Goal: Task Accomplishment & Management: Complete application form

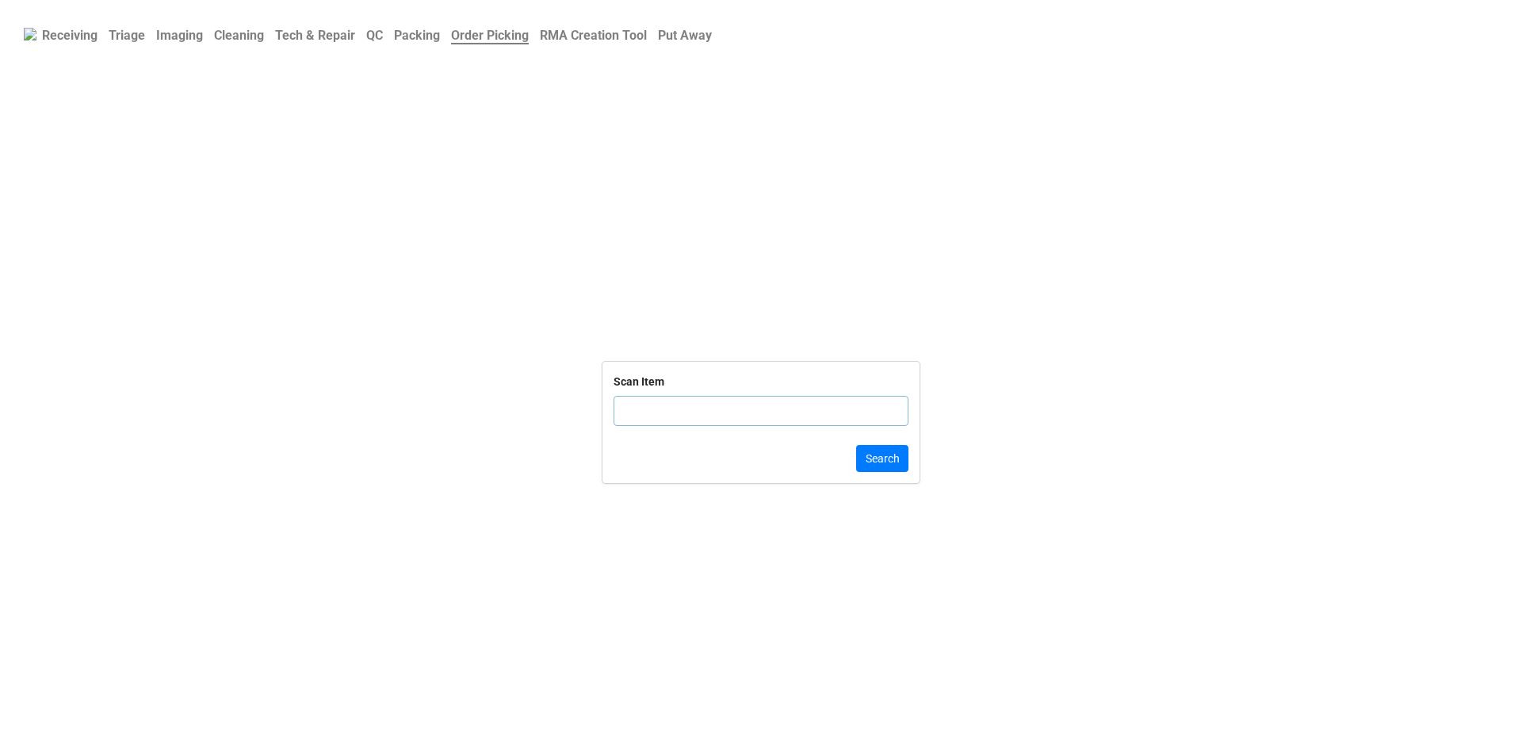
click at [121, 38] on b "Triage" at bounding box center [127, 35] width 36 height 15
click at [693, 445] on input "text" at bounding box center [761, 430] width 295 height 30
paste input "8LRYGX2"
type input "8LRYGX2"
click button "Search" at bounding box center [882, 477] width 52 height 27
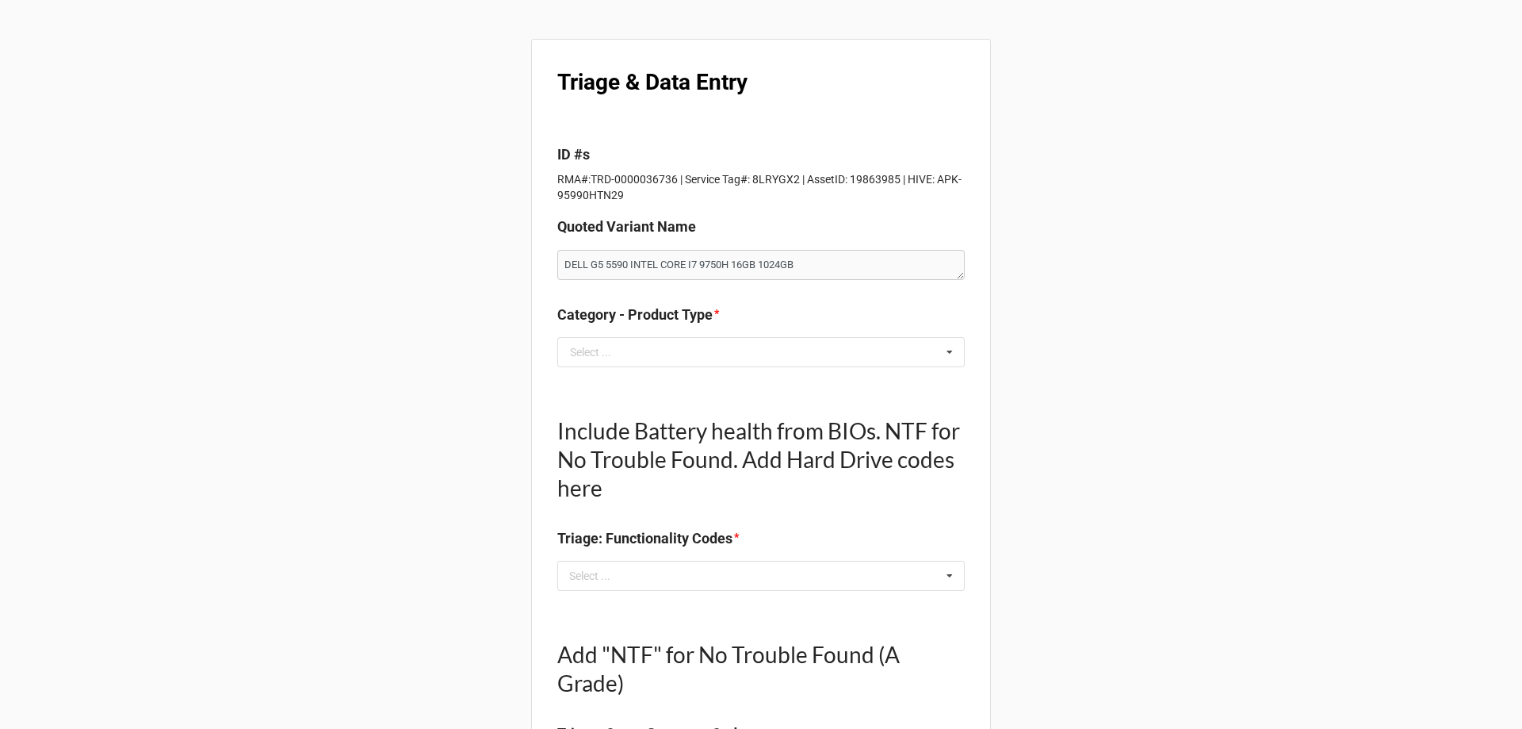
scroll to position [79, 0]
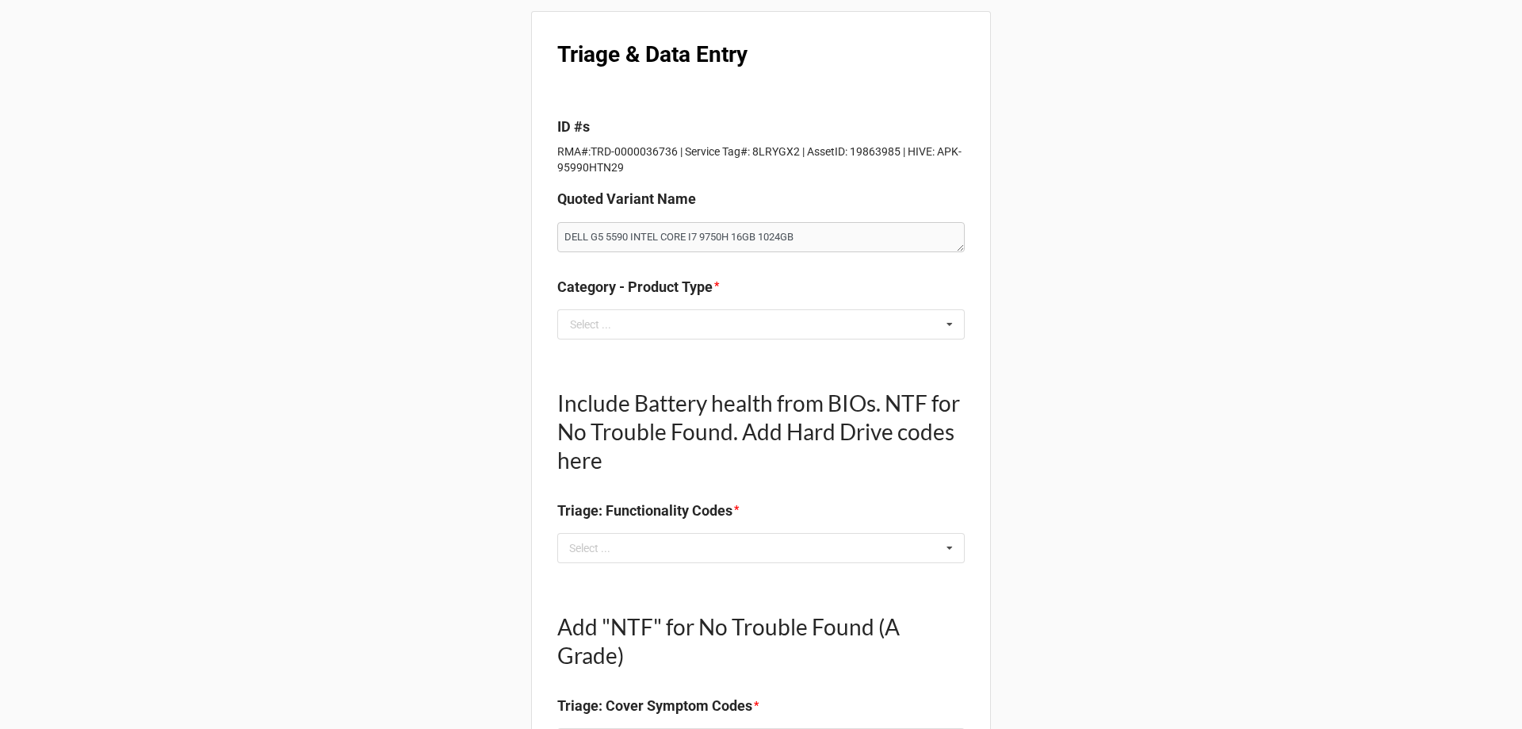
click at [763, 343] on div "Category - Product Type * Select ... Laptop PC All In One Monitor Tablet Printer" at bounding box center [761, 313] width 408 height 75
click at [760, 334] on input "text" at bounding box center [762, 324] width 406 height 29
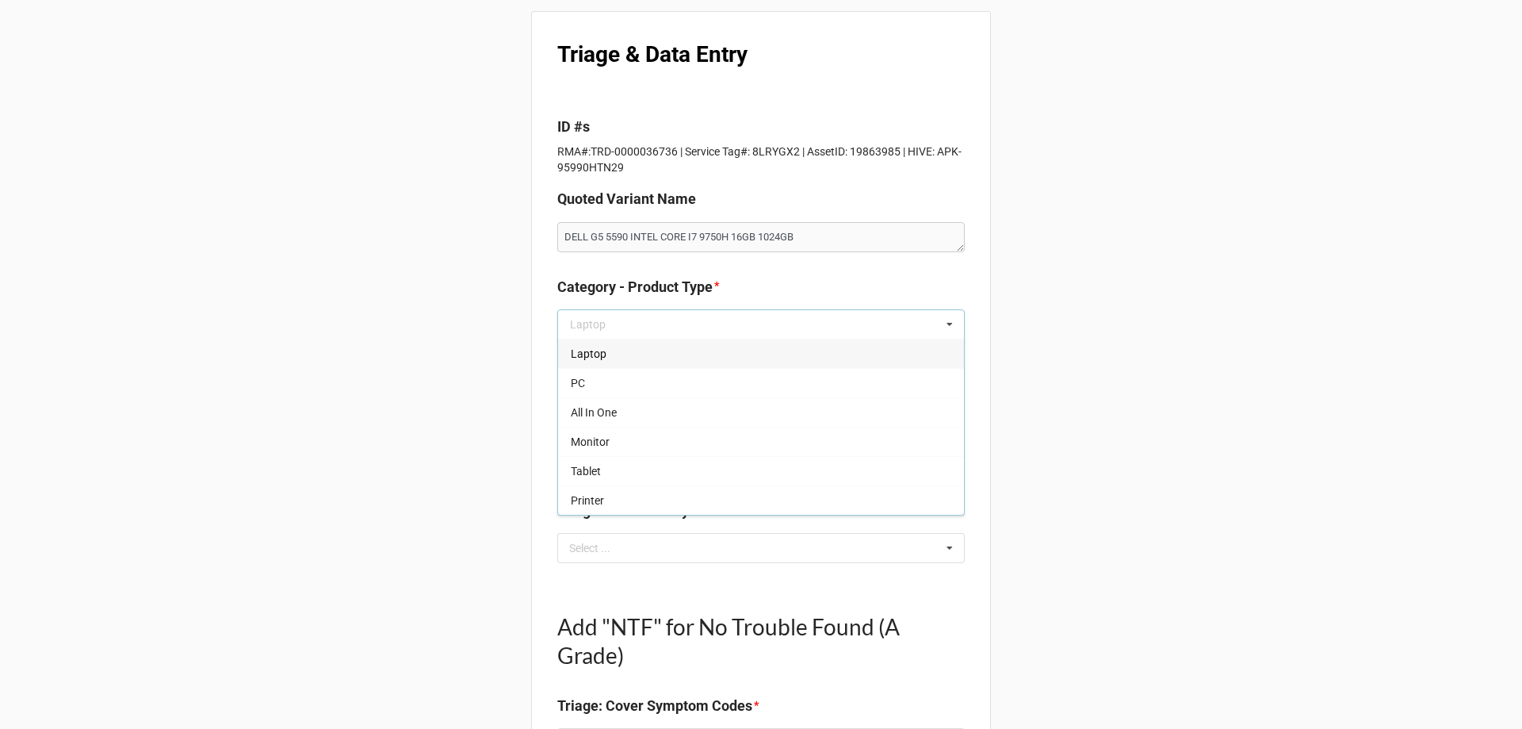
click at [746, 349] on div "Laptop" at bounding box center [761, 353] width 406 height 29
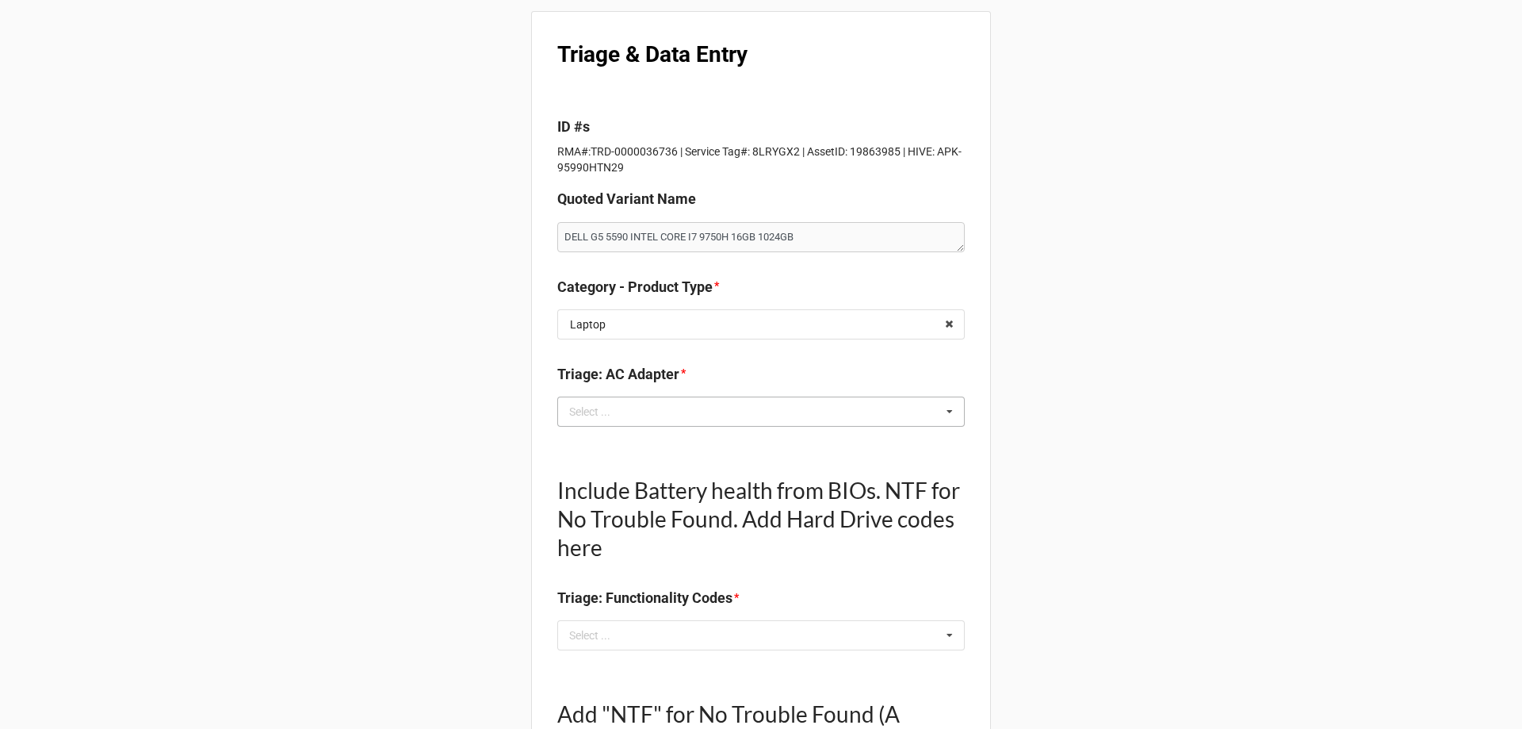
click at [705, 405] on div "Select ... No results found." at bounding box center [761, 411] width 408 height 30
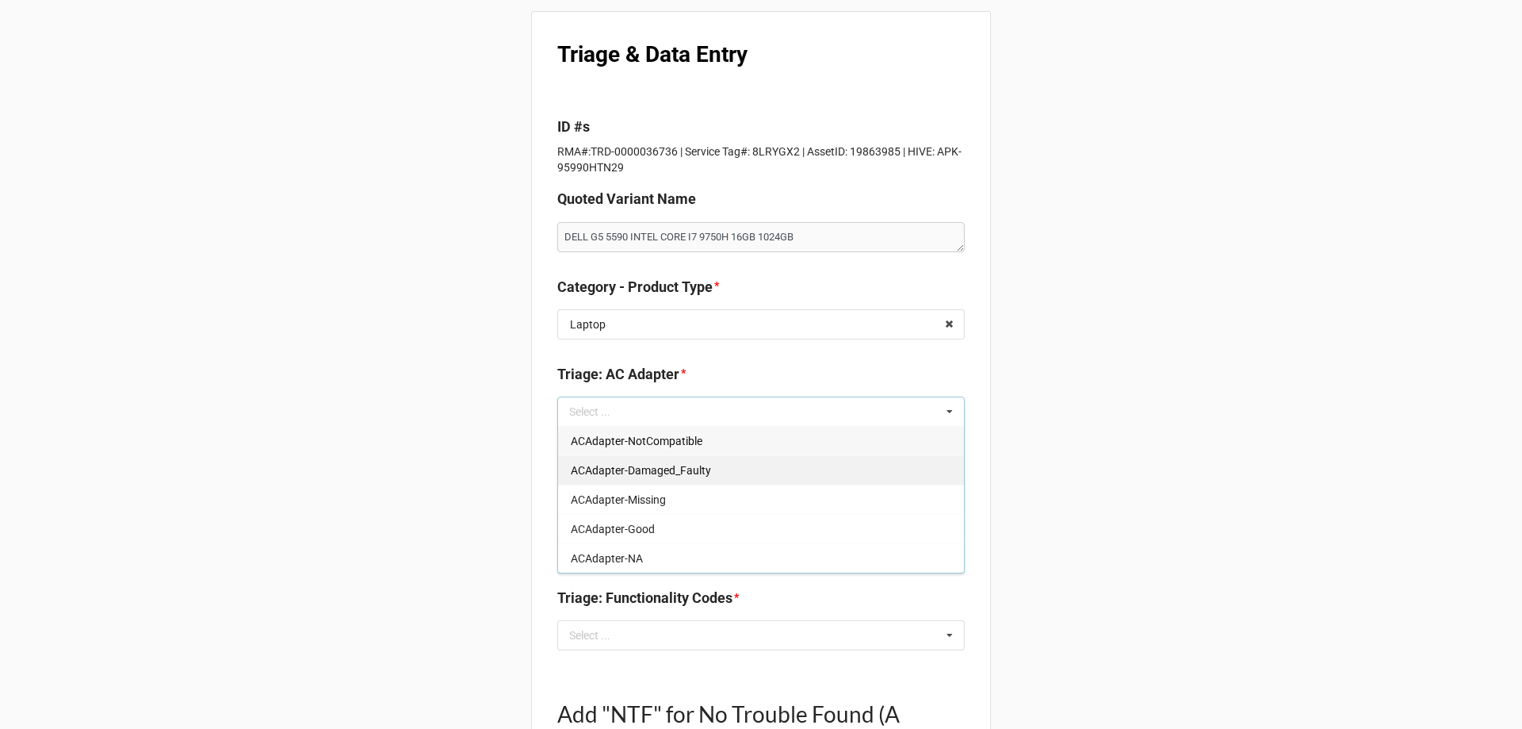
click at [641, 520] on div "ACAdapter-Good" at bounding box center [761, 528] width 406 height 29
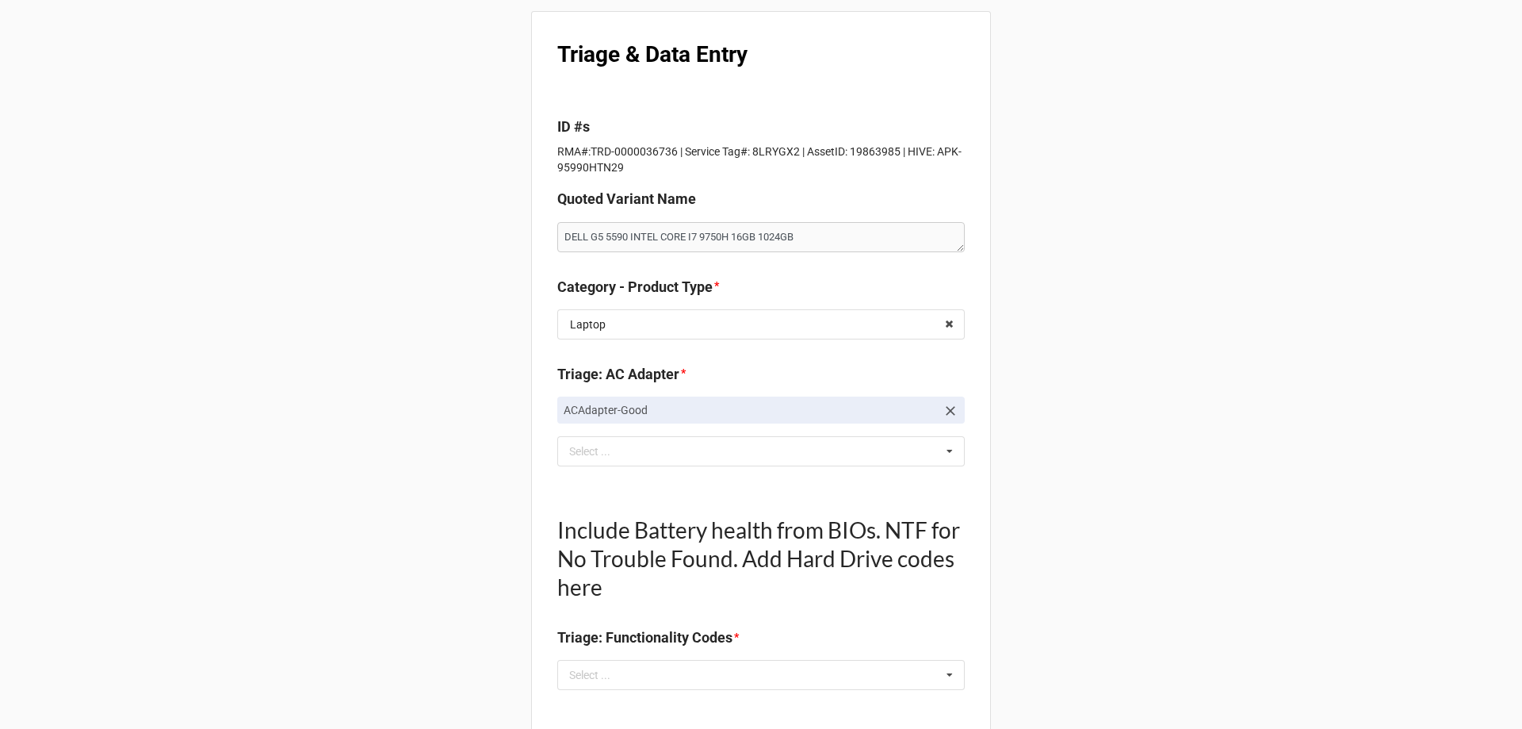
scroll to position [396, 0]
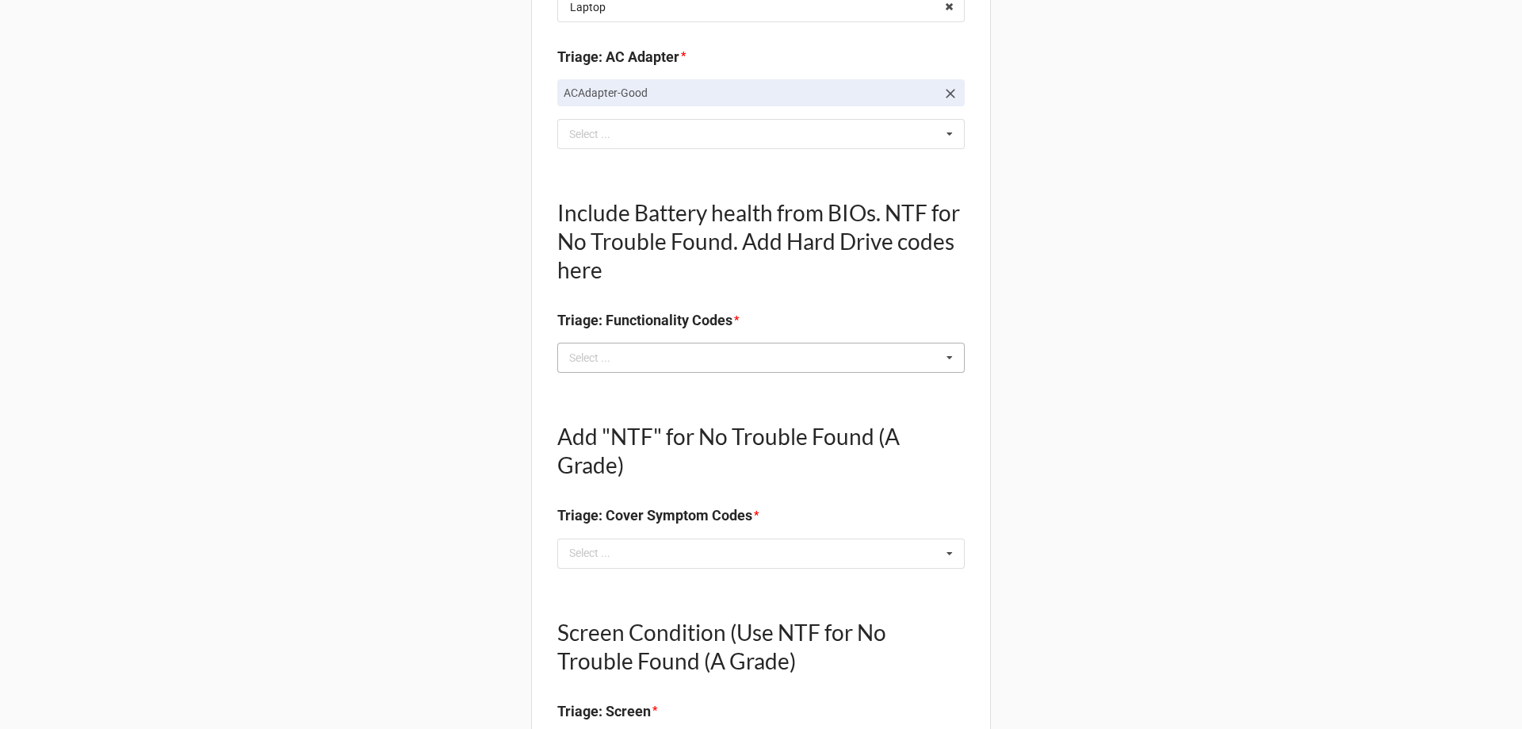
click at [657, 348] on div "Select ... No results found." at bounding box center [761, 358] width 408 height 30
type textarea "x"
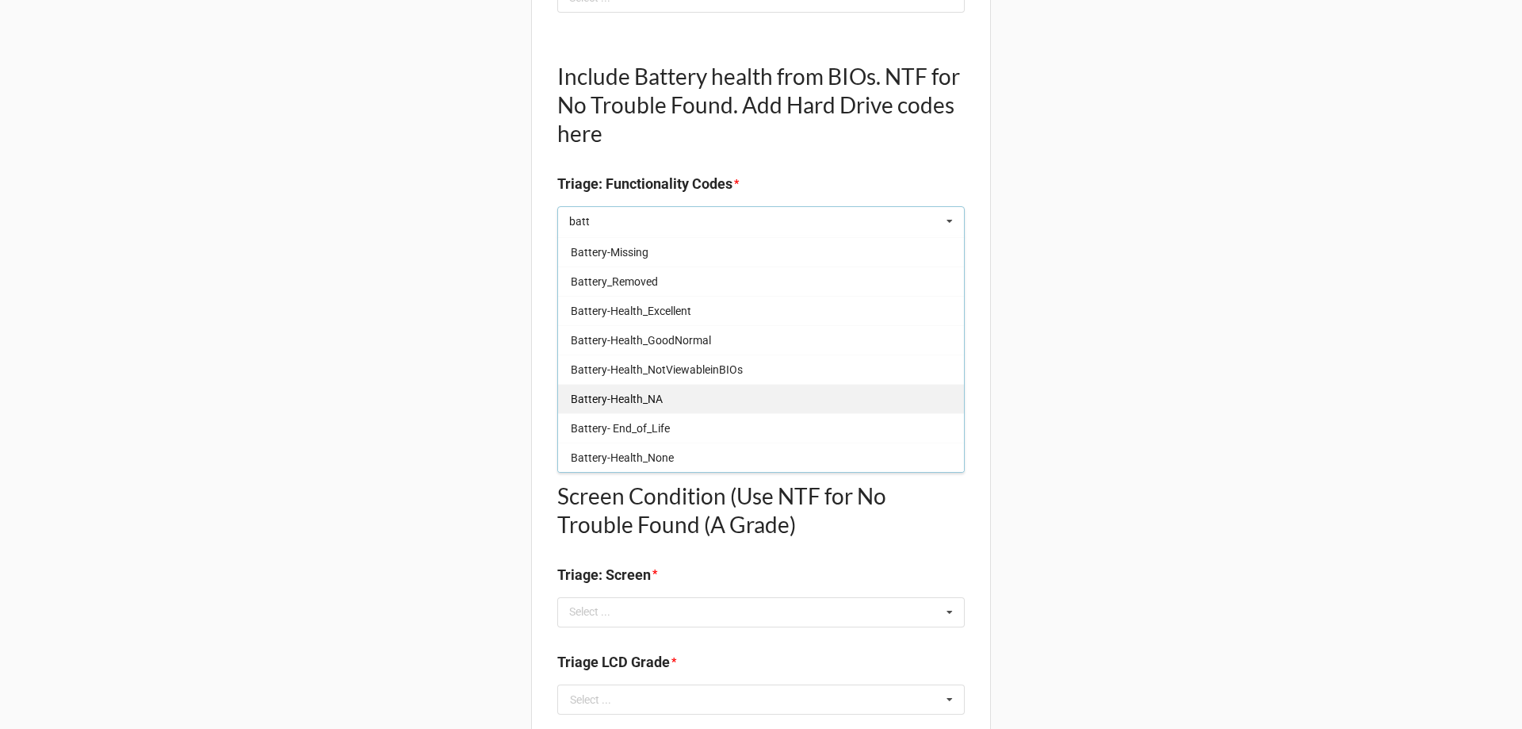
scroll to position [555, 0]
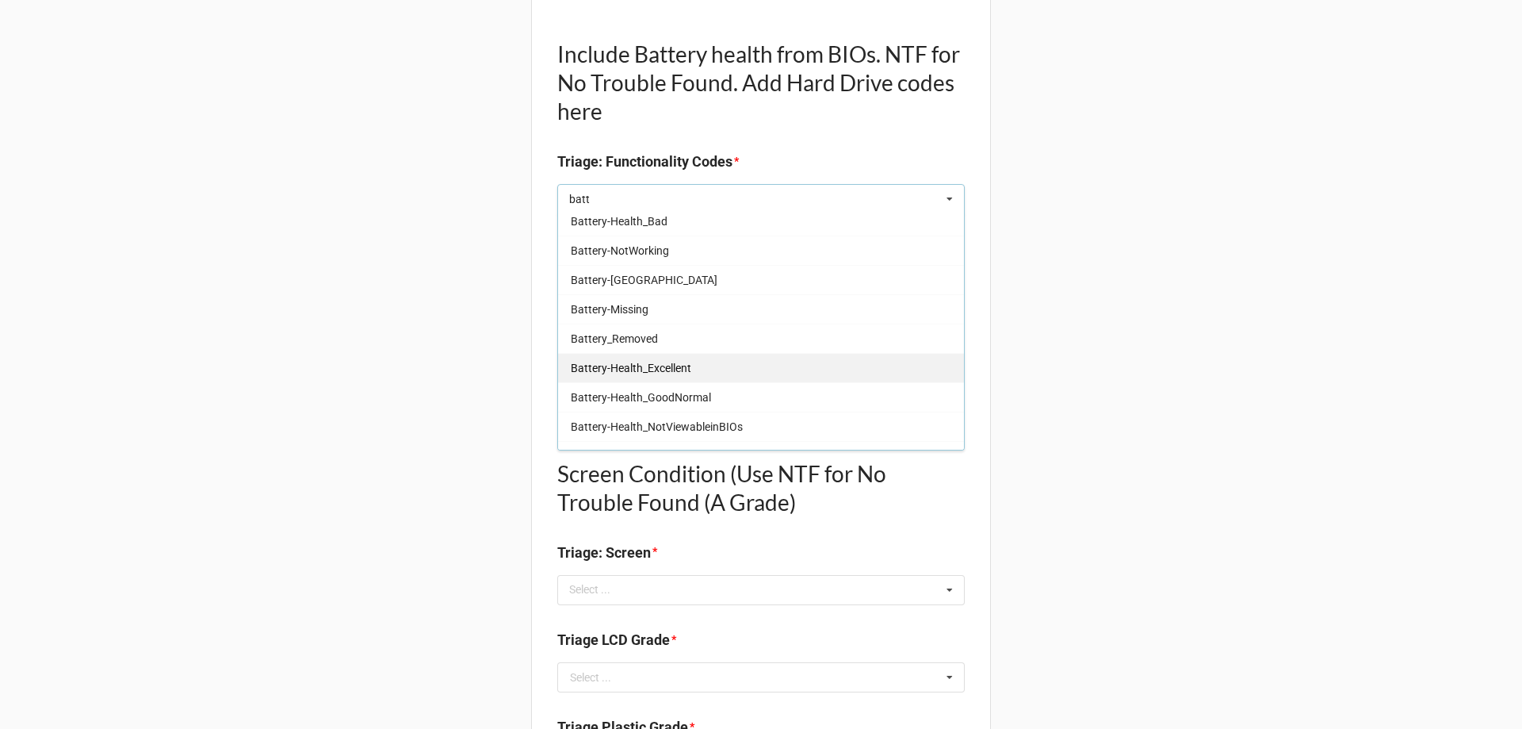
type input "batt"
click at [671, 362] on span "Battery-Health_Excellent" at bounding box center [631, 368] width 121 height 13
type textarea "x"
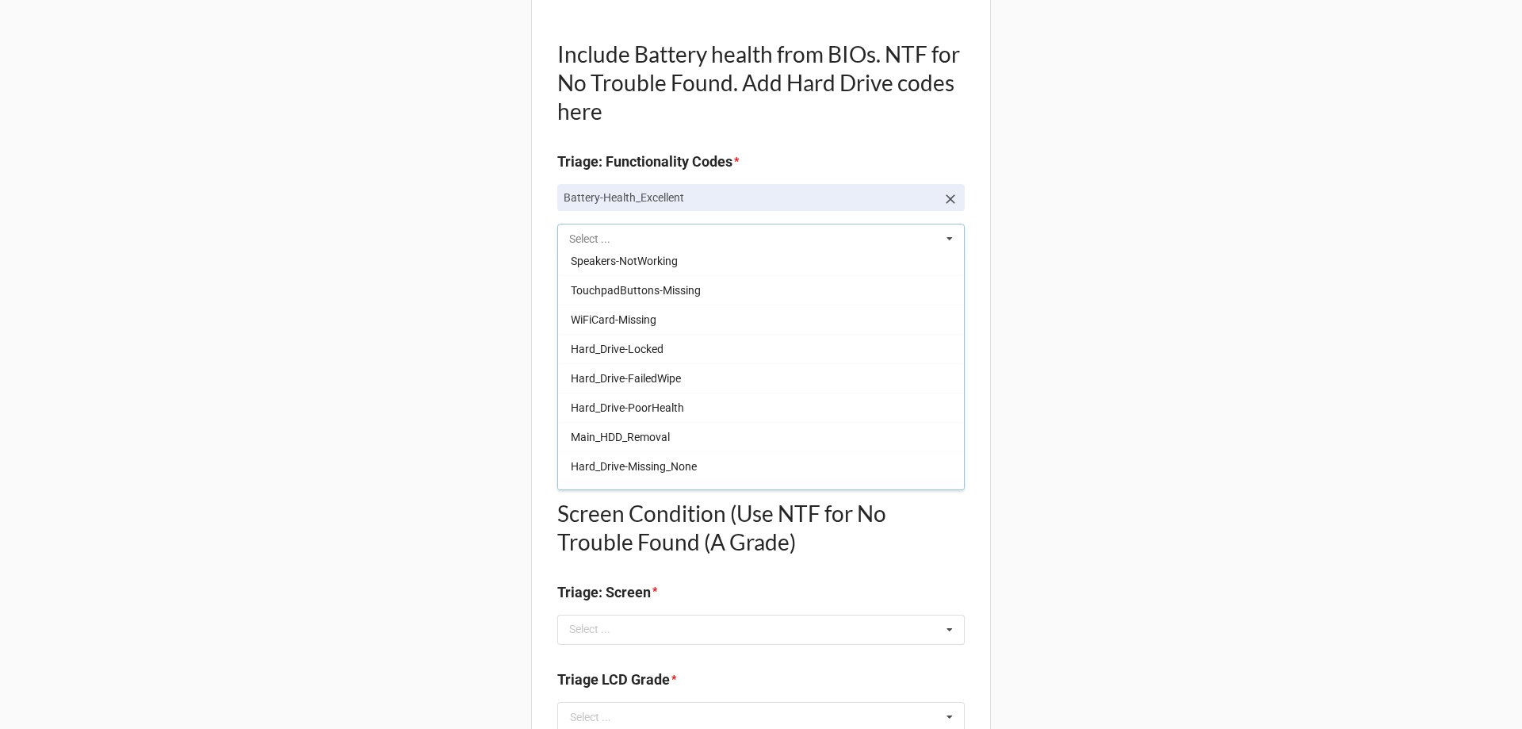
scroll to position [418, 0]
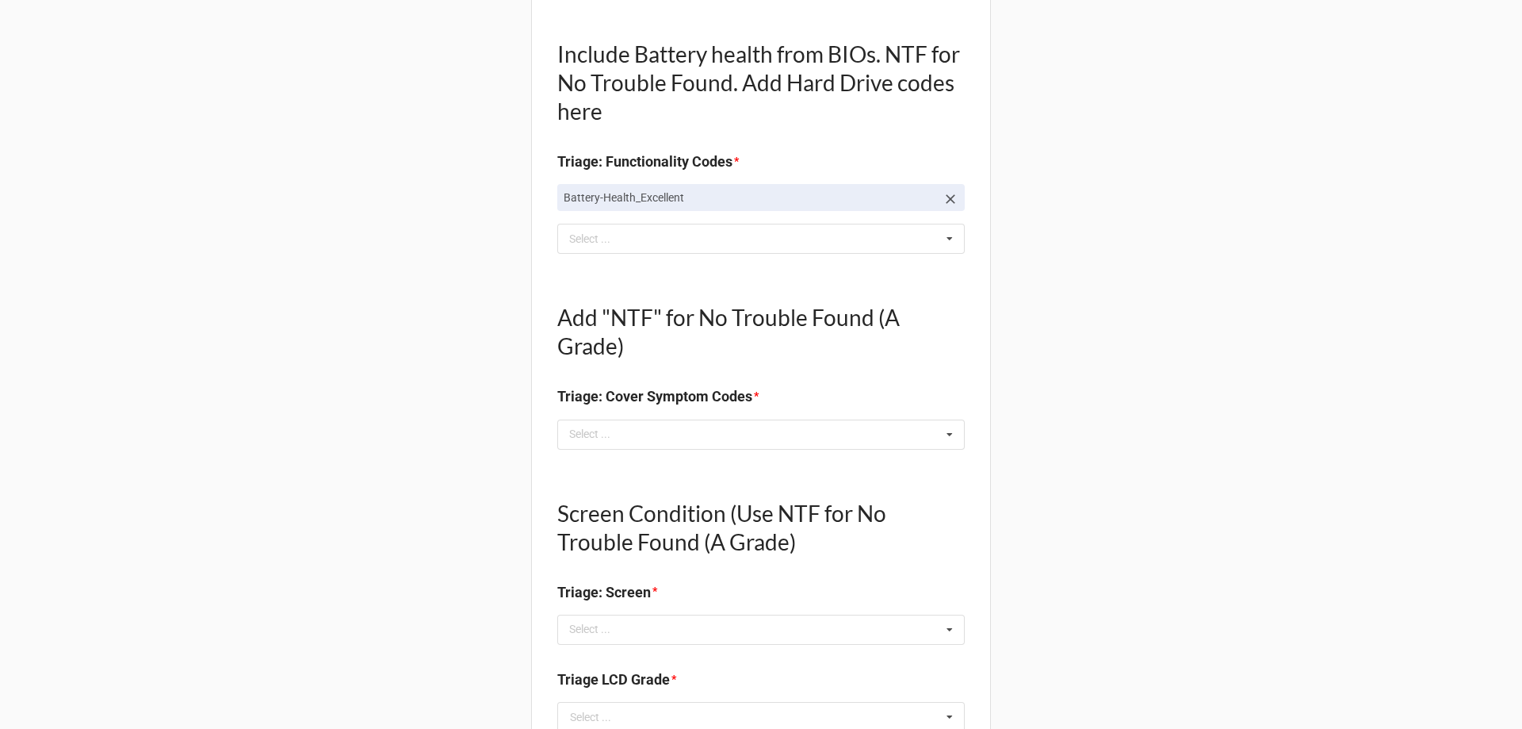
click at [1247, 458] on div "Back Receiving Triage Imaging Cleaning Tech & Repair QC Packing Order Picking R…" at bounding box center [761, 633] width 1522 height 2376
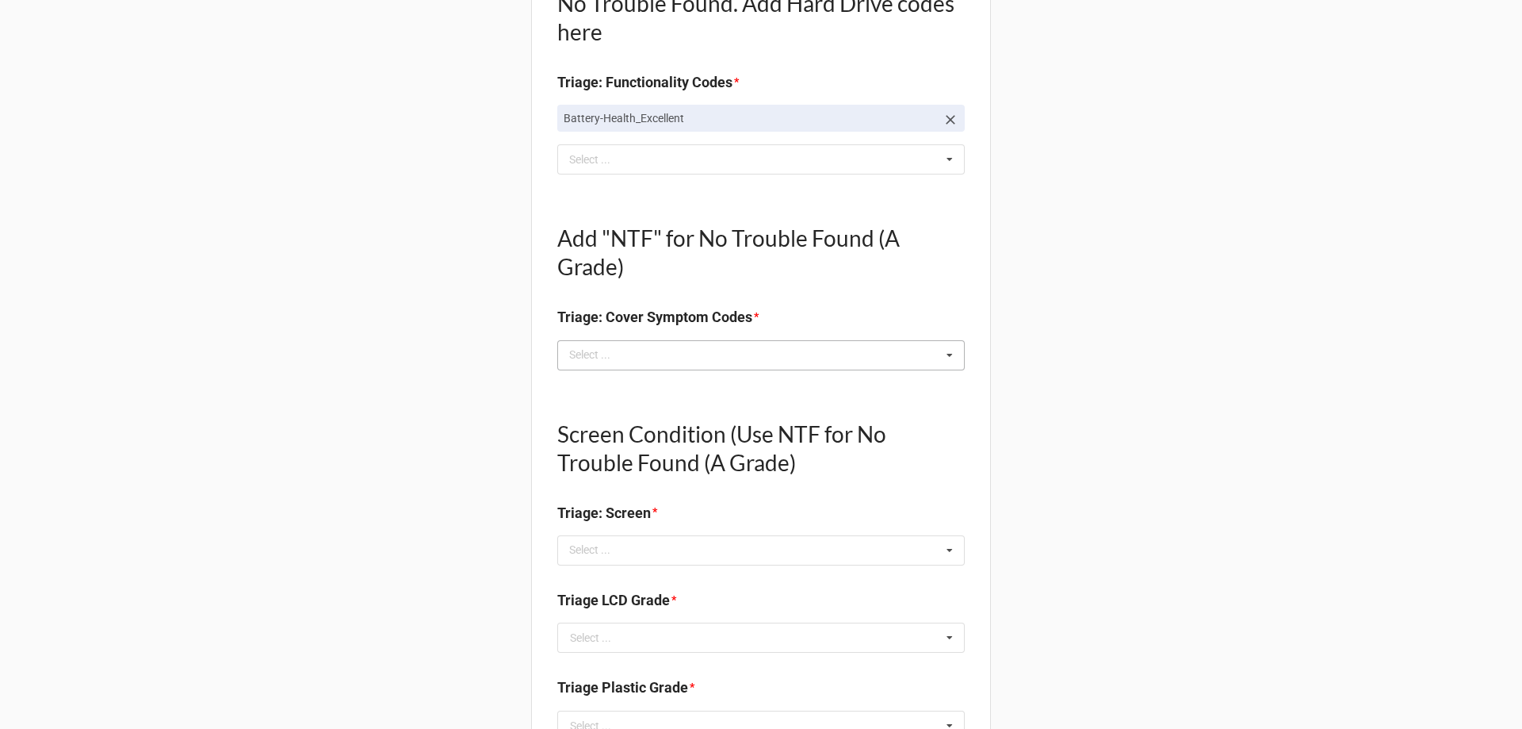
click at [714, 357] on div "Select ... No results found." at bounding box center [761, 355] width 408 height 30
type textarea "x"
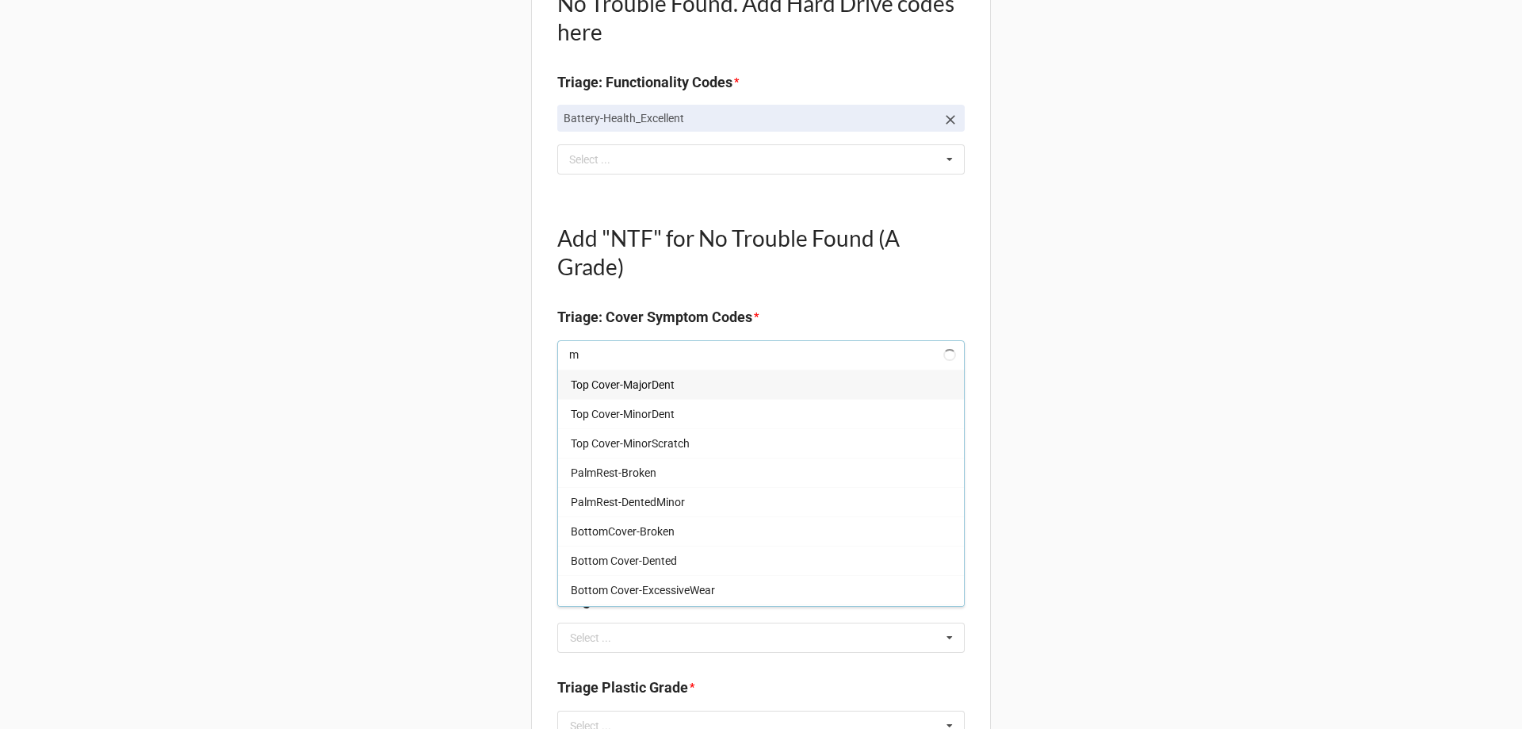
type input "mi"
type textarea "x"
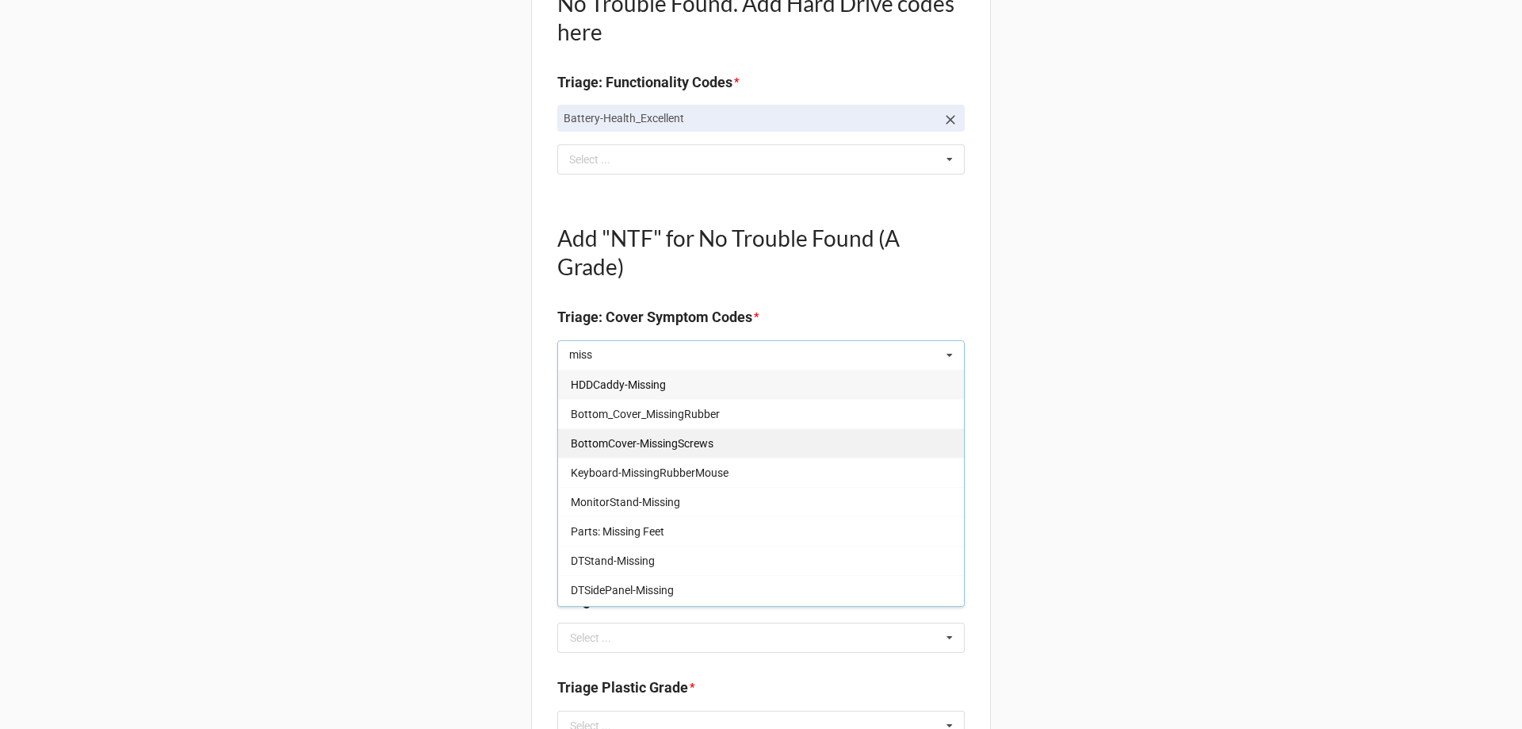
type input "miss"
click at [679, 447] on span "BottomCover-MissingScrews" at bounding box center [642, 443] width 143 height 13
type textarea "x"
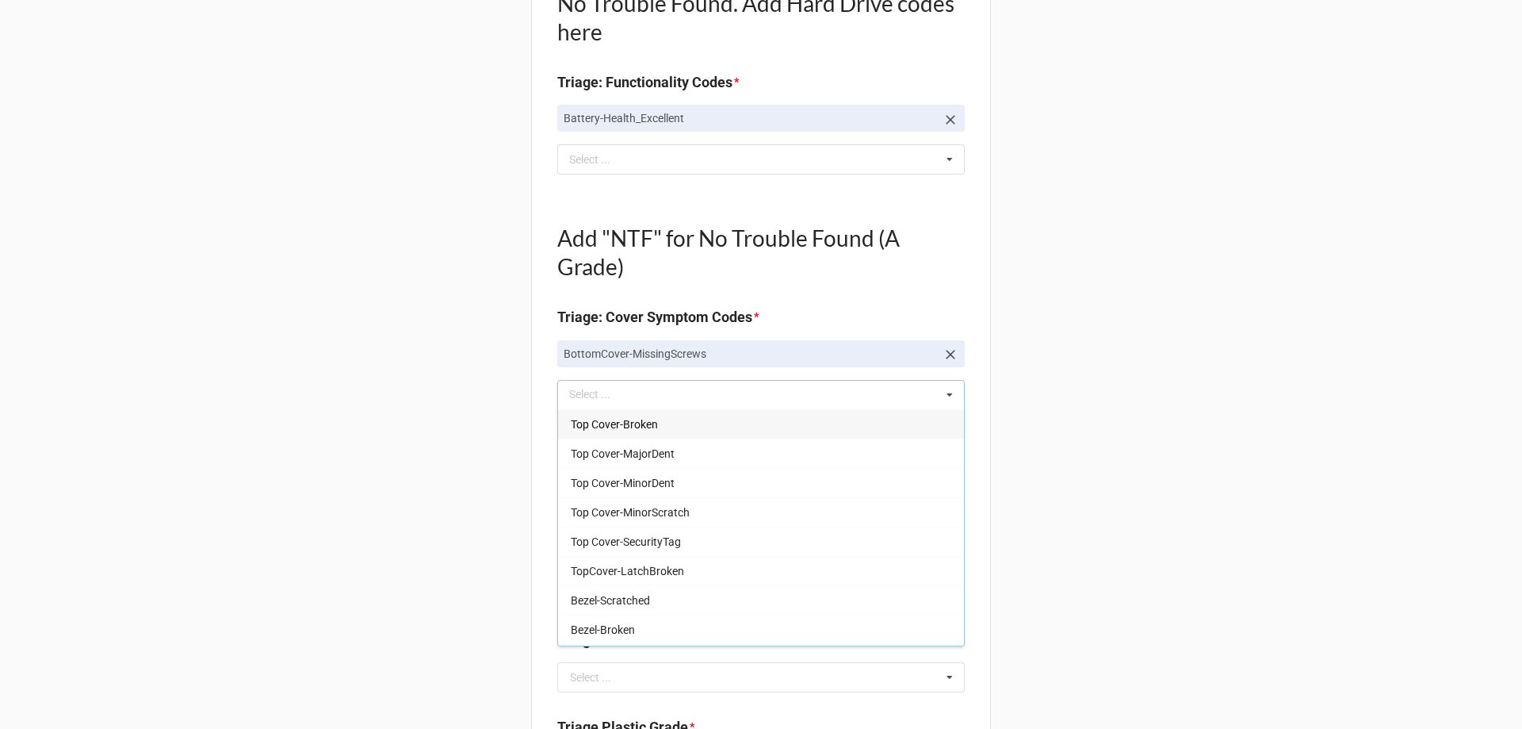
click at [328, 442] on div "Back Receiving Triage Imaging Cleaning Tech & Repair QC Packing Order Picking R…" at bounding box center [761, 574] width 1522 height 2416
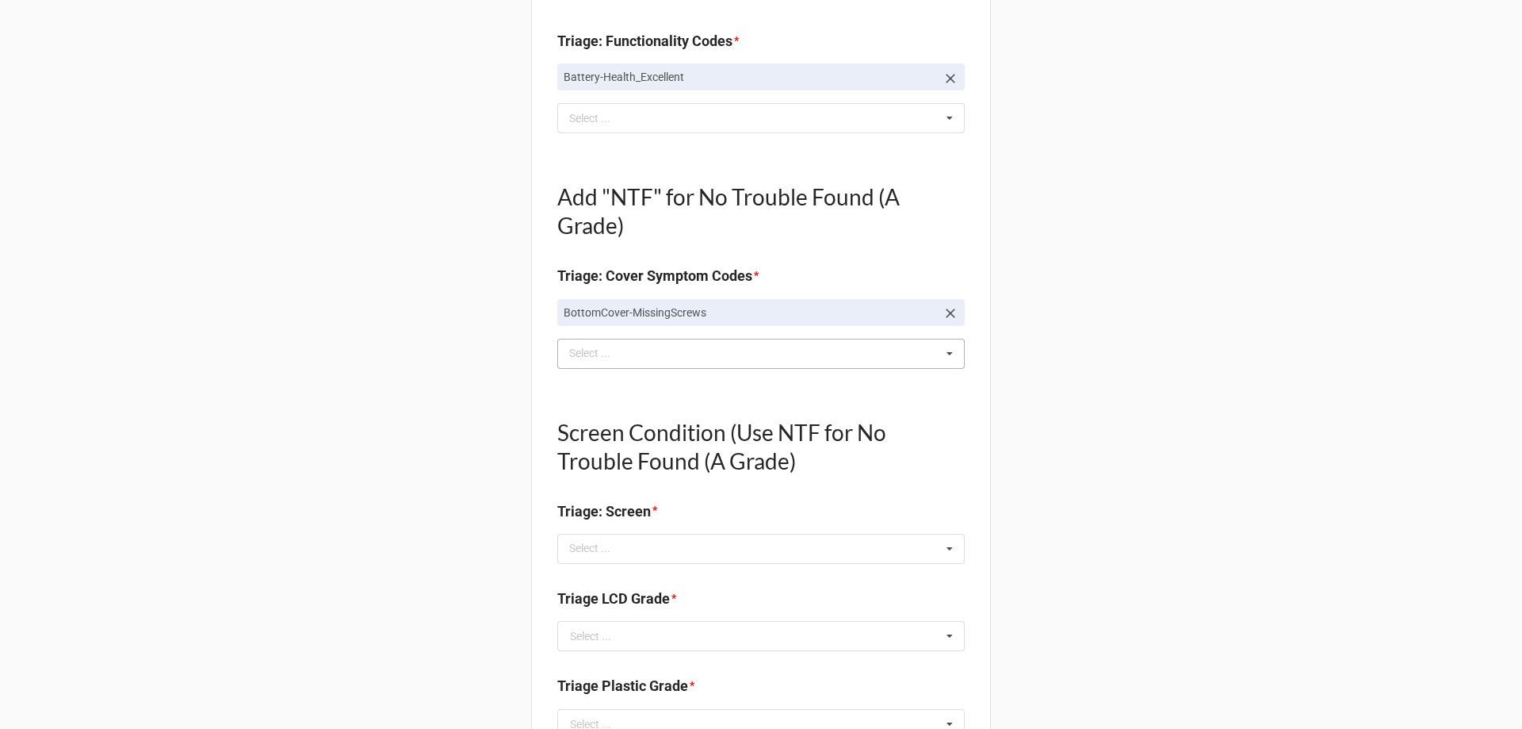
scroll to position [714, 0]
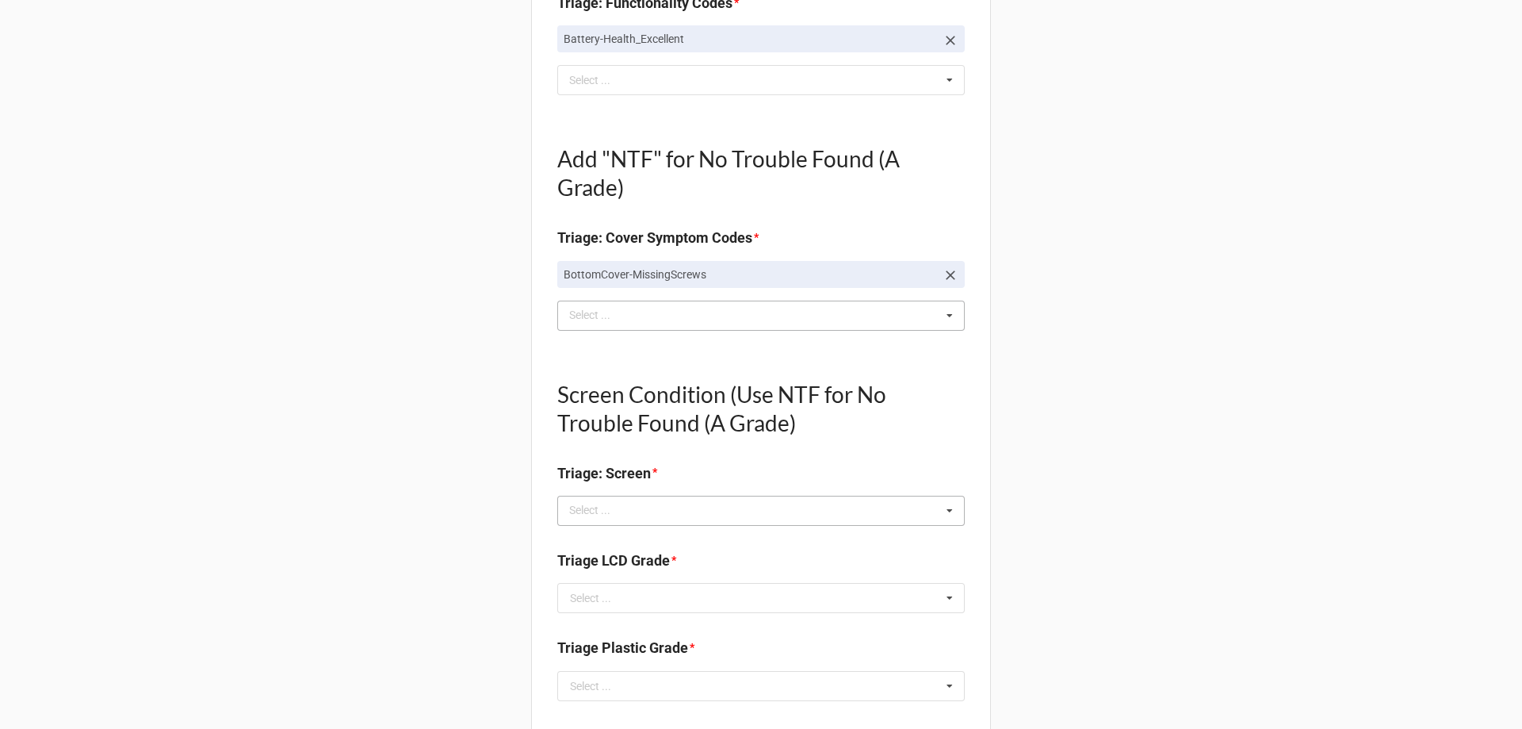
click at [695, 522] on div "Select ... No results found." at bounding box center [761, 511] width 408 height 30
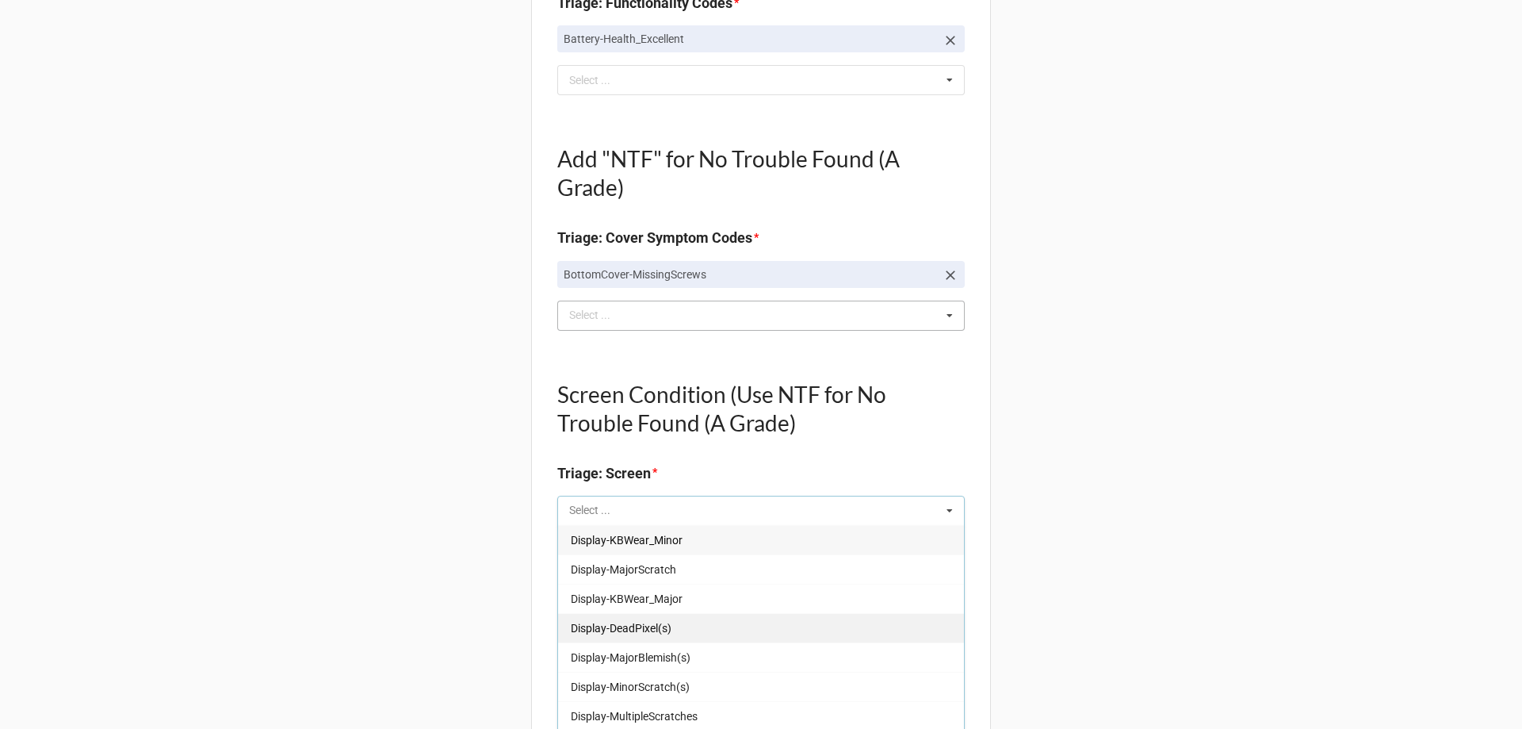
scroll to position [262, 0]
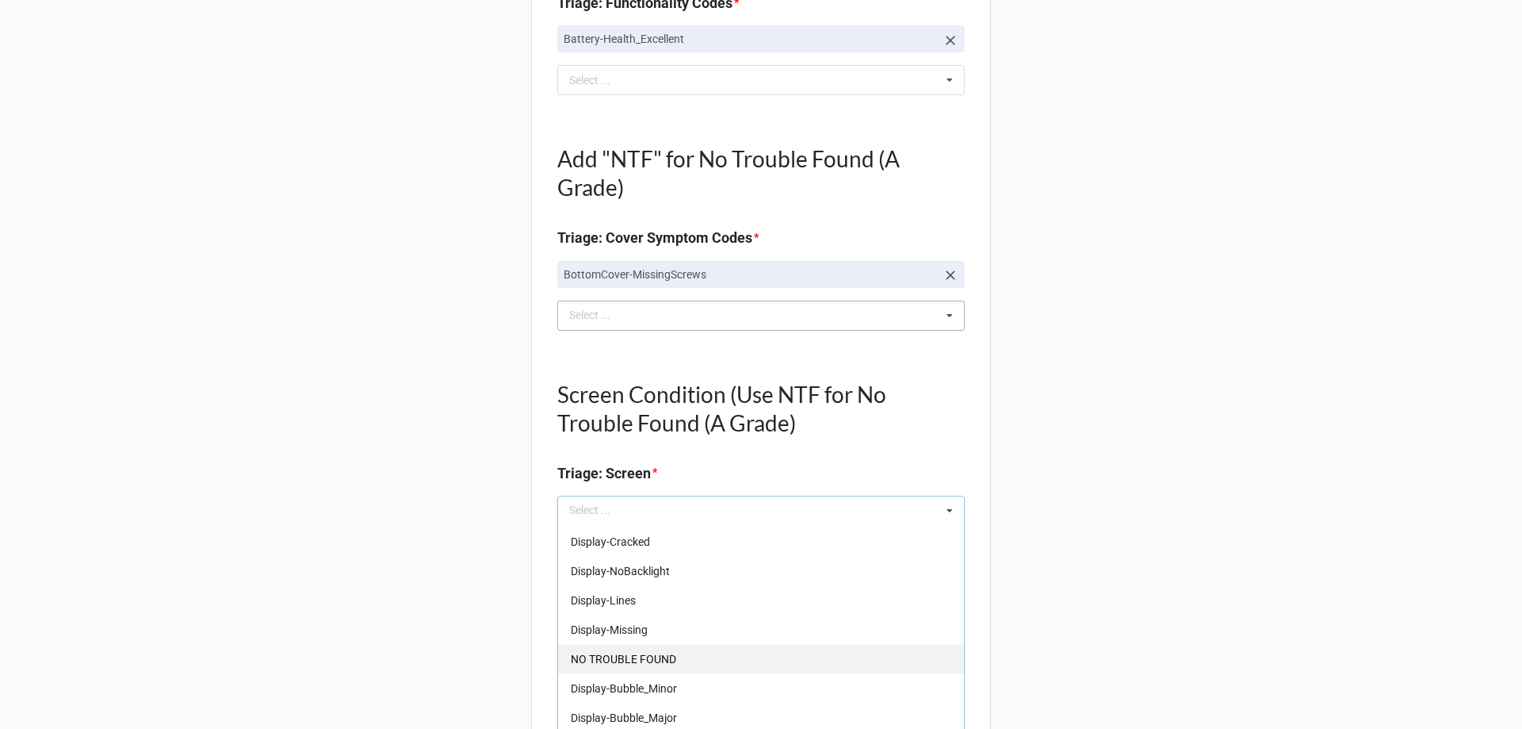
click at [634, 665] on span "NO TROUBLE FOUND" at bounding box center [623, 659] width 105 height 13
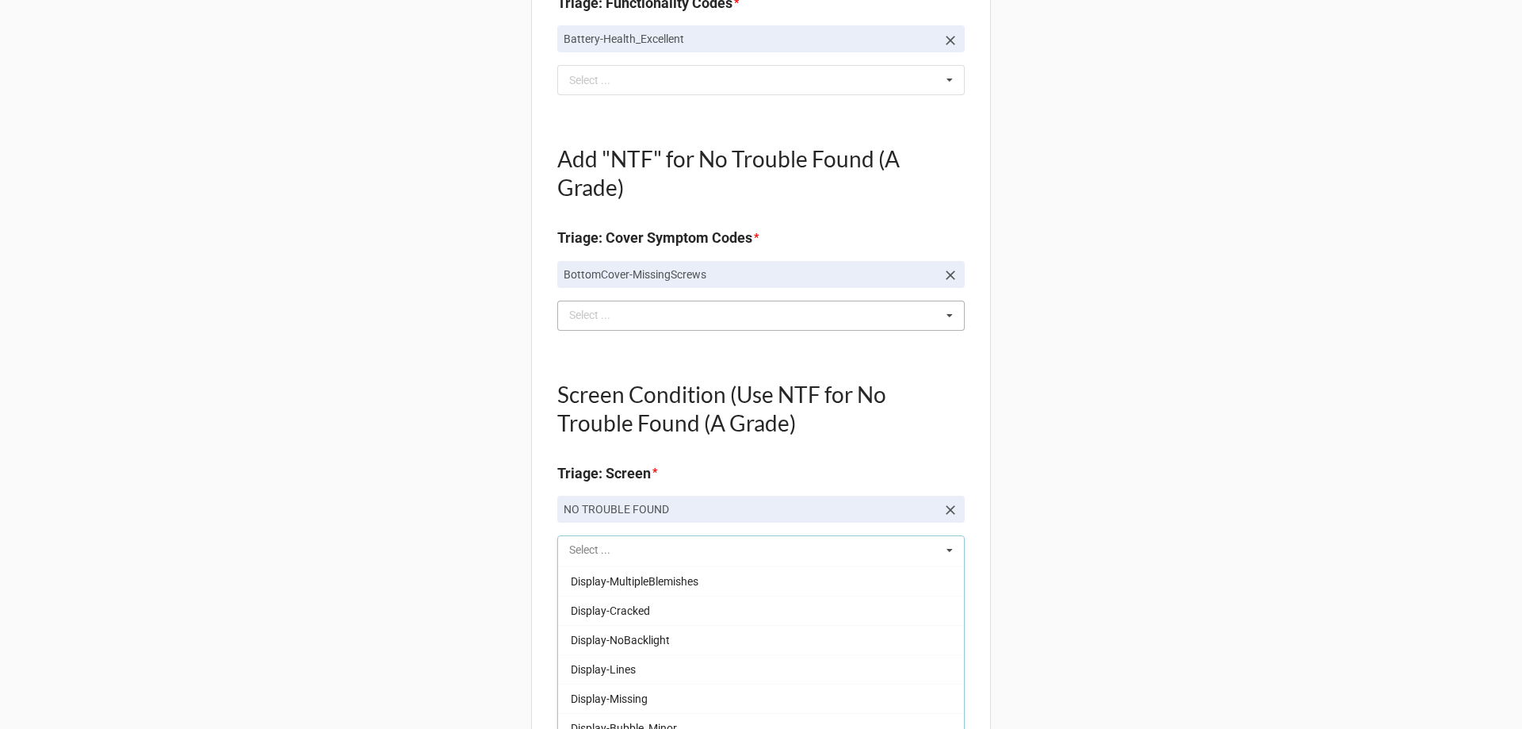
scroll to position [233, 0]
click at [378, 658] on div "Back Receiving Triage Imaging Cleaning Tech & Repair QC Packing Order Picking R…" at bounding box center [761, 514] width 1522 height 2456
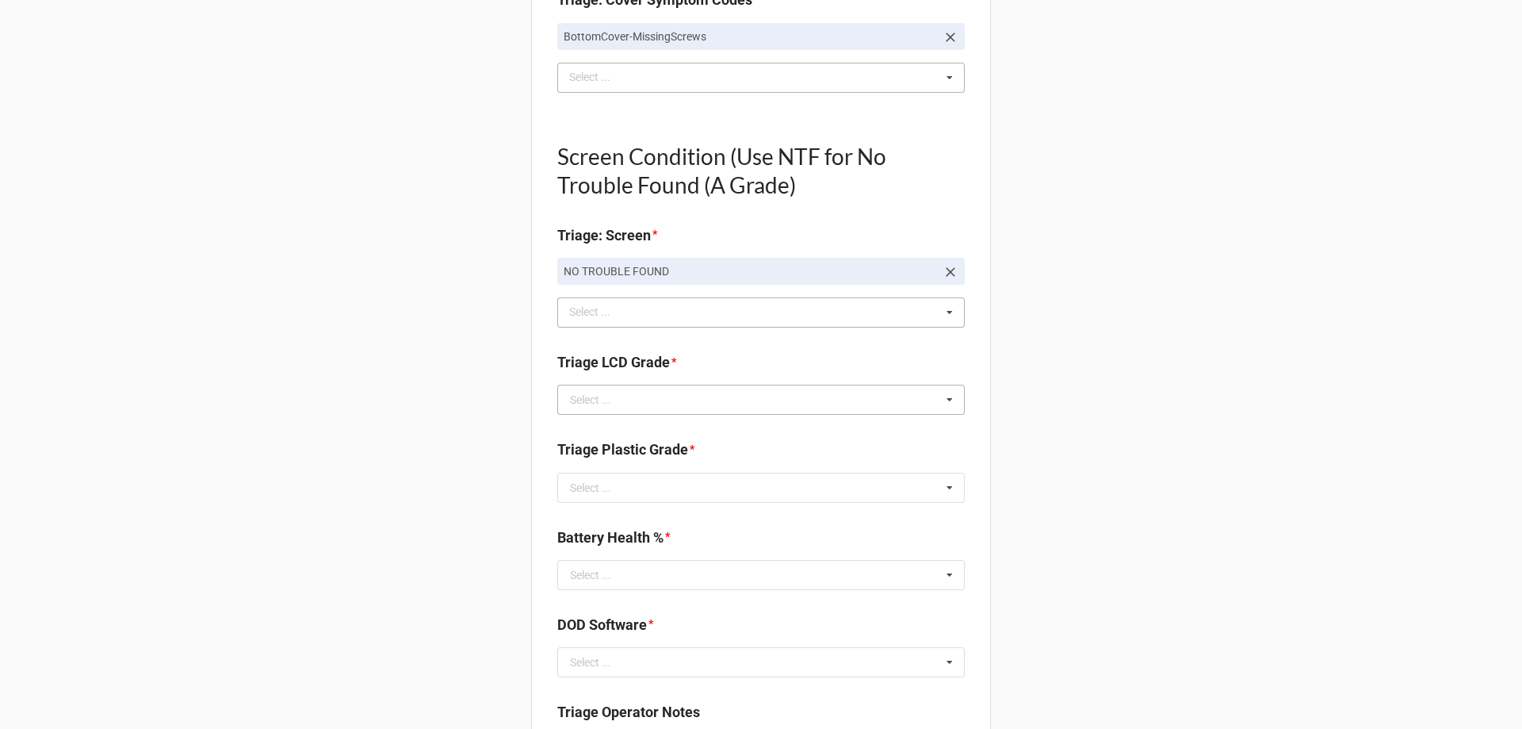
click at [583, 404] on div "Select ..." at bounding box center [590, 399] width 41 height 11
click at [578, 427] on div "A" at bounding box center [761, 428] width 406 height 29
click at [593, 482] on div "Select ..." at bounding box center [590, 487] width 41 height 11
click at [565, 542] on div "B" at bounding box center [761, 545] width 406 height 29
type textarea "x"
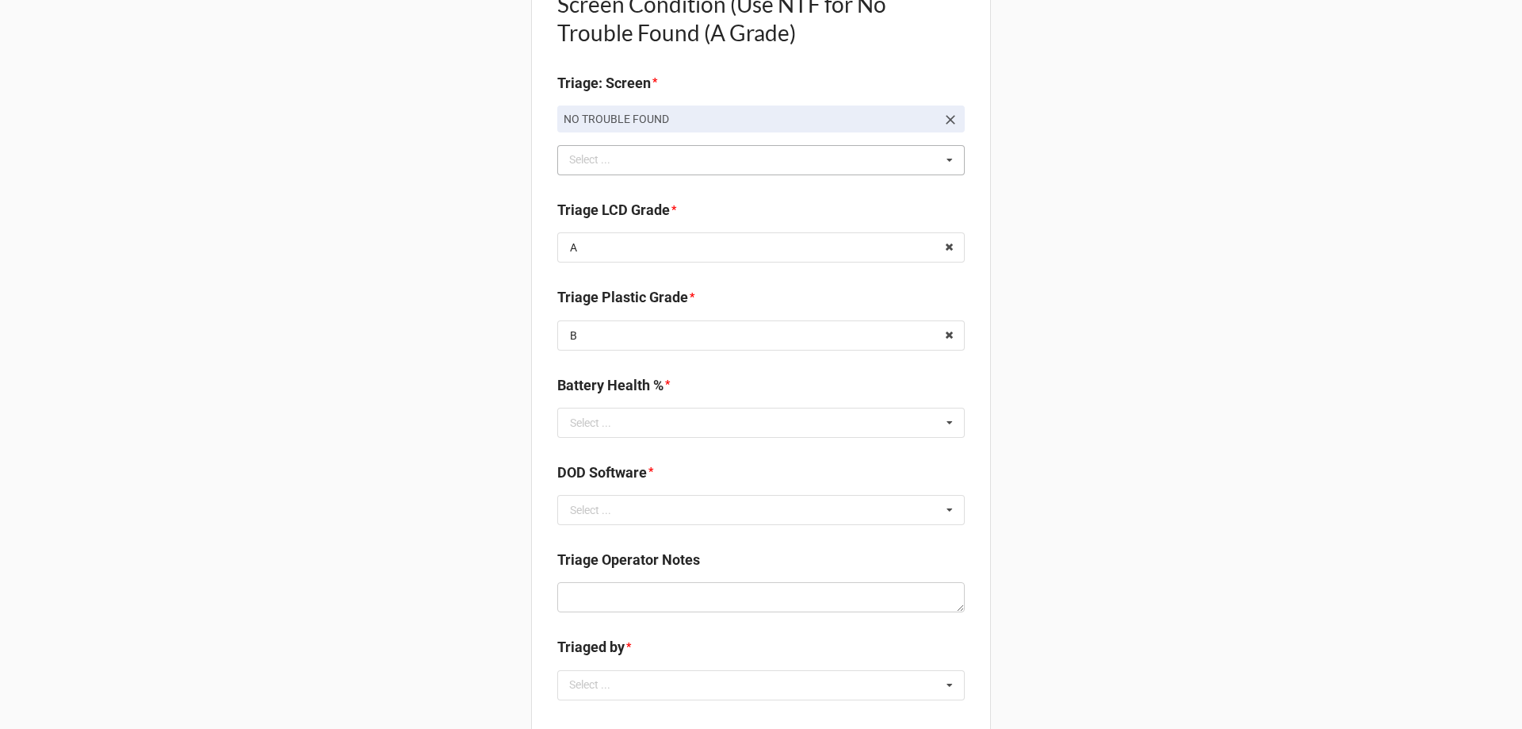
scroll to position [1110, 0]
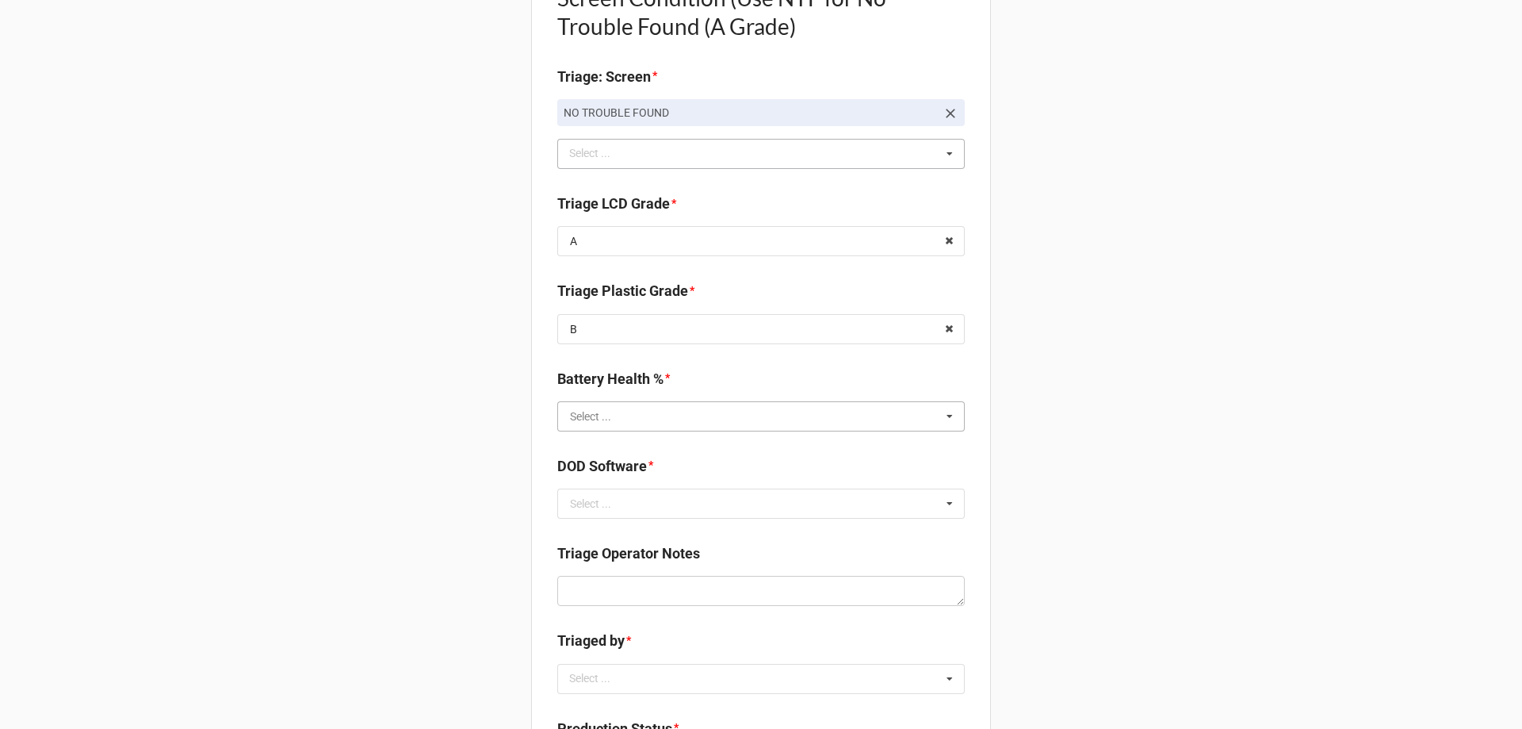
click at [617, 414] on input "text" at bounding box center [762, 416] width 406 height 29
type input "87"
click at [675, 446] on div "87%" at bounding box center [761, 445] width 406 height 29
type textarea "x"
click at [376, 543] on div "Back Receiving Triage Imaging Cleaning Tech & Repair QC Packing Order Picking R…" at bounding box center [761, 118] width 1522 height 2456
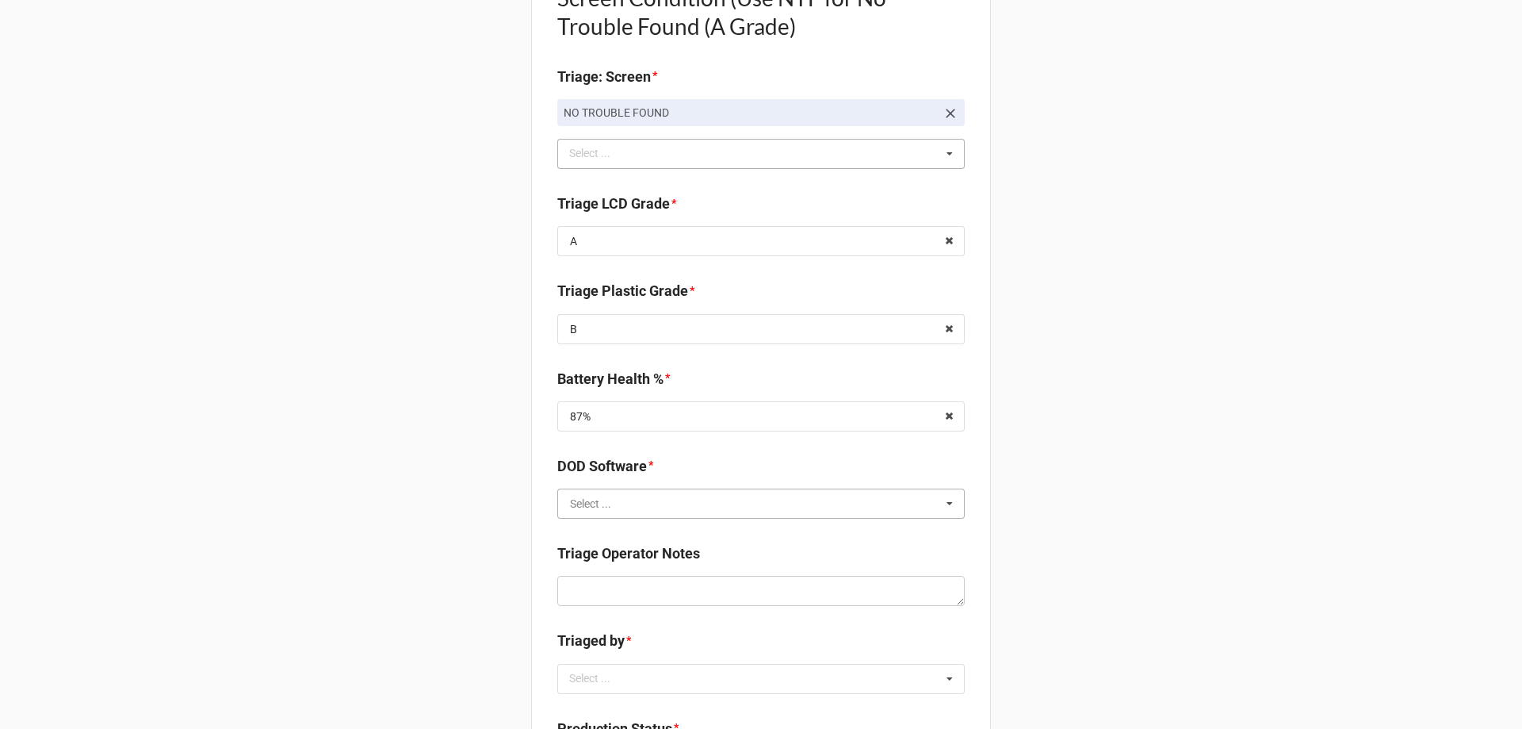
click at [629, 503] on input "text" at bounding box center [762, 503] width 406 height 29
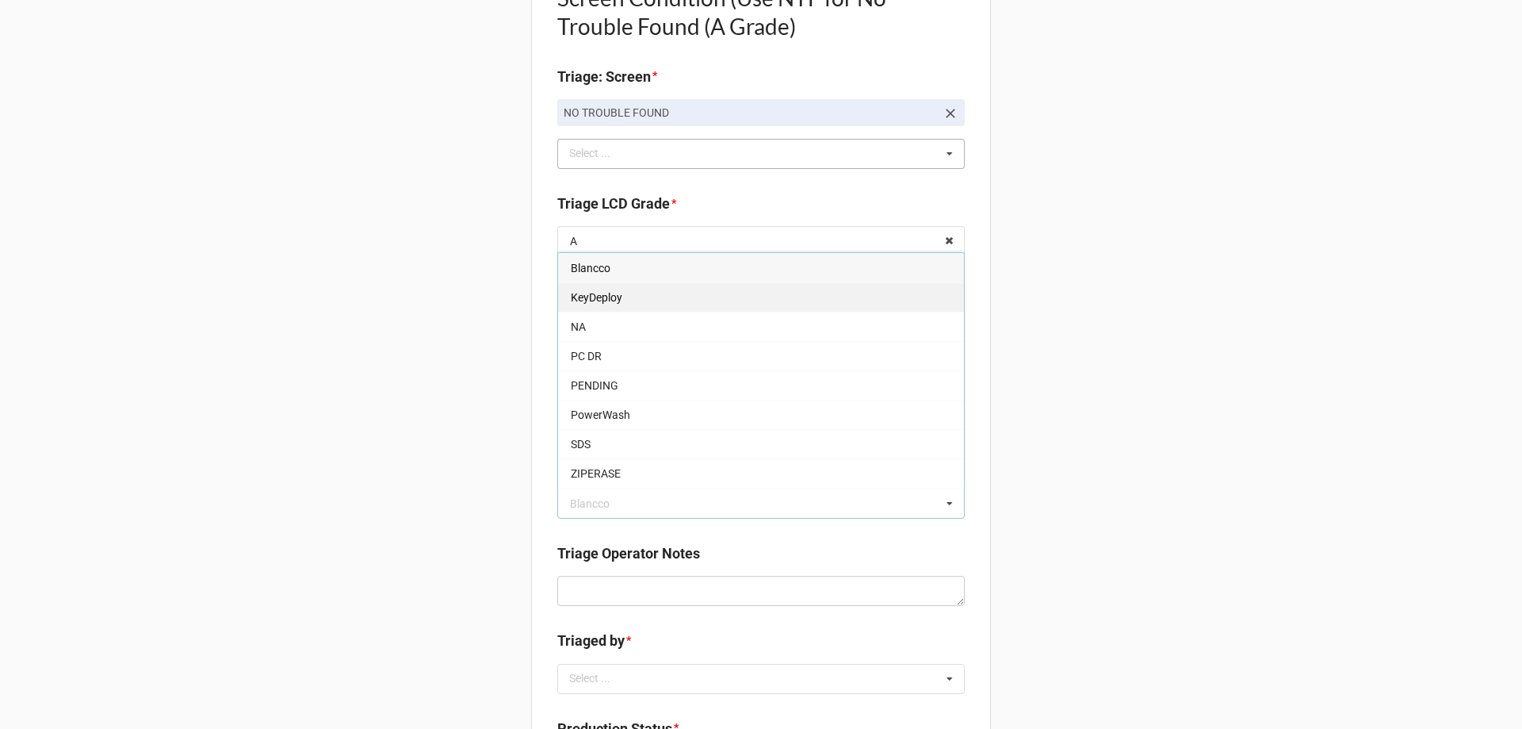
click at [672, 289] on div "KeyDeploy" at bounding box center [761, 296] width 406 height 29
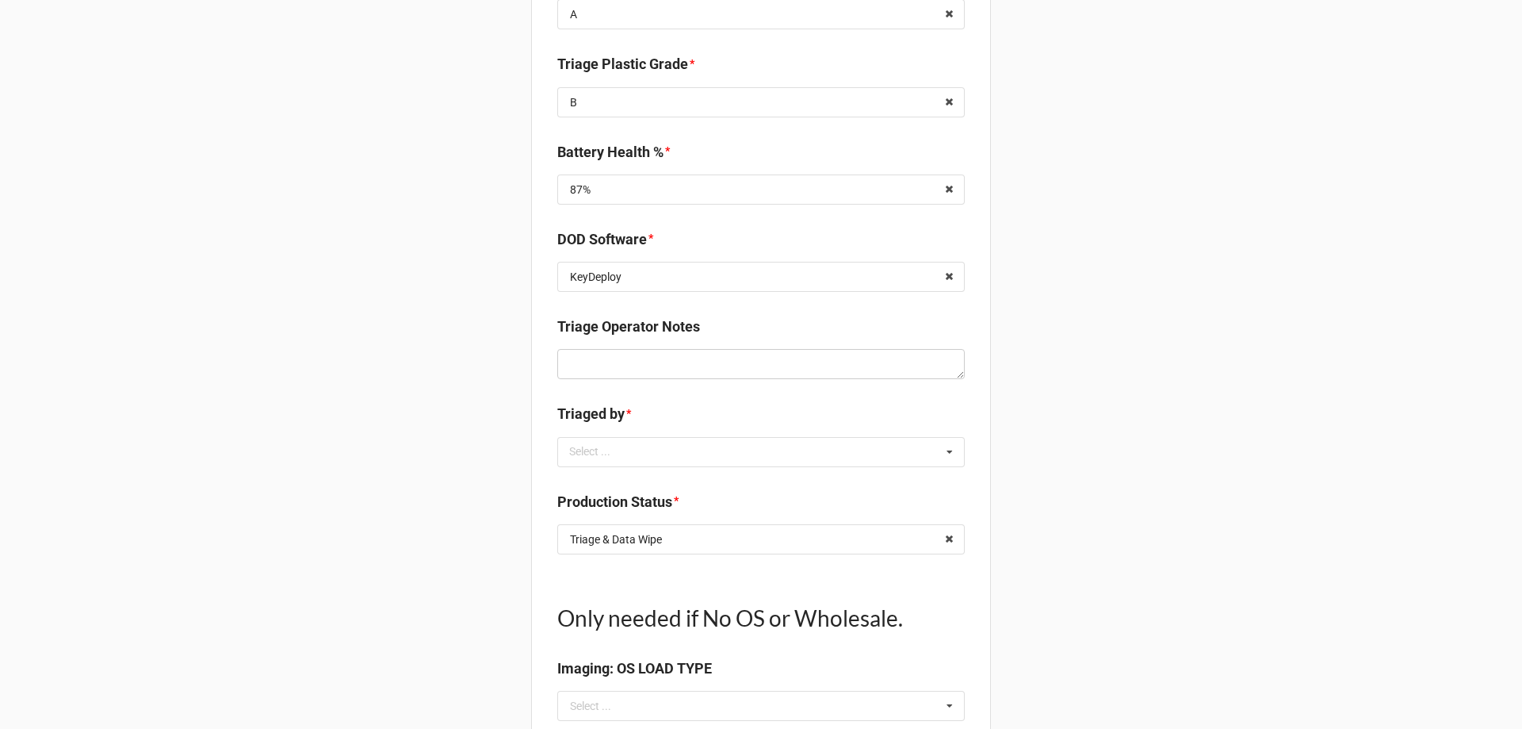
scroll to position [1348, 0]
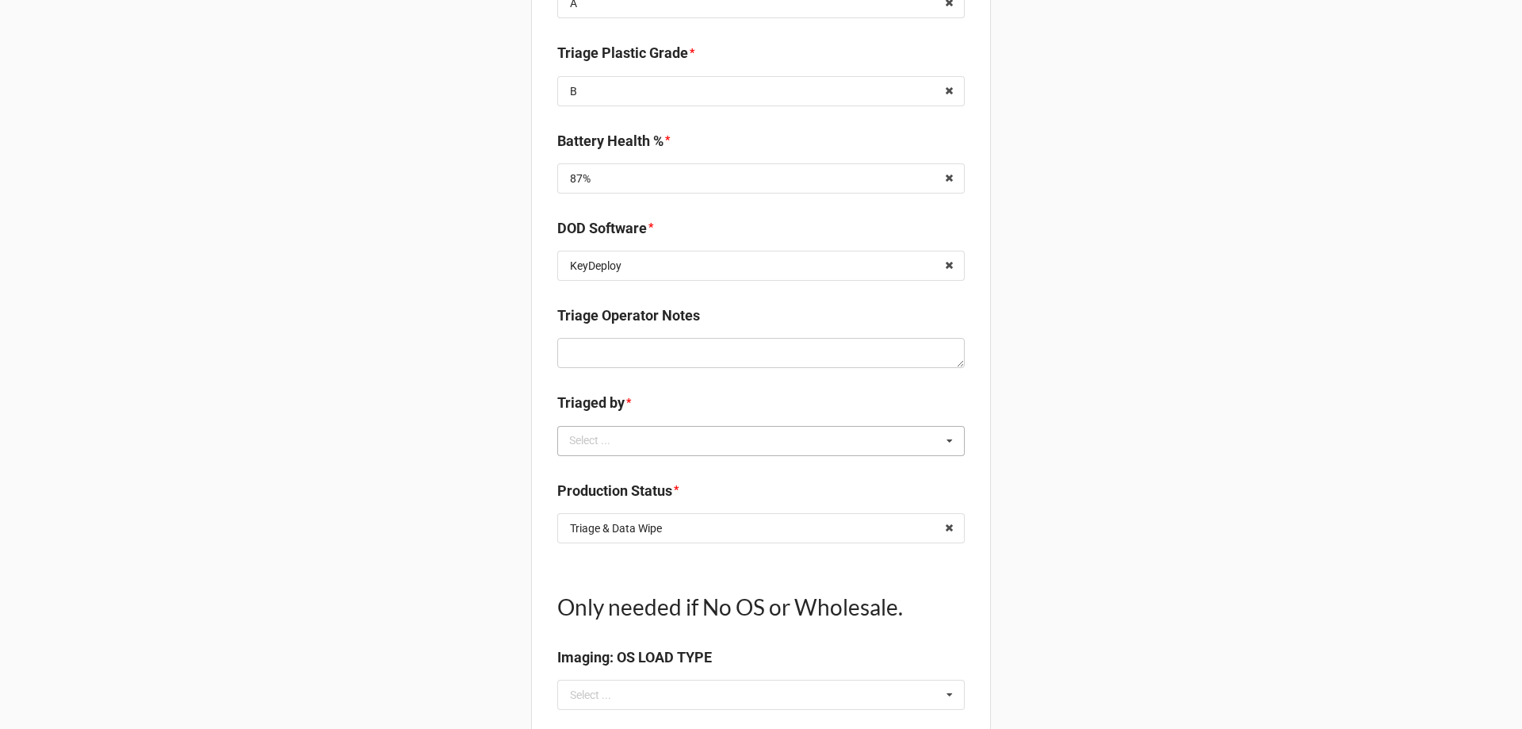
click at [617, 452] on div "Select ... No results found." at bounding box center [761, 441] width 408 height 30
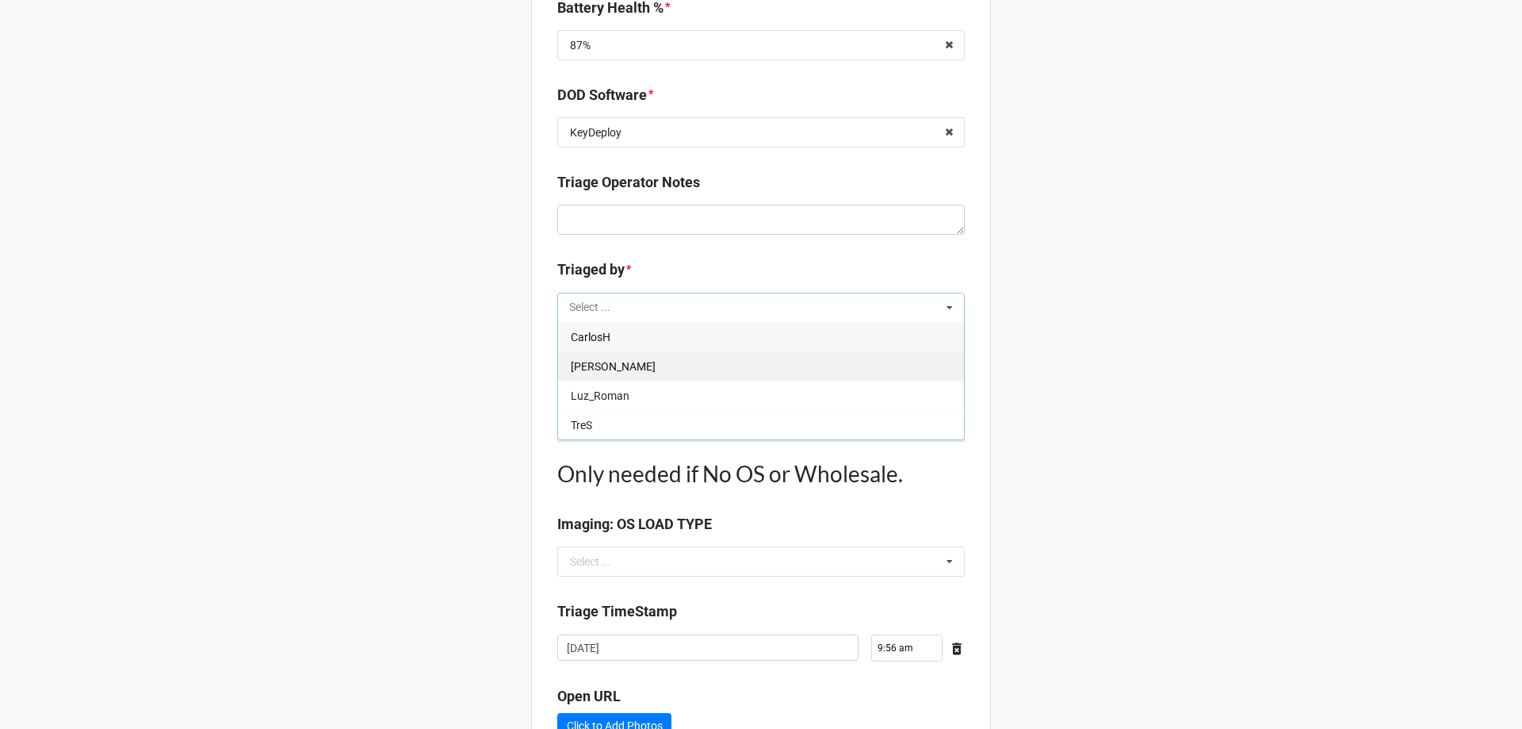
scroll to position [1507, 0]
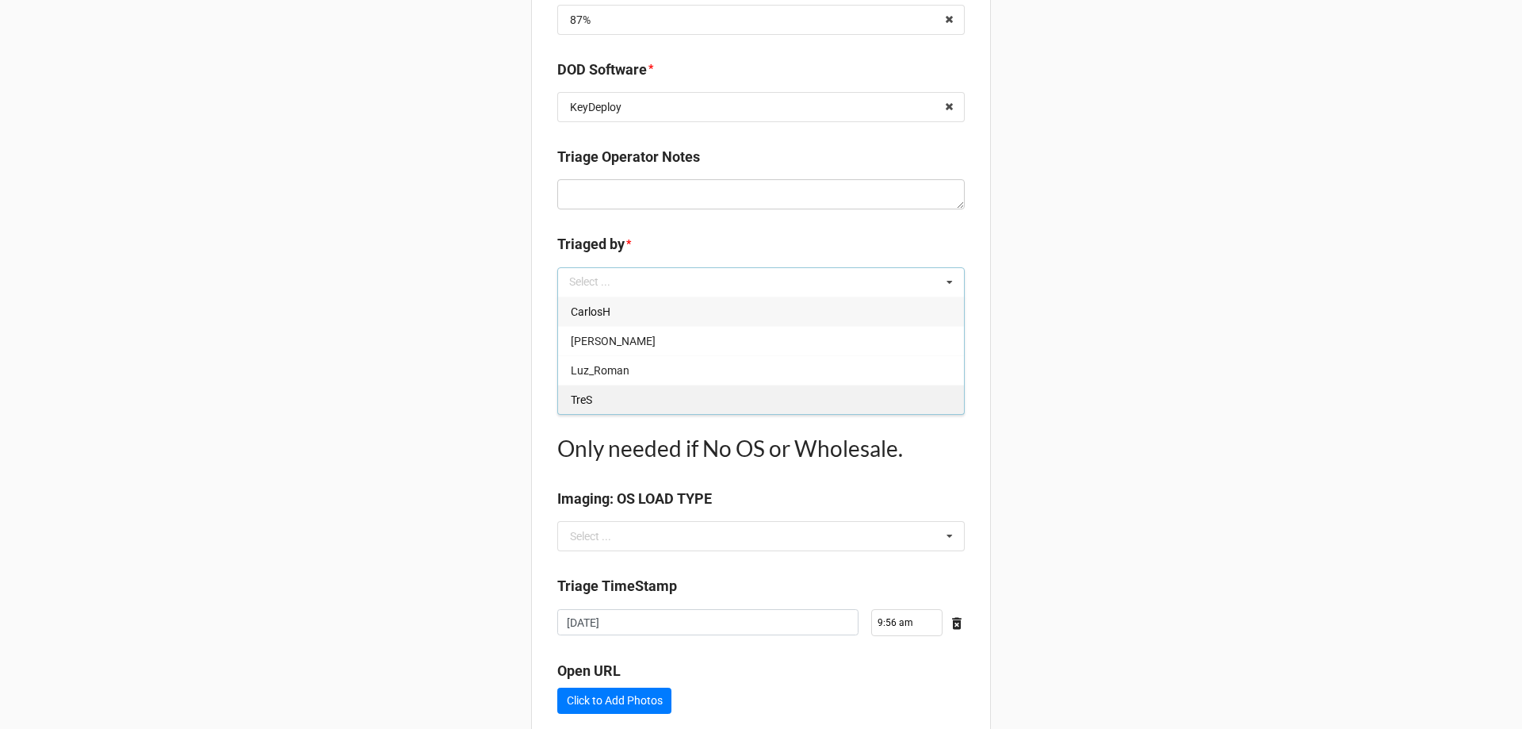
click at [593, 408] on div "TreS" at bounding box center [761, 399] width 406 height 29
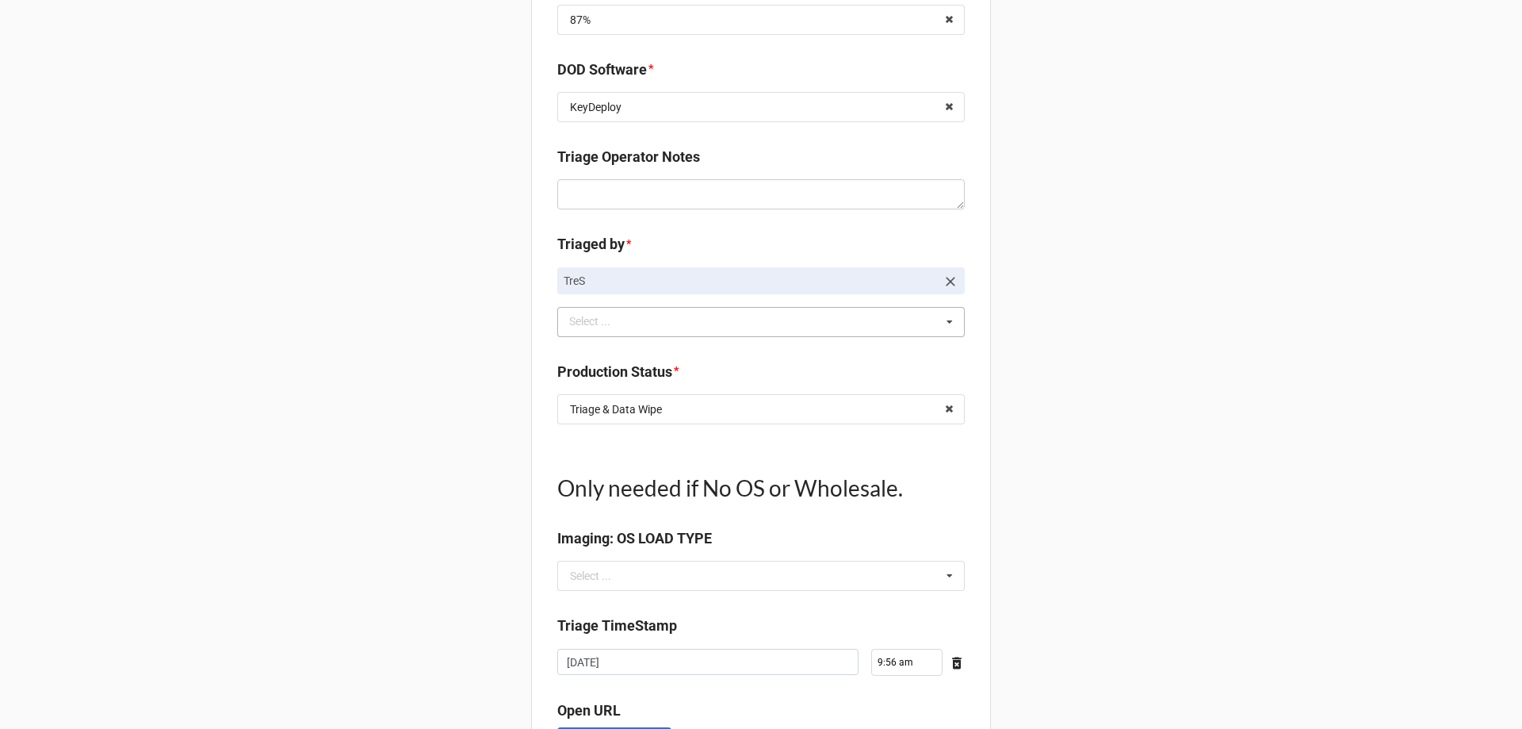
click at [846, 415] on input "text" at bounding box center [762, 409] width 406 height 29
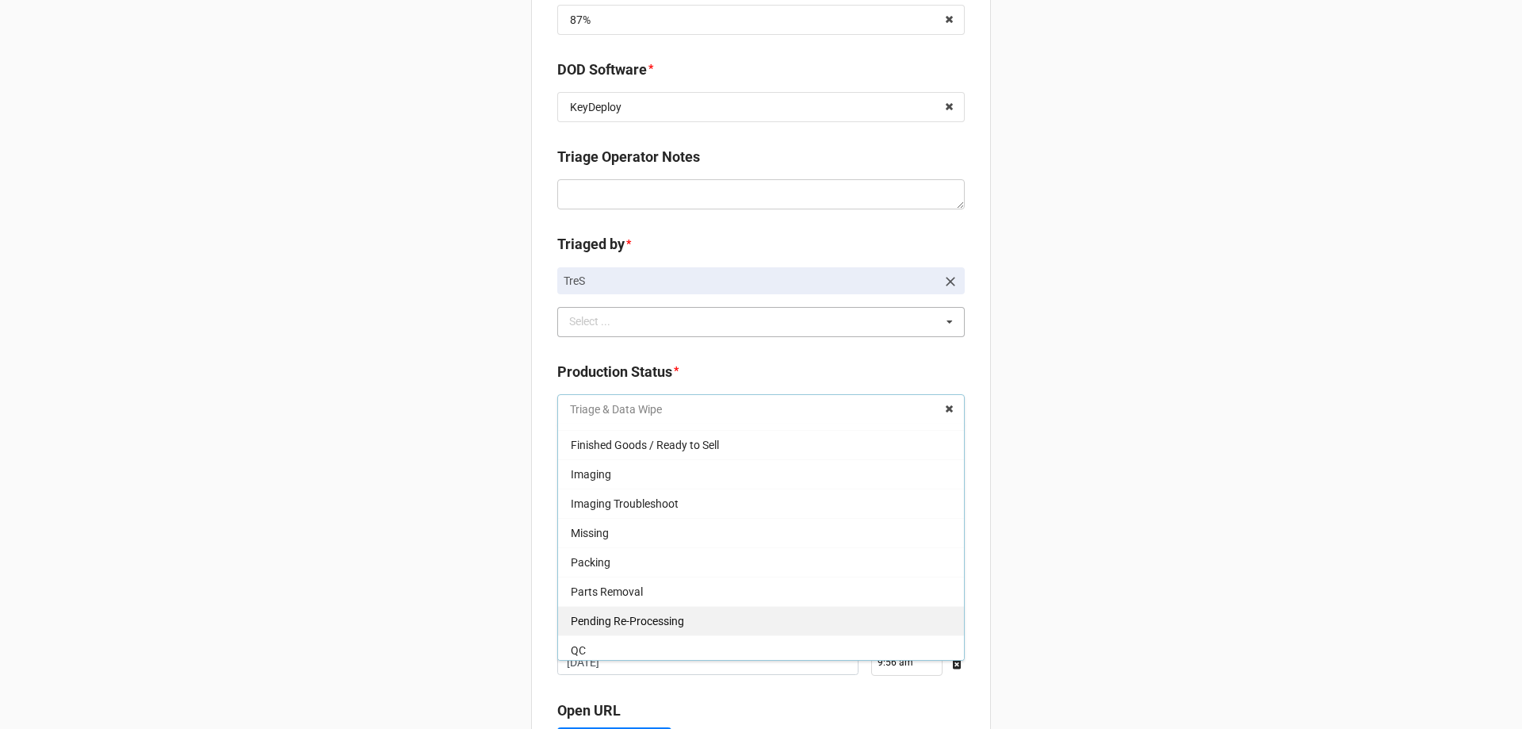
scroll to position [0, 0]
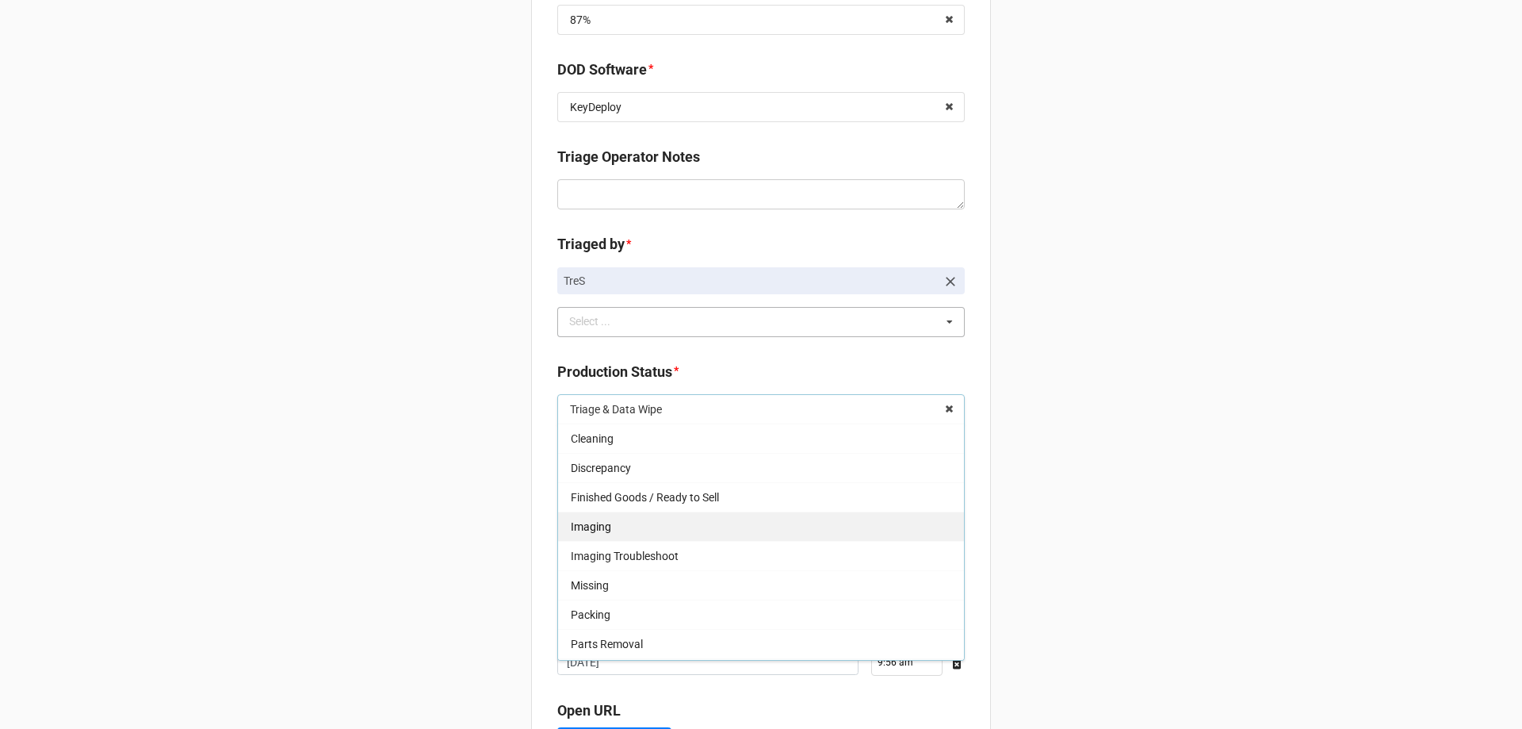
click at [618, 529] on div "Imaging" at bounding box center [761, 525] width 406 height 29
type textarea "x"
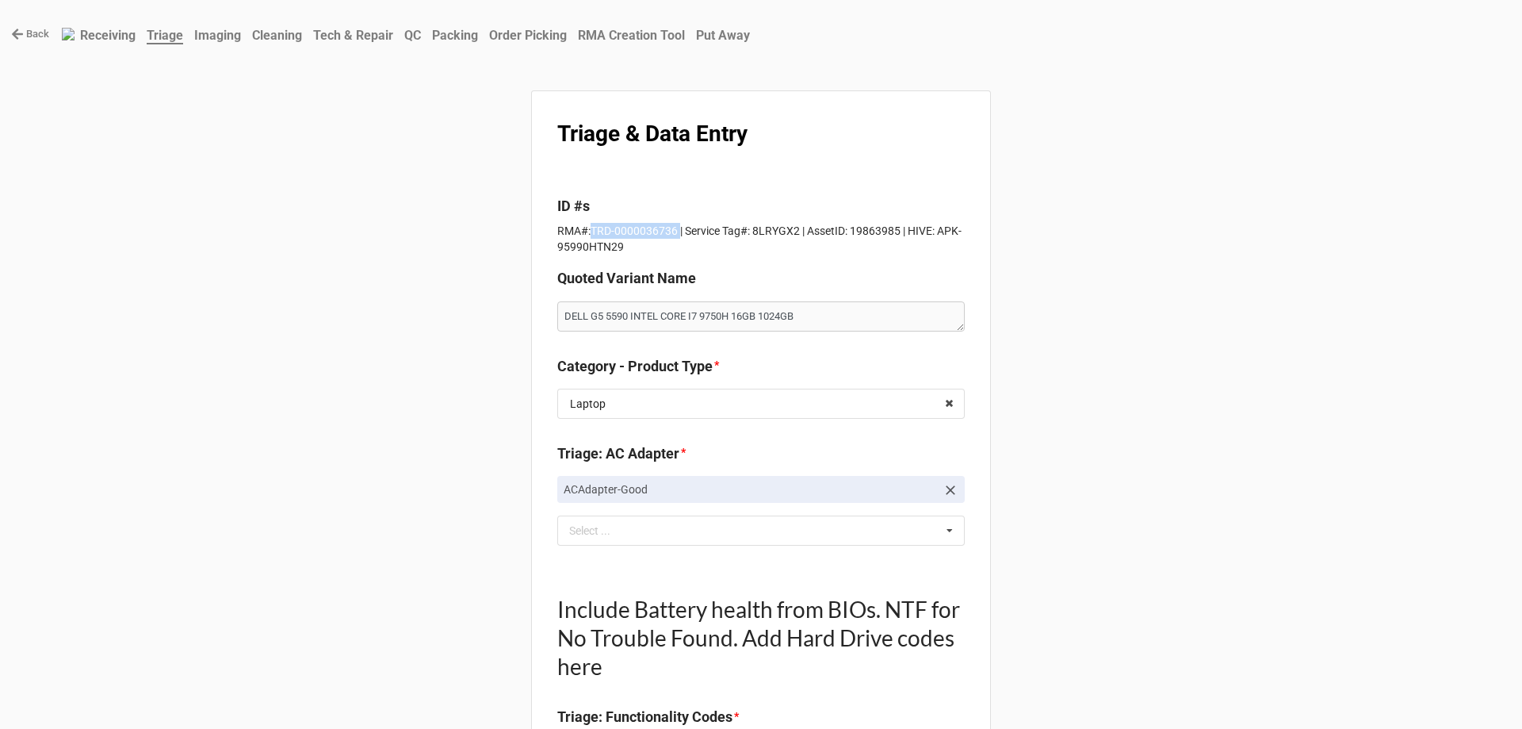
drag, startPoint x: 586, startPoint y: 231, endPoint x: 672, endPoint y: 224, distance: 86.7
click at [672, 224] on p "RMA#:TRD-0000036736 | Service Tag#: 8LRYGX2 | AssetID: 19863985 | HIVE: APK-959…" at bounding box center [761, 239] width 408 height 32
copy p "TRD-0000036736"
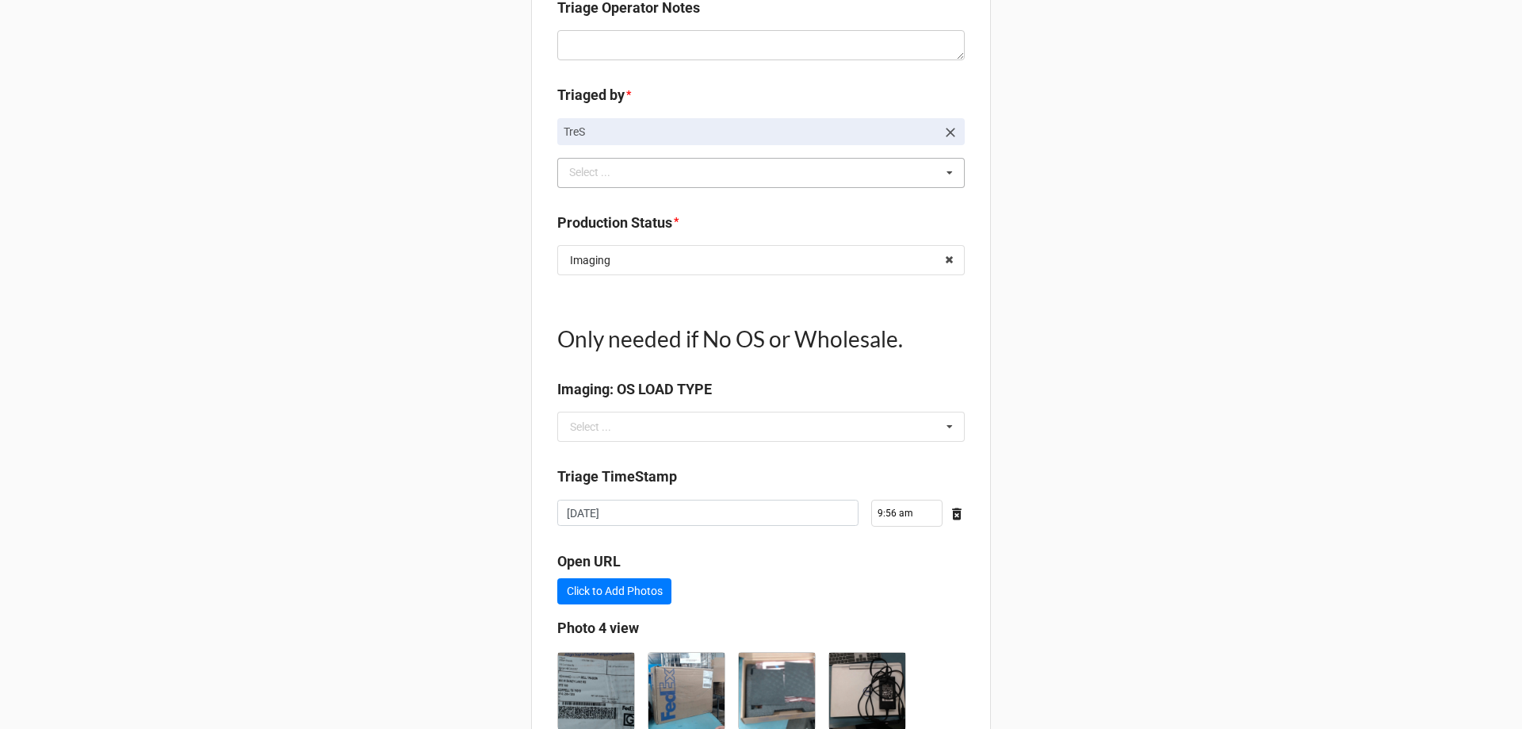
scroll to position [1767, 0]
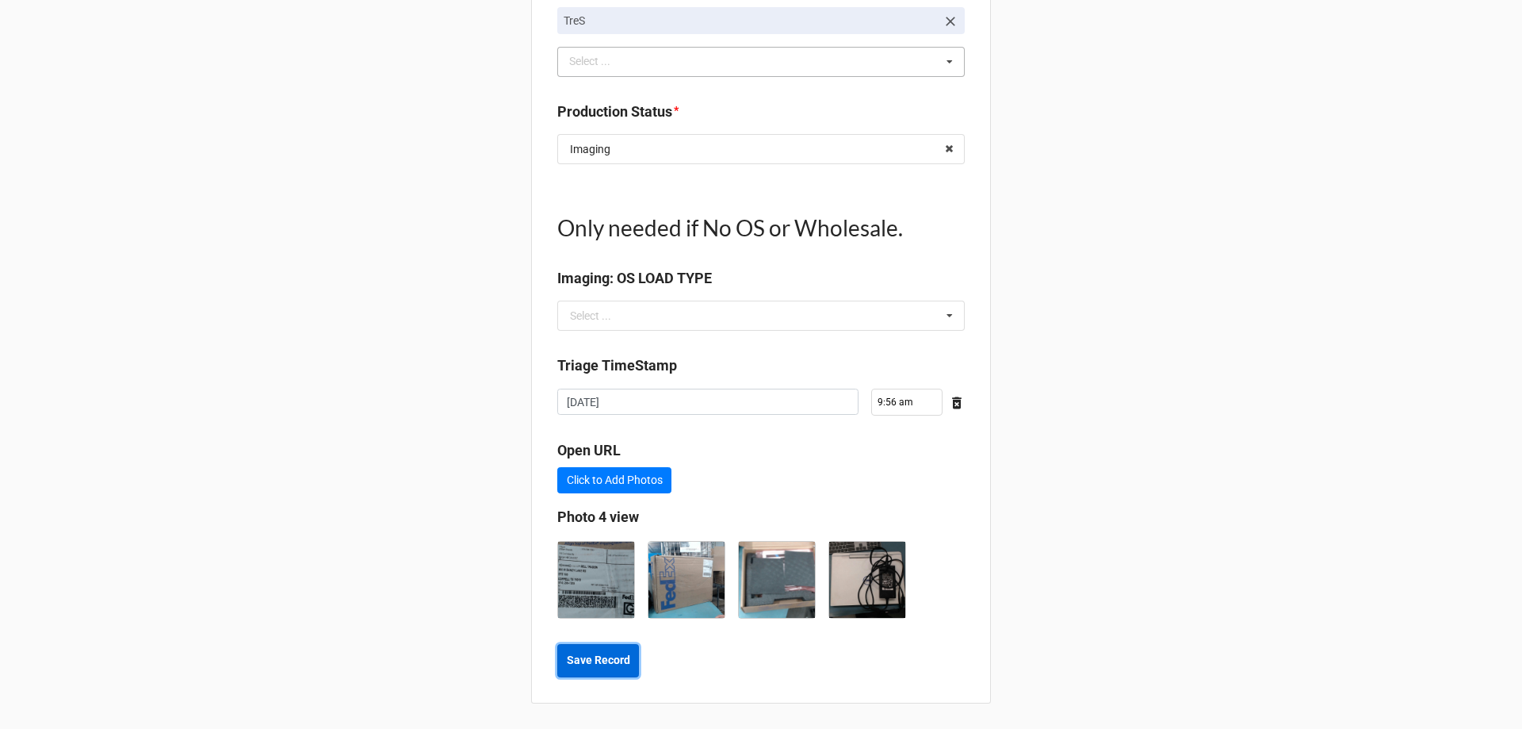
click at [590, 657] on b "Save Record" at bounding box center [598, 660] width 63 height 17
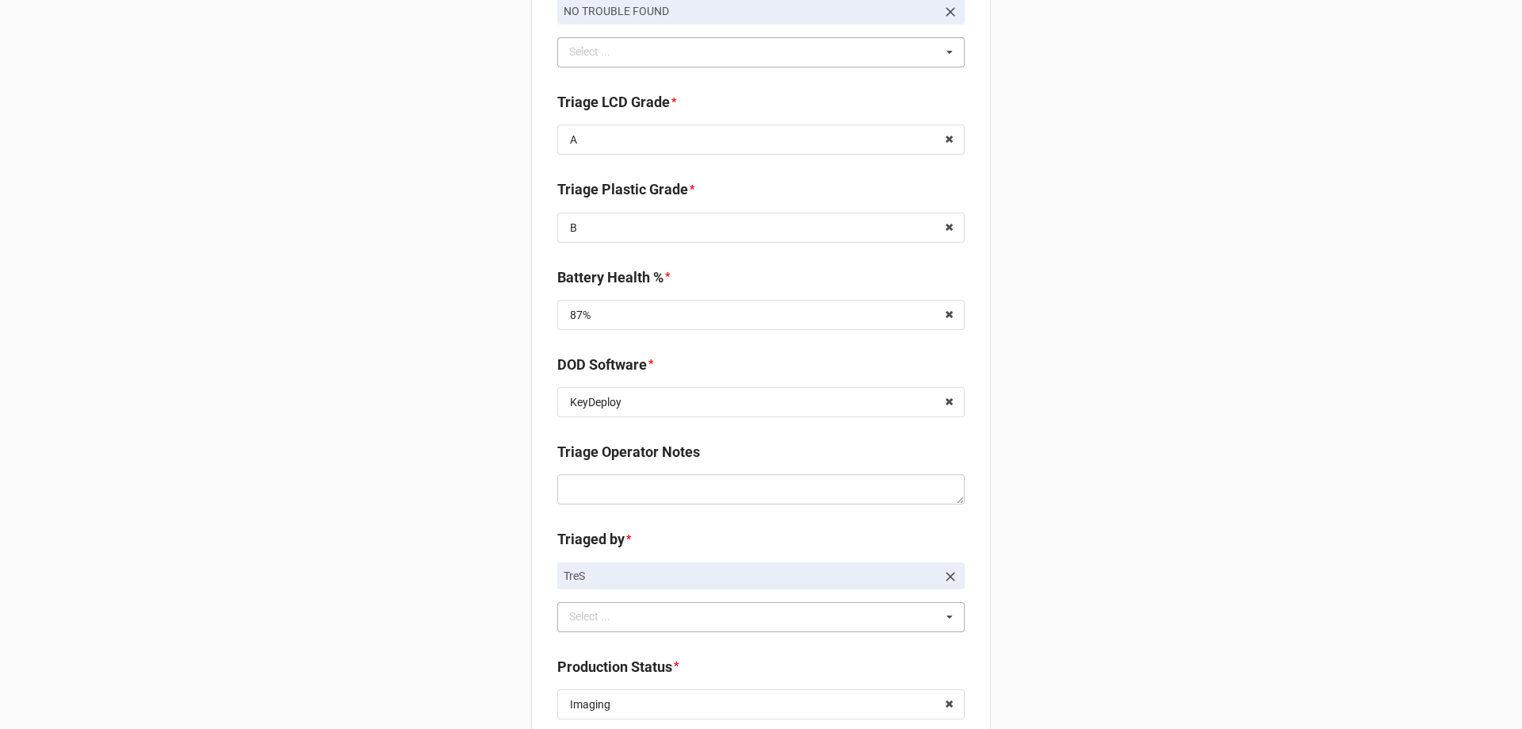
scroll to position [0, 0]
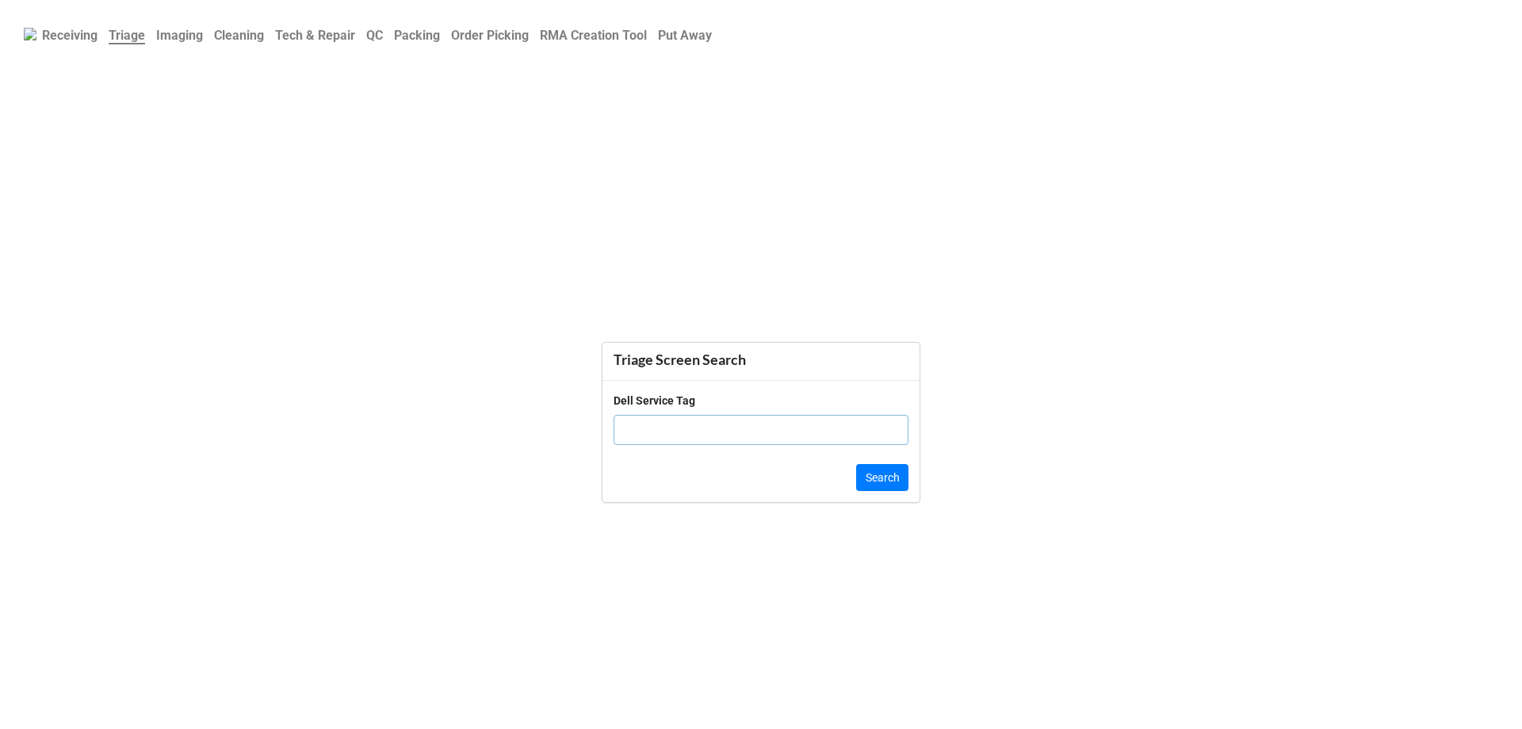
click at [663, 435] on input "text" at bounding box center [761, 430] width 295 height 30
paste input "H61DTL3"
type input "H61DTL3"
click button "Search" at bounding box center [882, 477] width 52 height 27
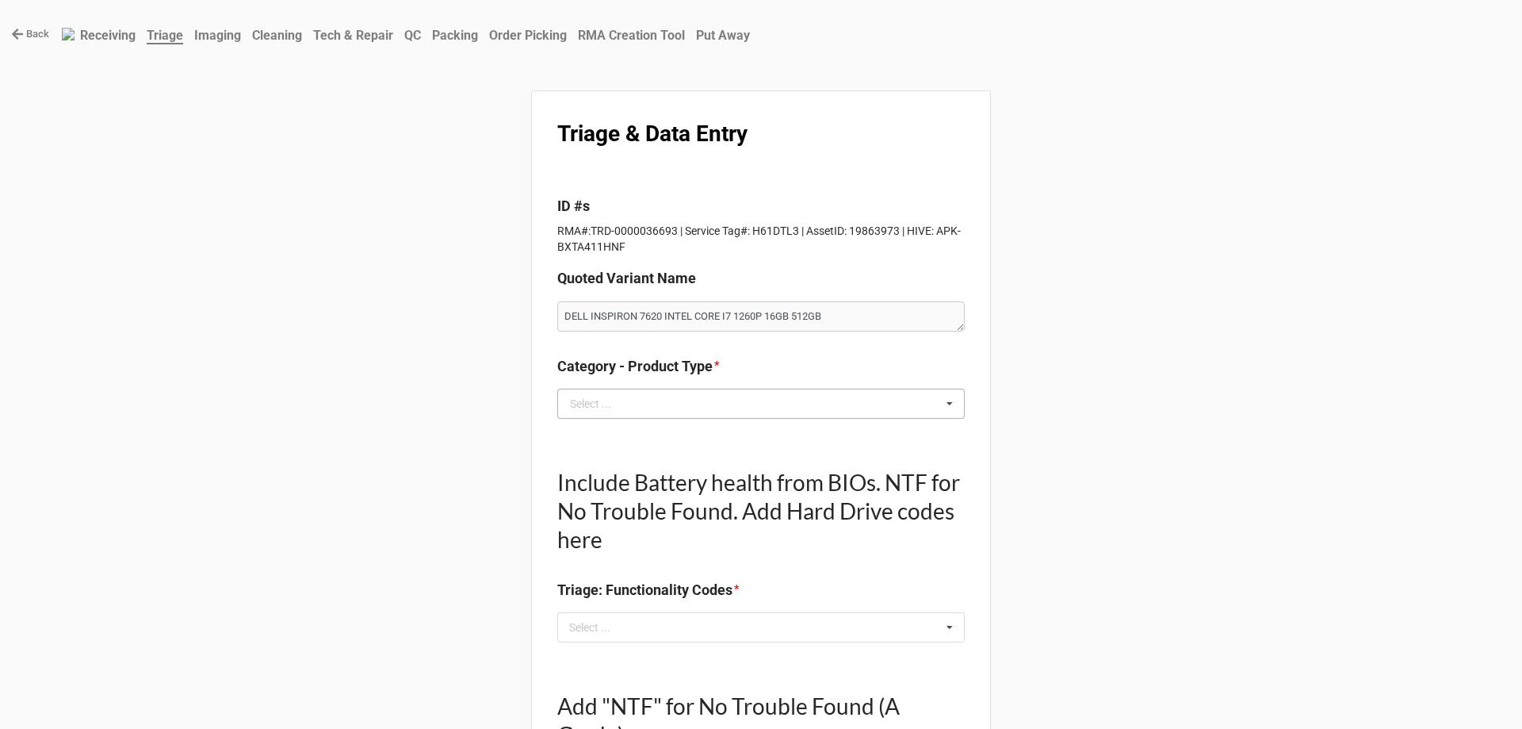
click at [599, 409] on div "Select ..." at bounding box center [590, 403] width 41 height 11
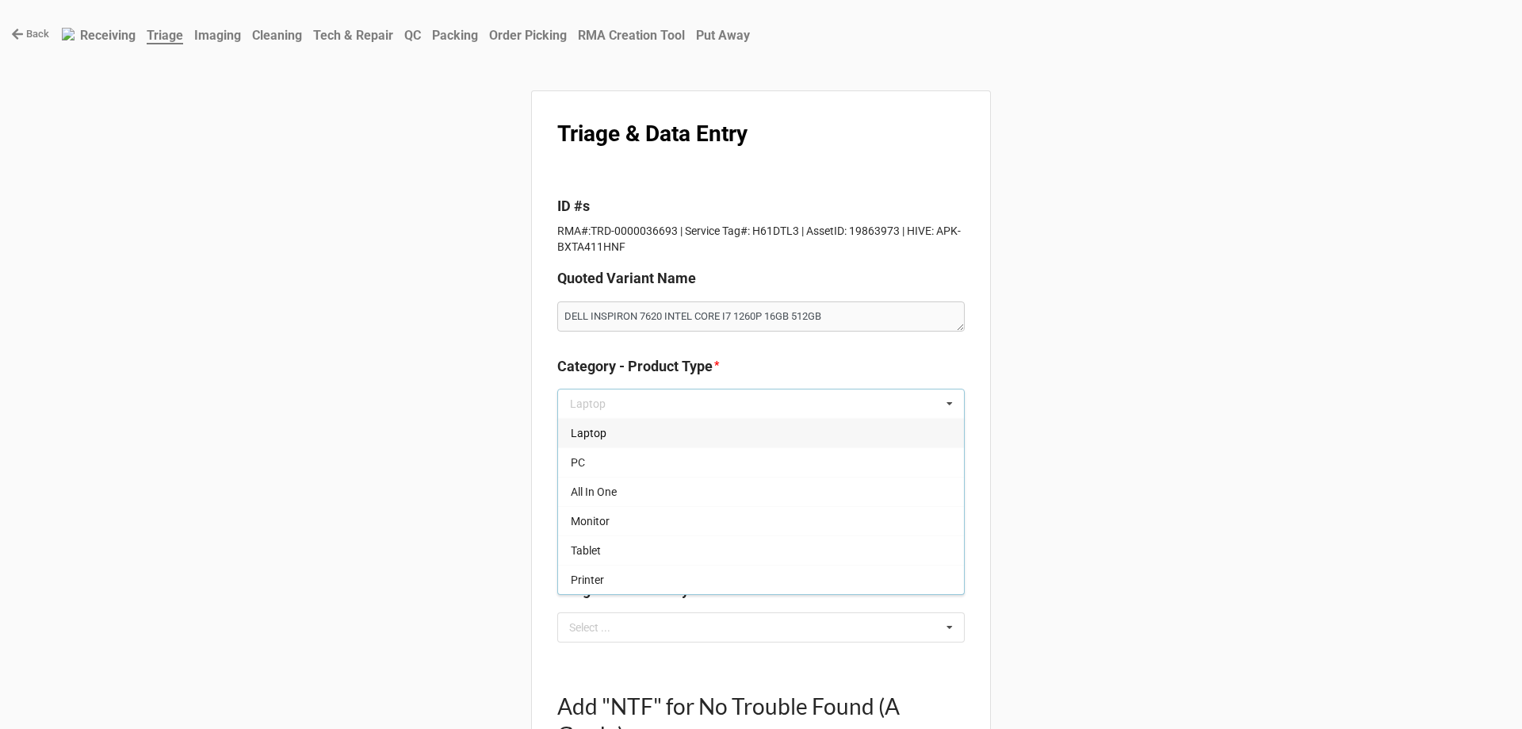
click at [622, 443] on div "Laptop" at bounding box center [761, 432] width 406 height 29
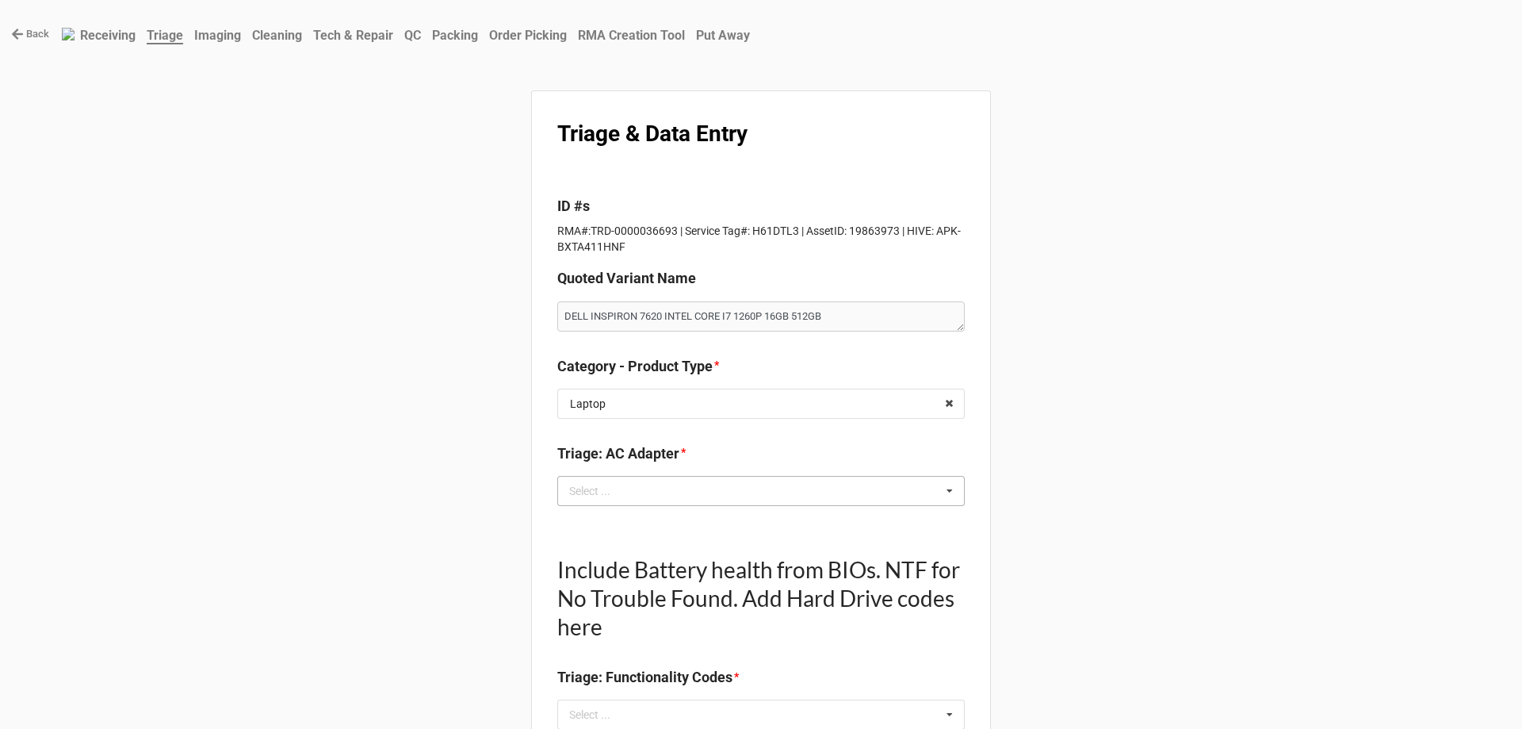
click at [626, 488] on div "Select ..." at bounding box center [599, 490] width 68 height 18
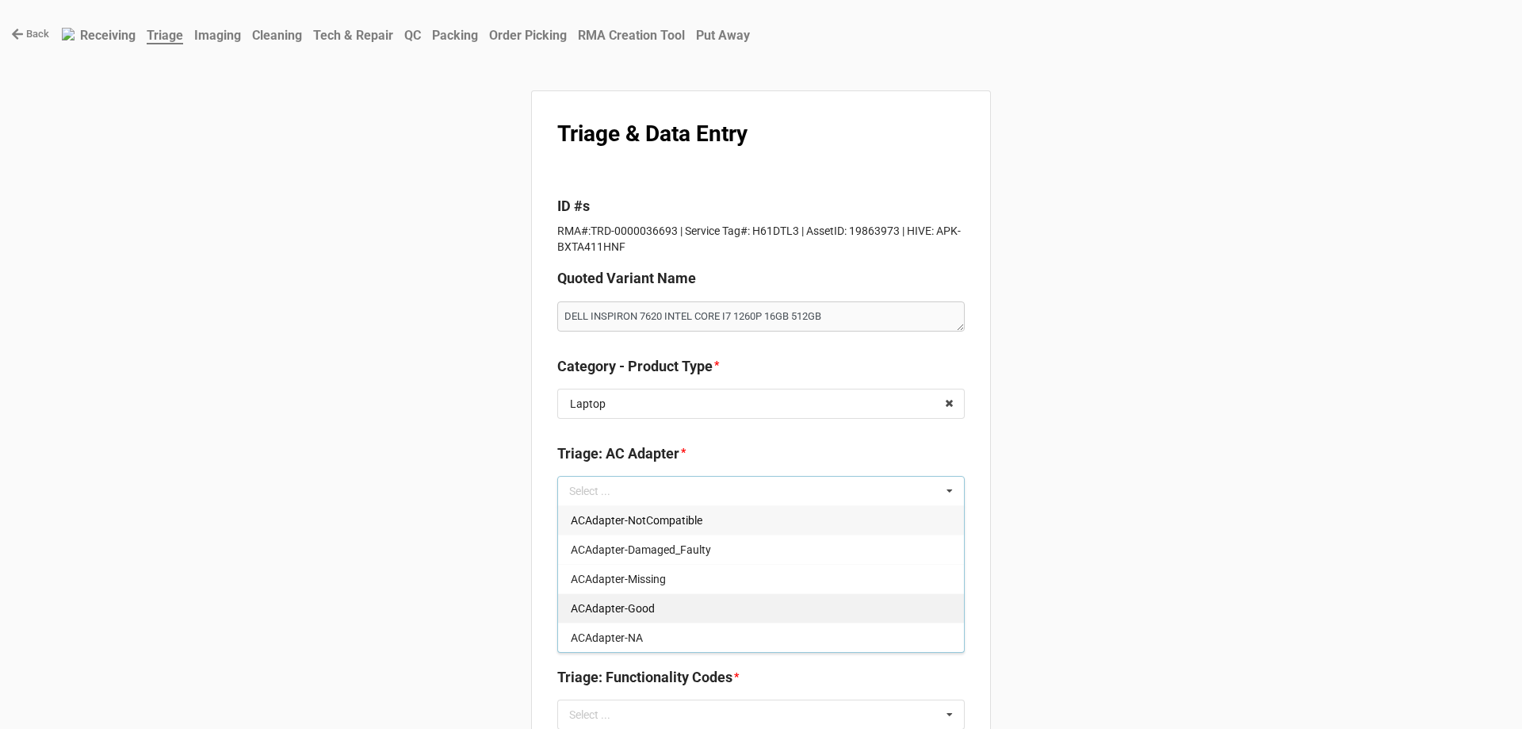
click at [636, 605] on span "ACAdapter-Good" at bounding box center [613, 608] width 84 height 13
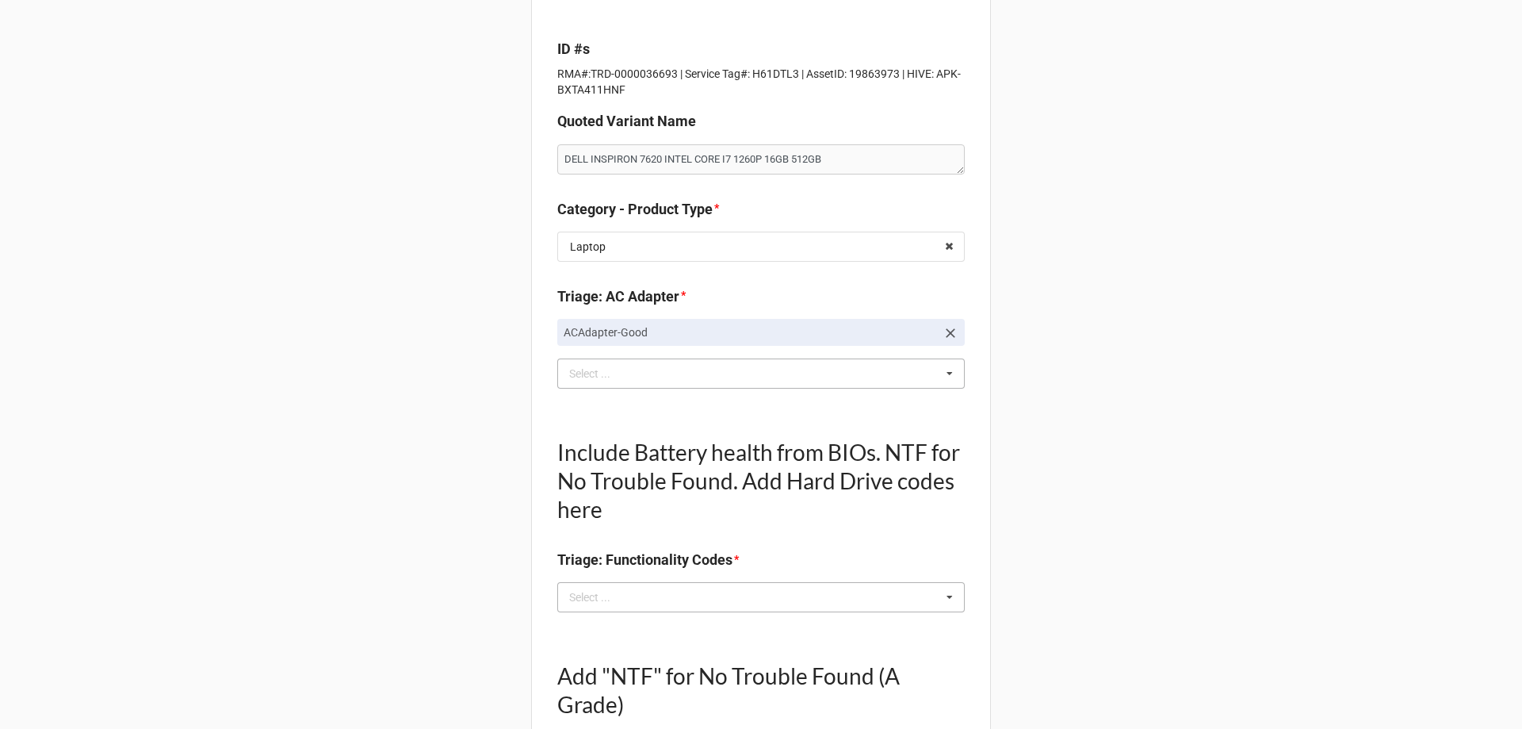
scroll to position [159, 0]
click at [647, 594] on div "Select ... No results found." at bounding box center [761, 595] width 408 height 30
type textarea "x"
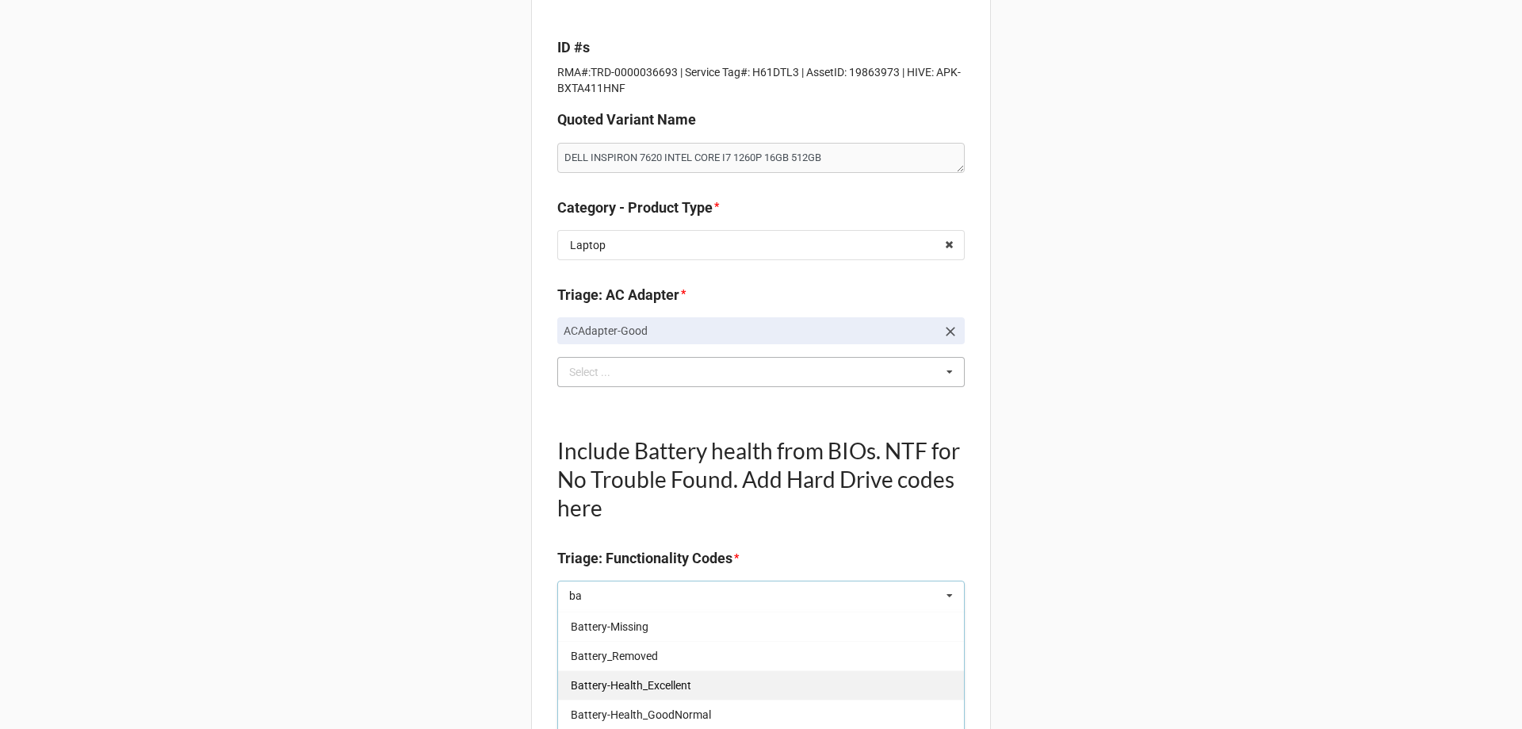
type input "ba"
click at [664, 687] on span "Battery-Health_Excellent" at bounding box center [631, 685] width 121 height 13
type textarea "x"
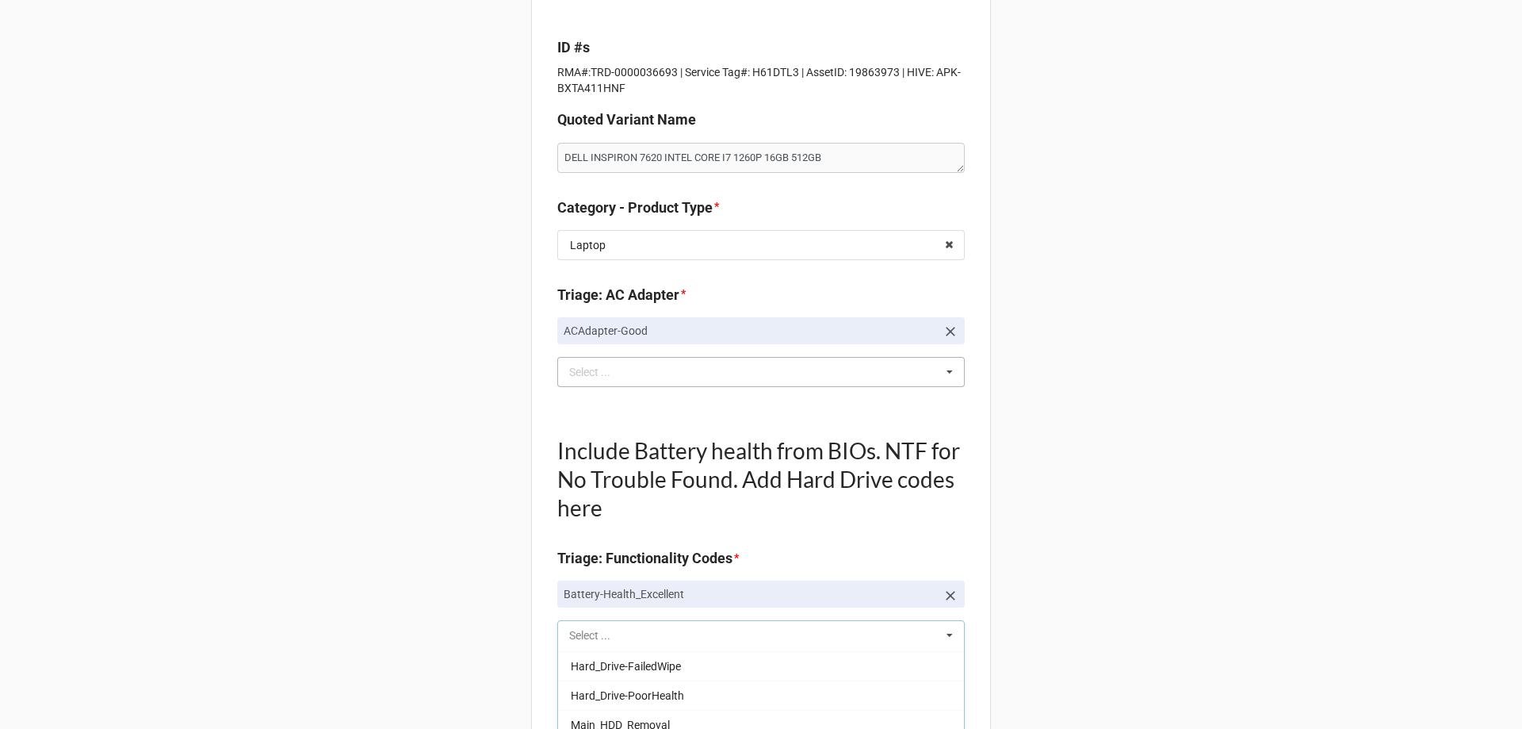
scroll to position [497, 0]
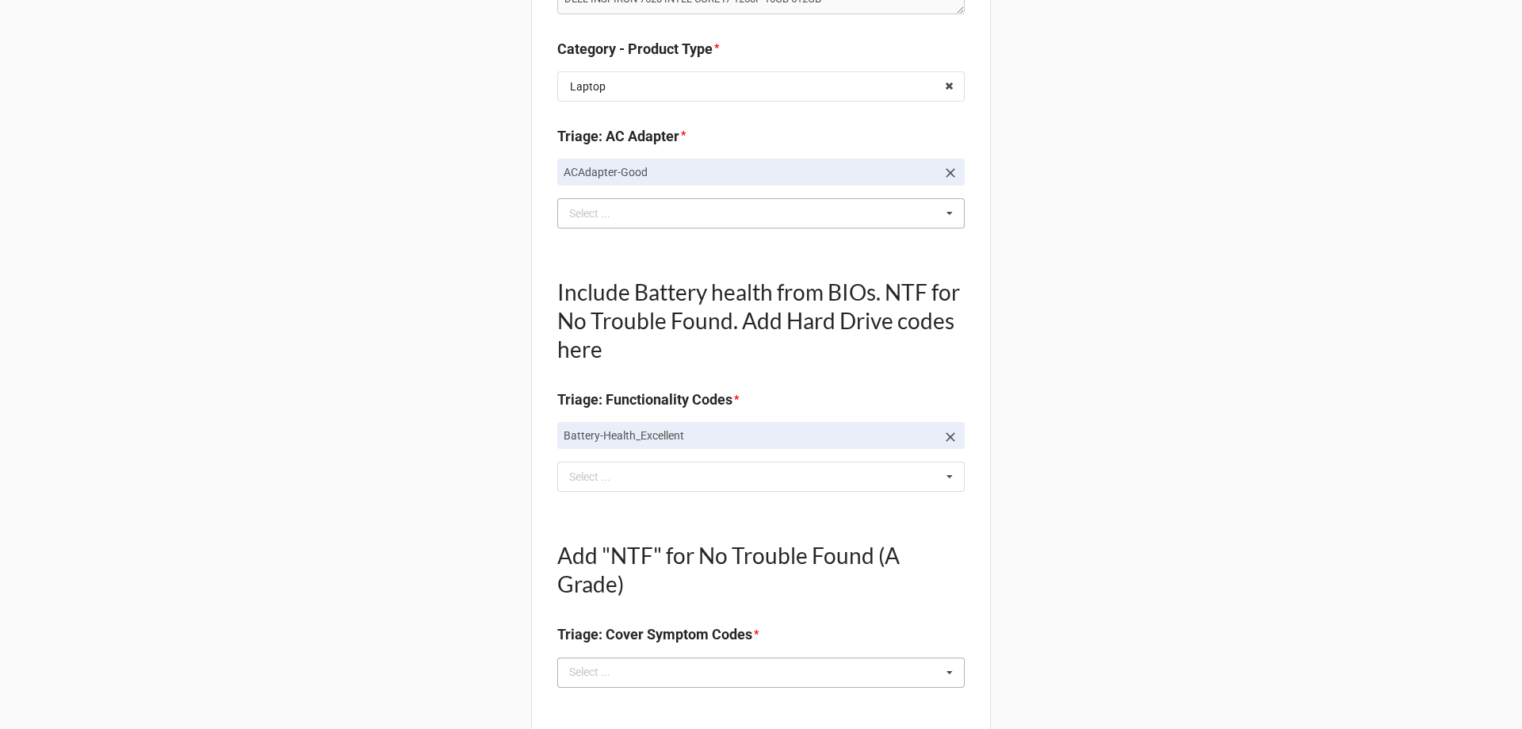
click at [588, 670] on div "Select ..." at bounding box center [599, 672] width 68 height 18
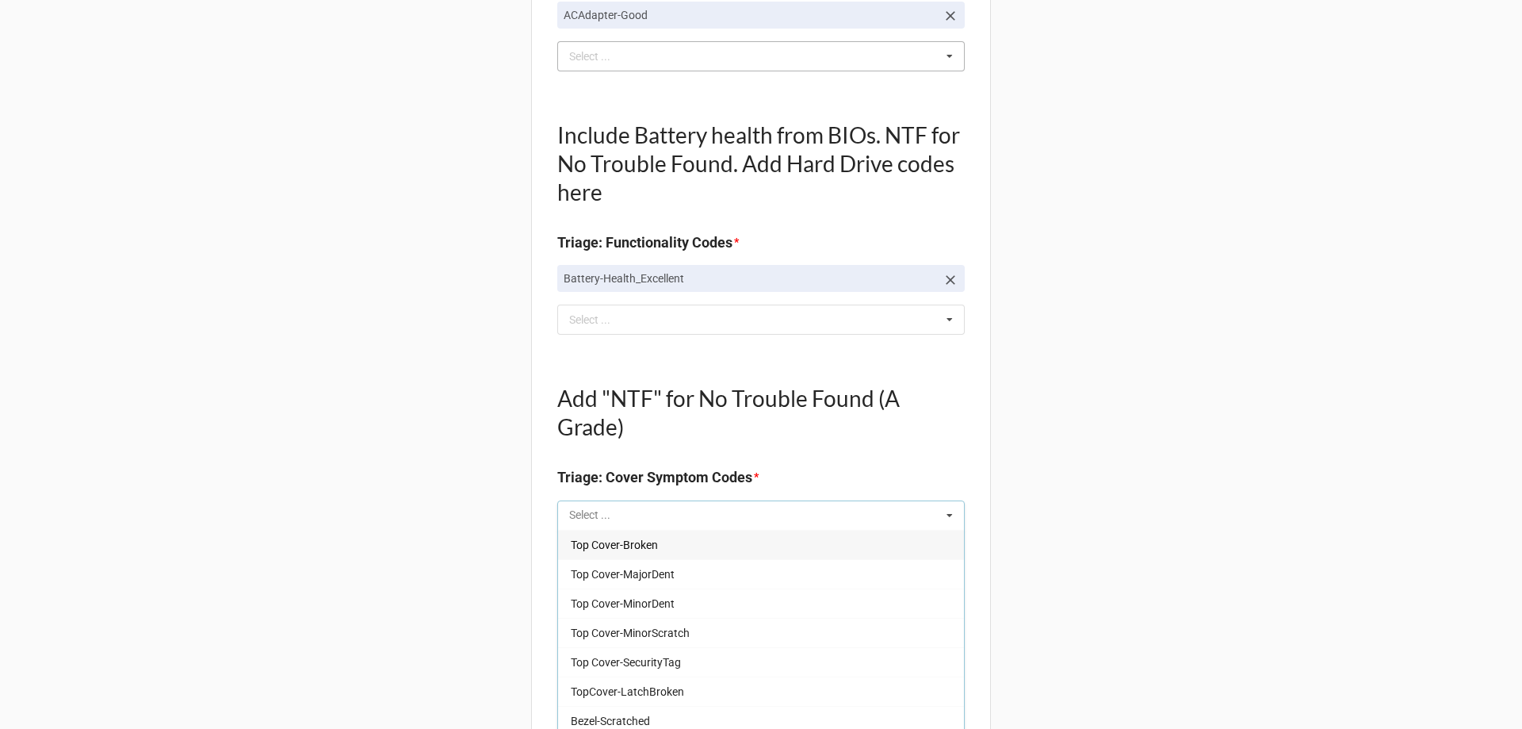
scroll to position [476, 0]
click at [595, 608] on span "Top Cover-MinorDent" at bounding box center [623, 601] width 104 height 13
type textarea "x"
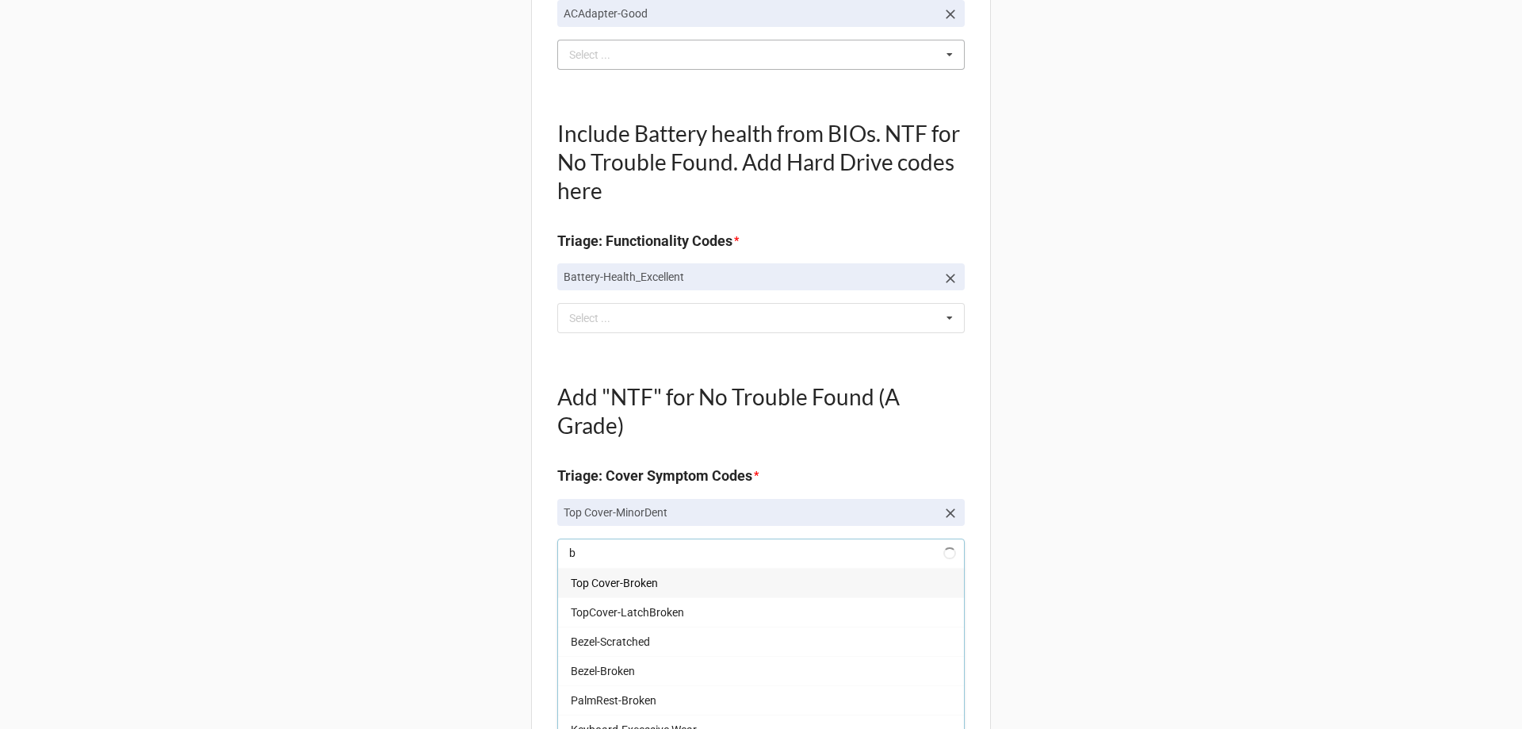
type input "bo"
type textarea "x"
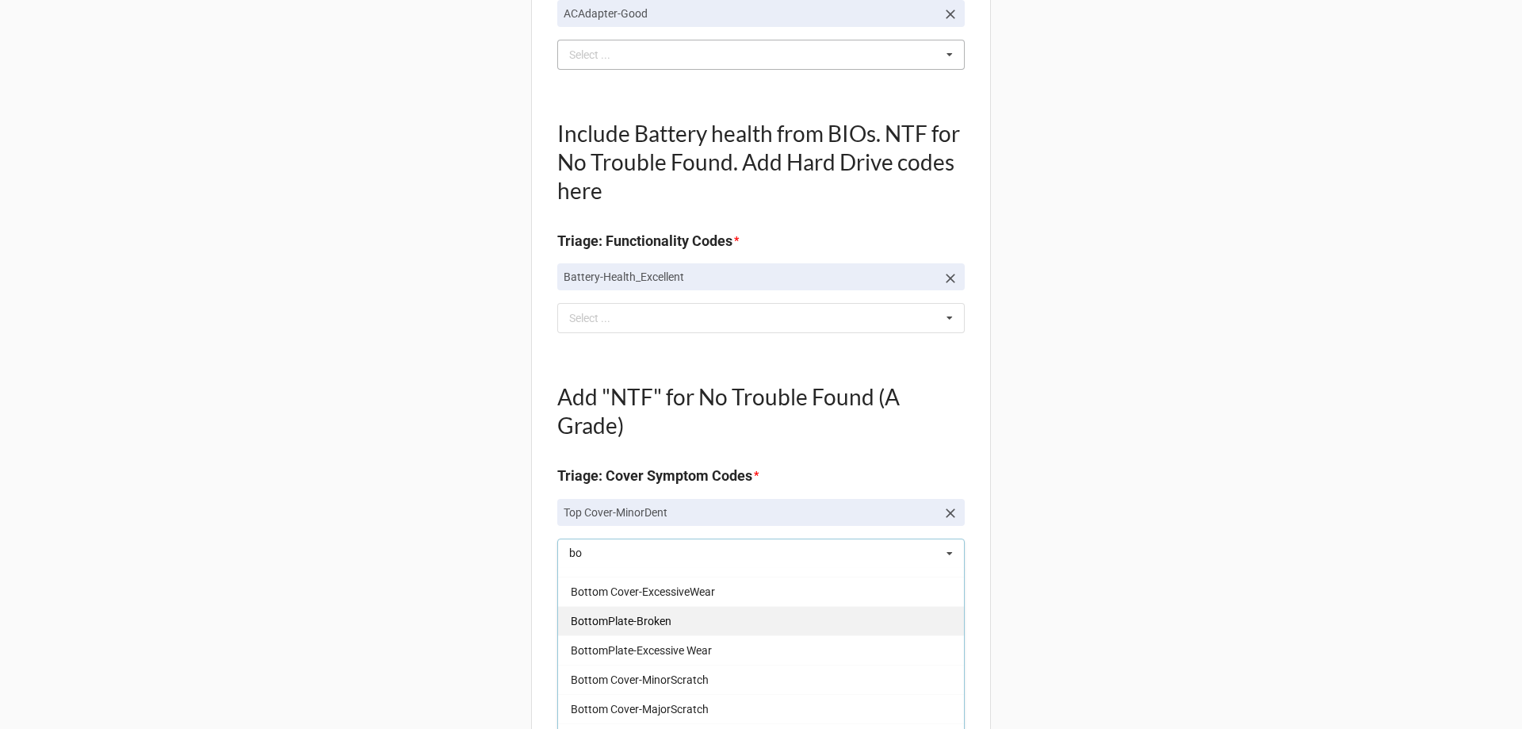
scroll to position [159, 0]
type input "bo"
click at [699, 633] on span "Bottom Cover-MajorScratch" at bounding box center [640, 629] width 138 height 13
type textarea "x"
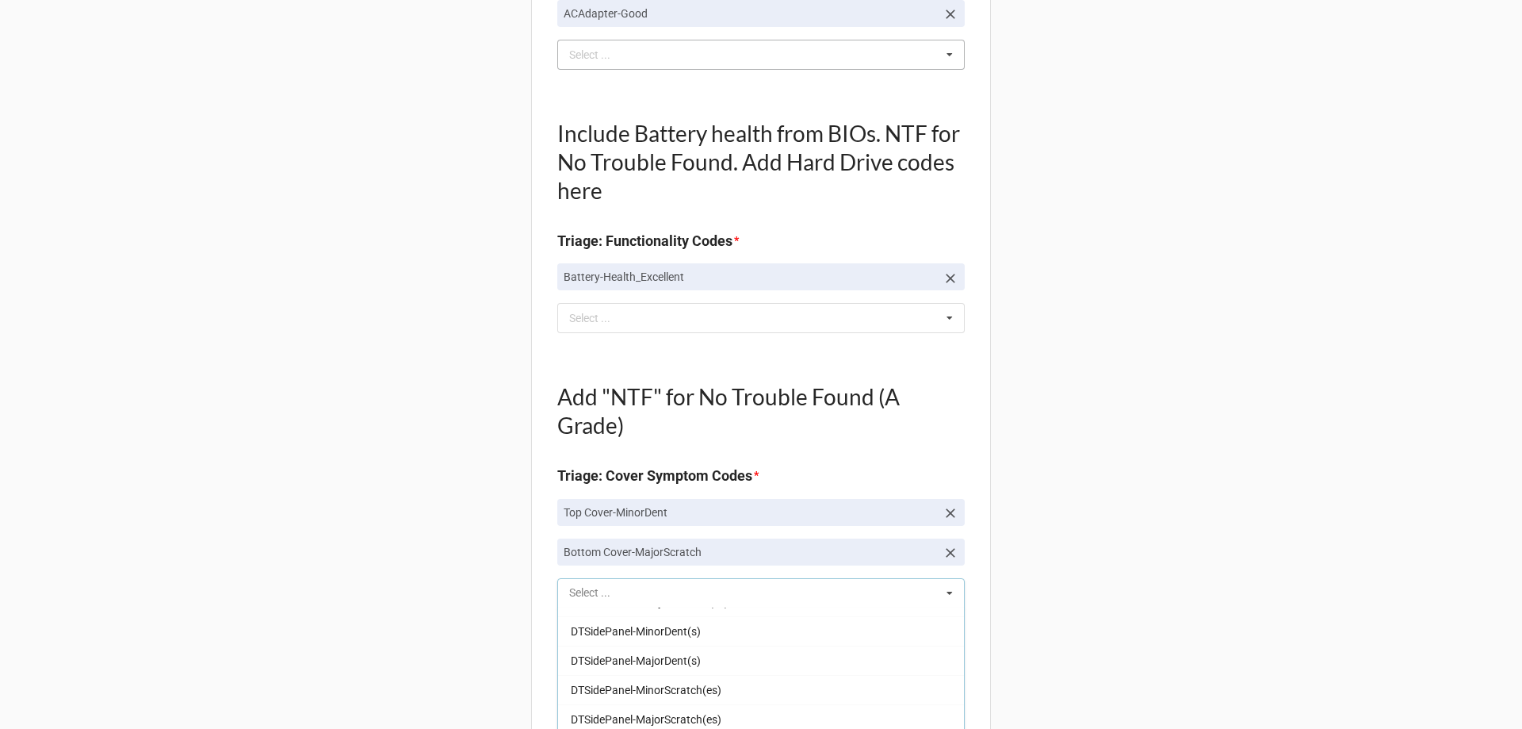
scroll to position [848, 0]
type input "mi"
type textarea "x"
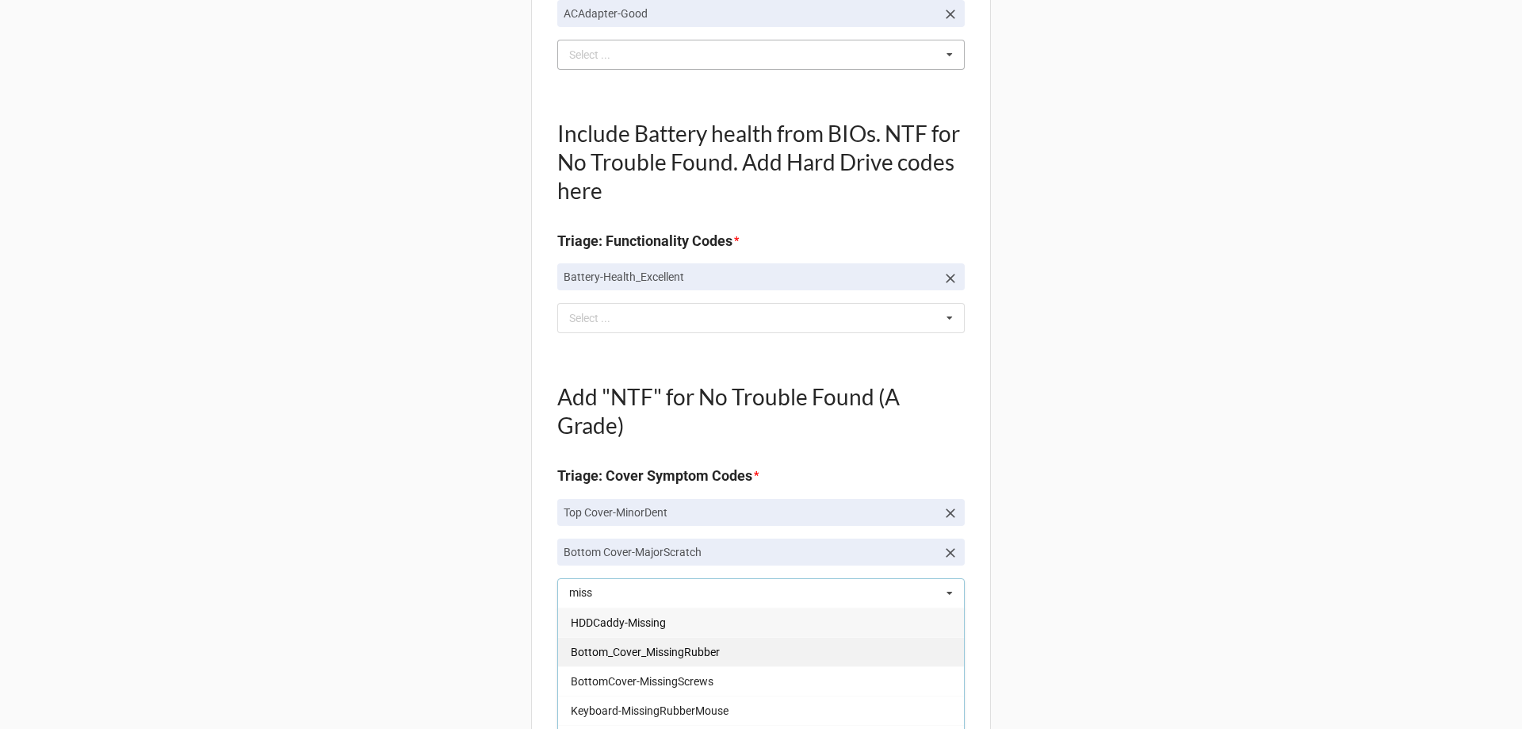
type input "miss"
click at [692, 647] on span "Bottom_Cover_MissingRubber" at bounding box center [645, 651] width 149 height 13
type textarea "x"
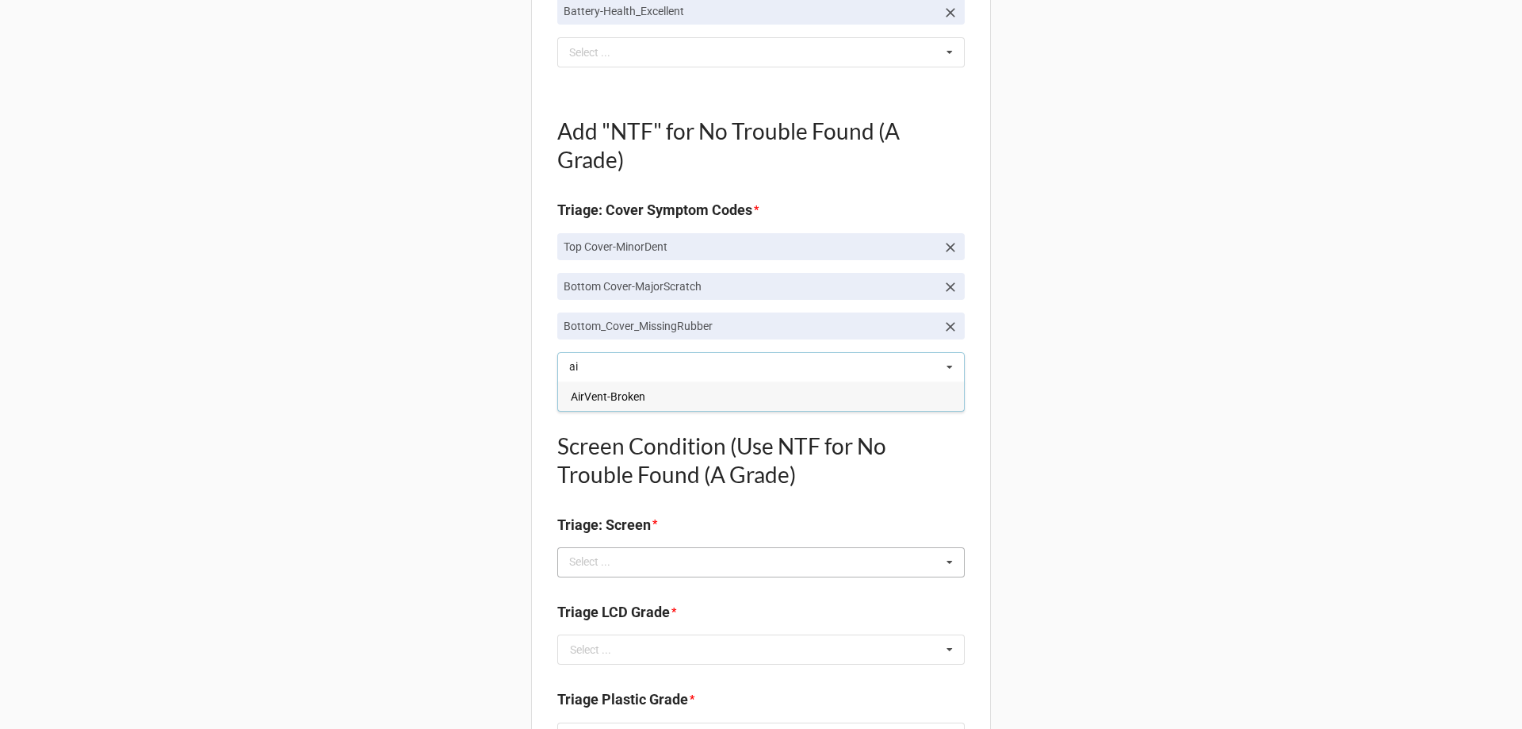
scroll to position [714, 0]
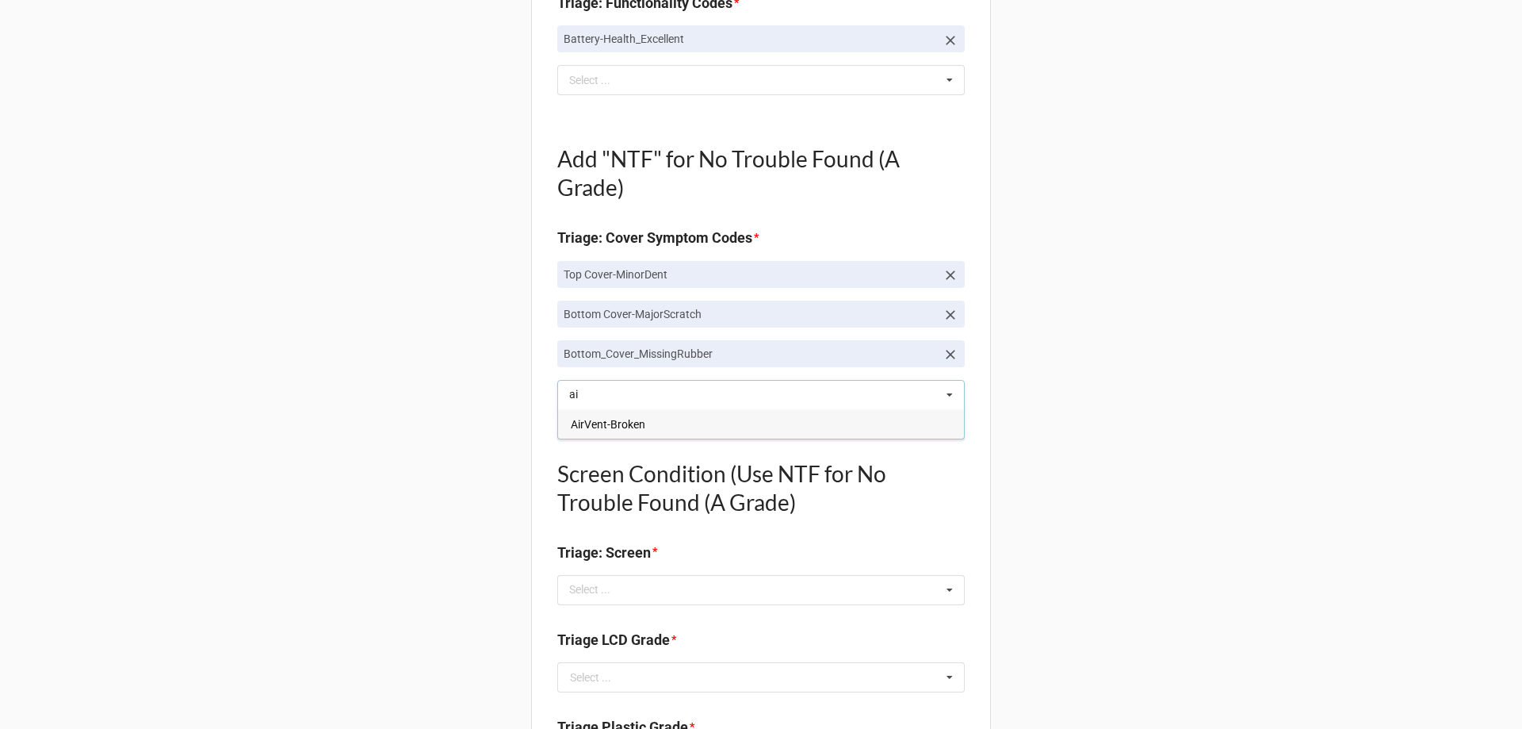
type input "a"
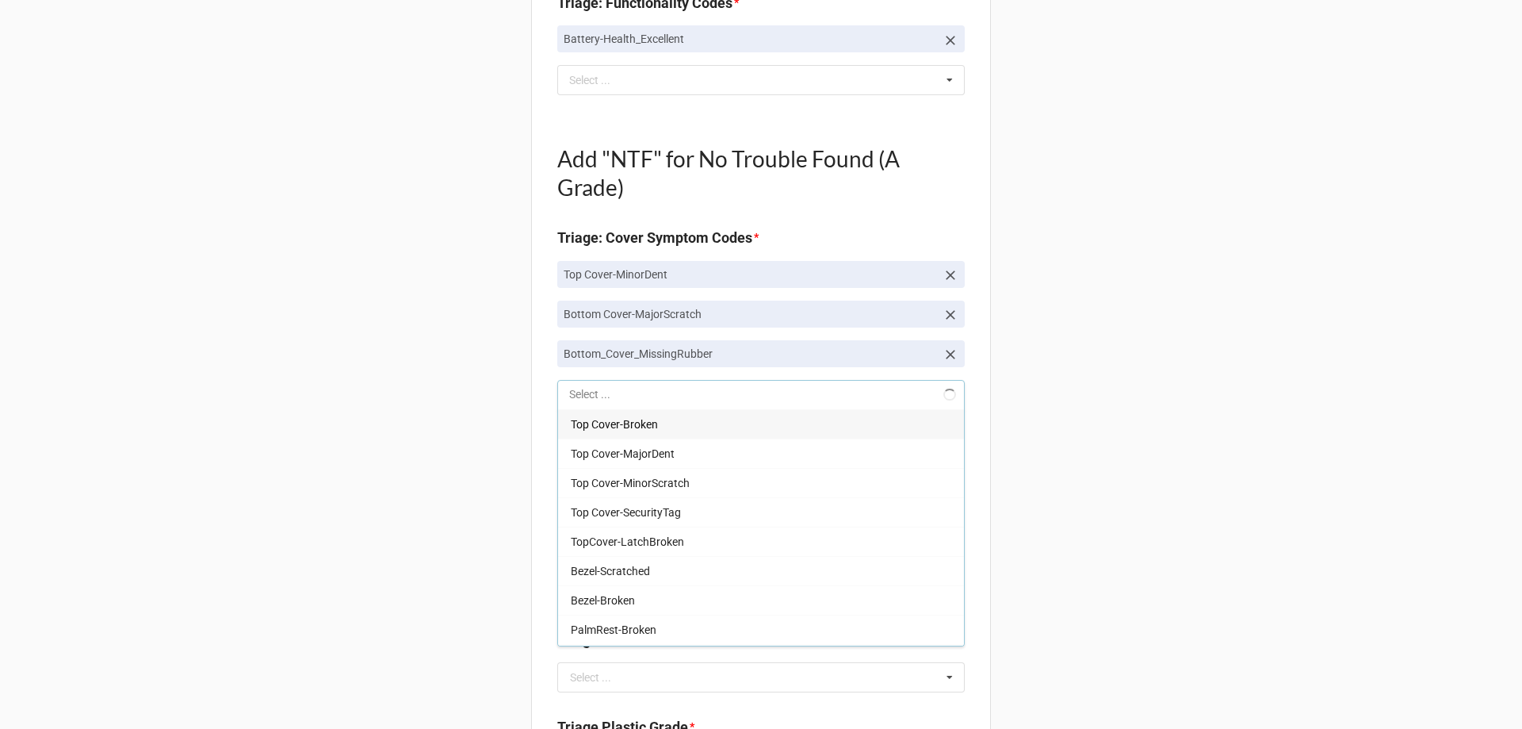
type textarea "x"
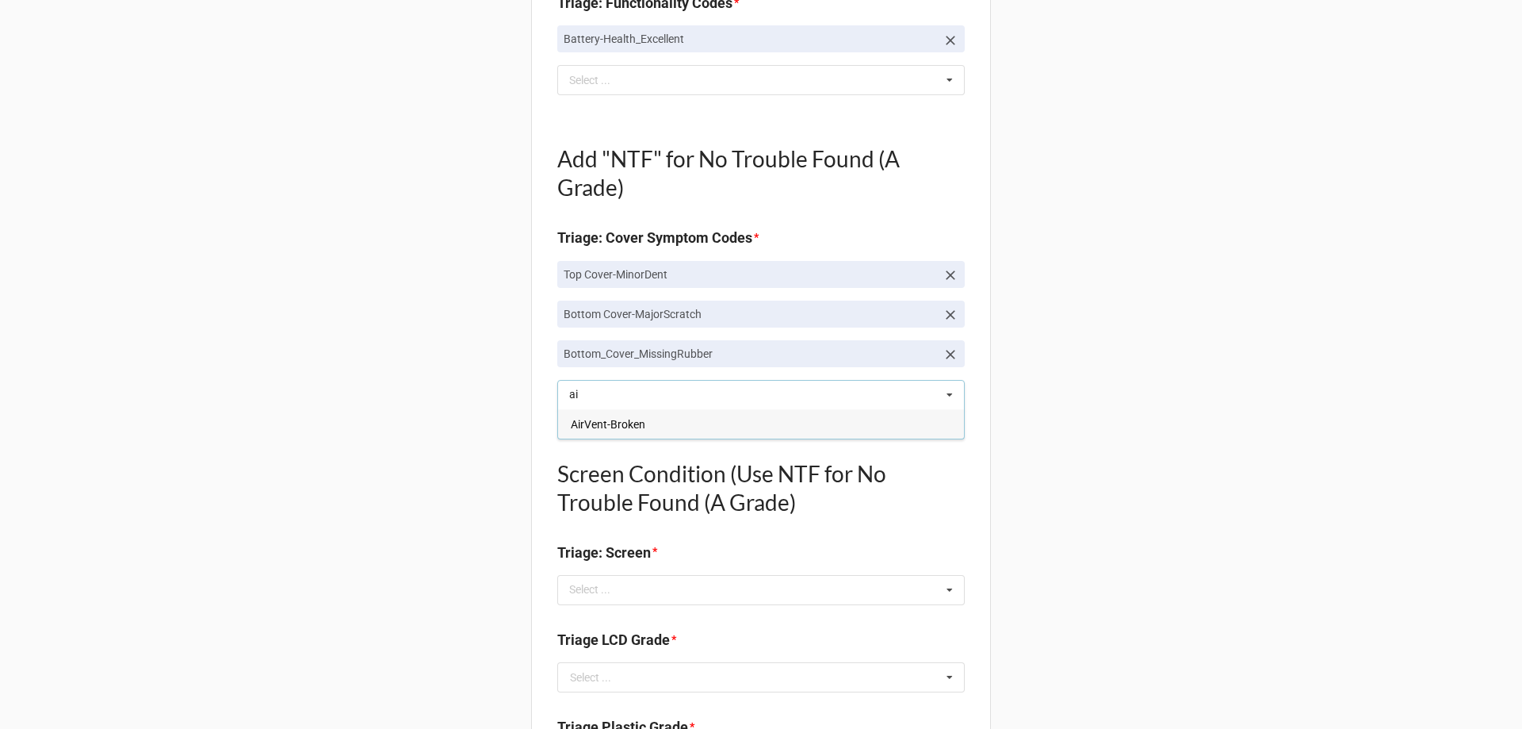
type input "a"
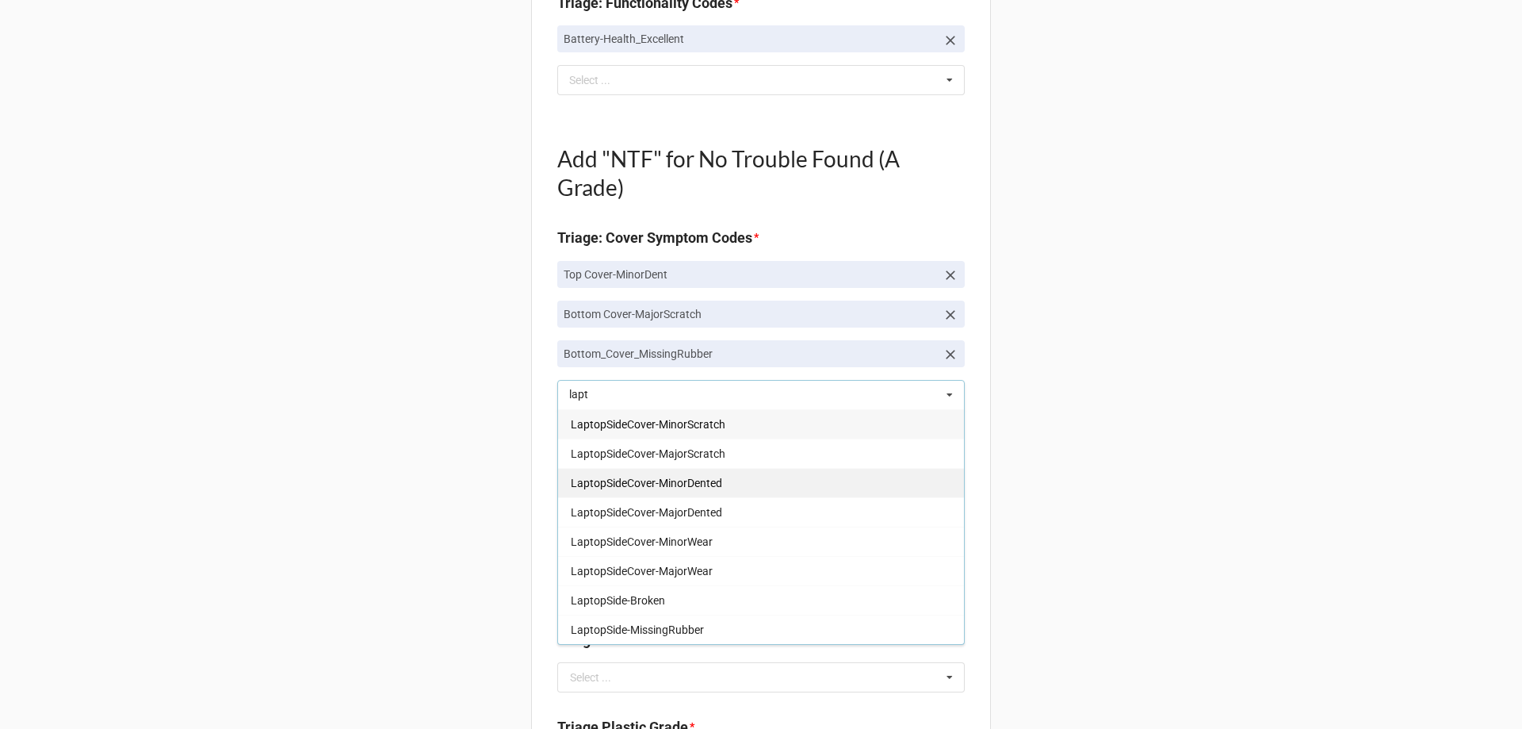
type input "lapt"
click at [714, 481] on span "LaptopSideCover-MinorDented" at bounding box center [646, 483] width 151 height 13
type textarea "x"
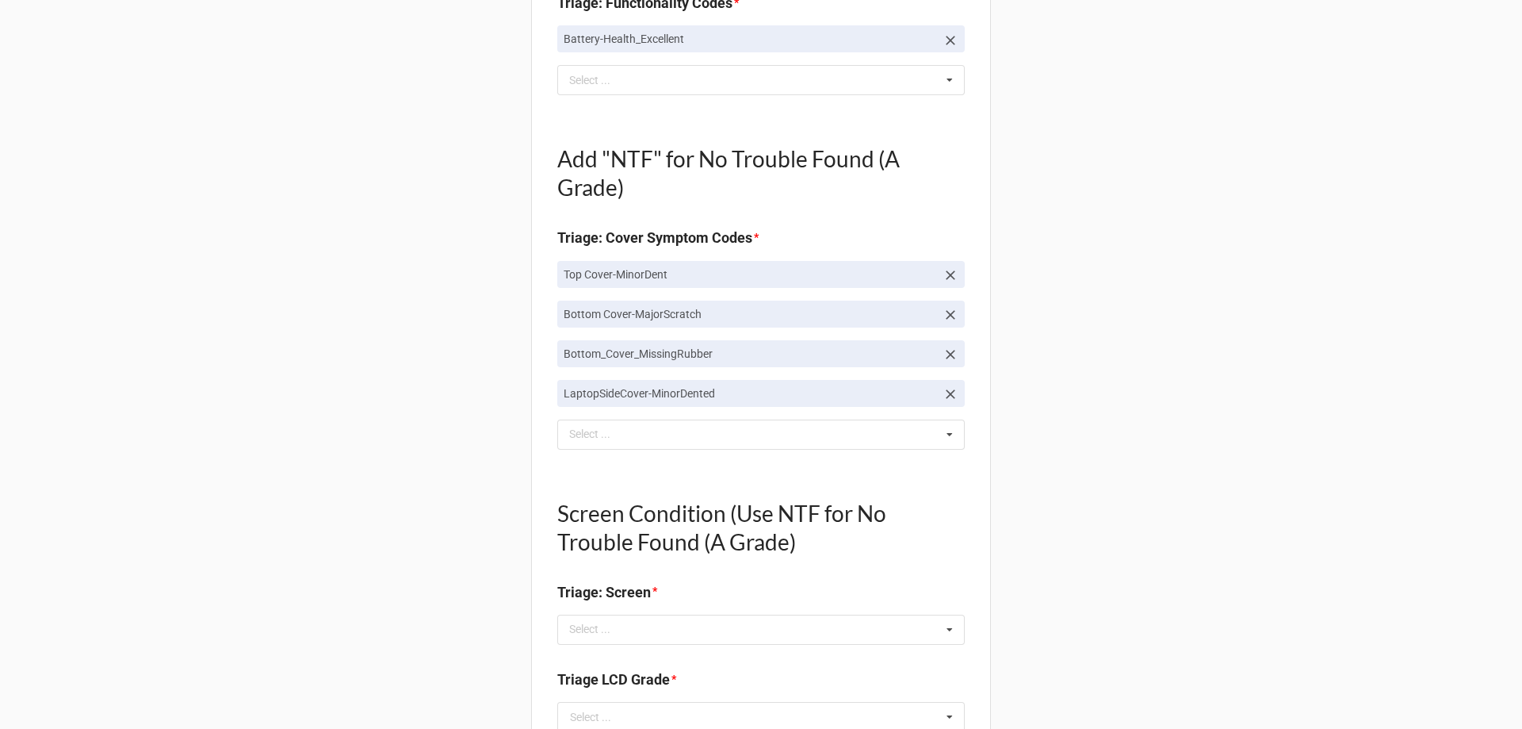
click at [304, 478] on div "Back Receiving Triage Imaging Cleaning Tech & Repair QC Packing Order Picking R…" at bounding box center [761, 553] width 1522 height 2535
click at [947, 320] on icon at bounding box center [951, 315] width 16 height 16
type textarea "x"
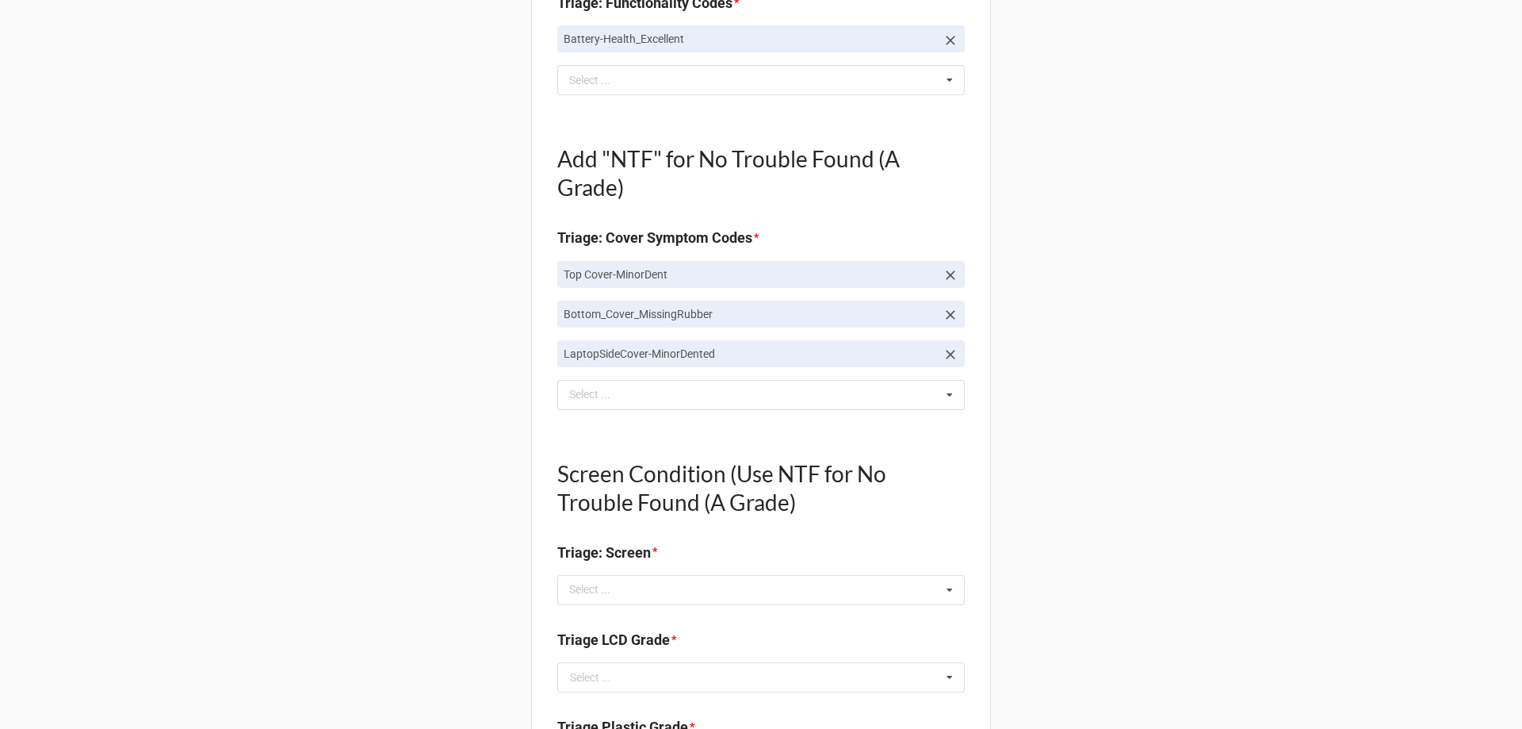
click at [766, 411] on div "Add "NTF" for No Trouble Found (A Grade) Triage: Cover Symptom Codes * Top Cove…" at bounding box center [761, 269] width 408 height 301
click at [758, 404] on div "lapt Select ... Top Cover-Broken Top Cover-MajorDent Top Cover-MinorScratch Top…" at bounding box center [761, 395] width 408 height 30
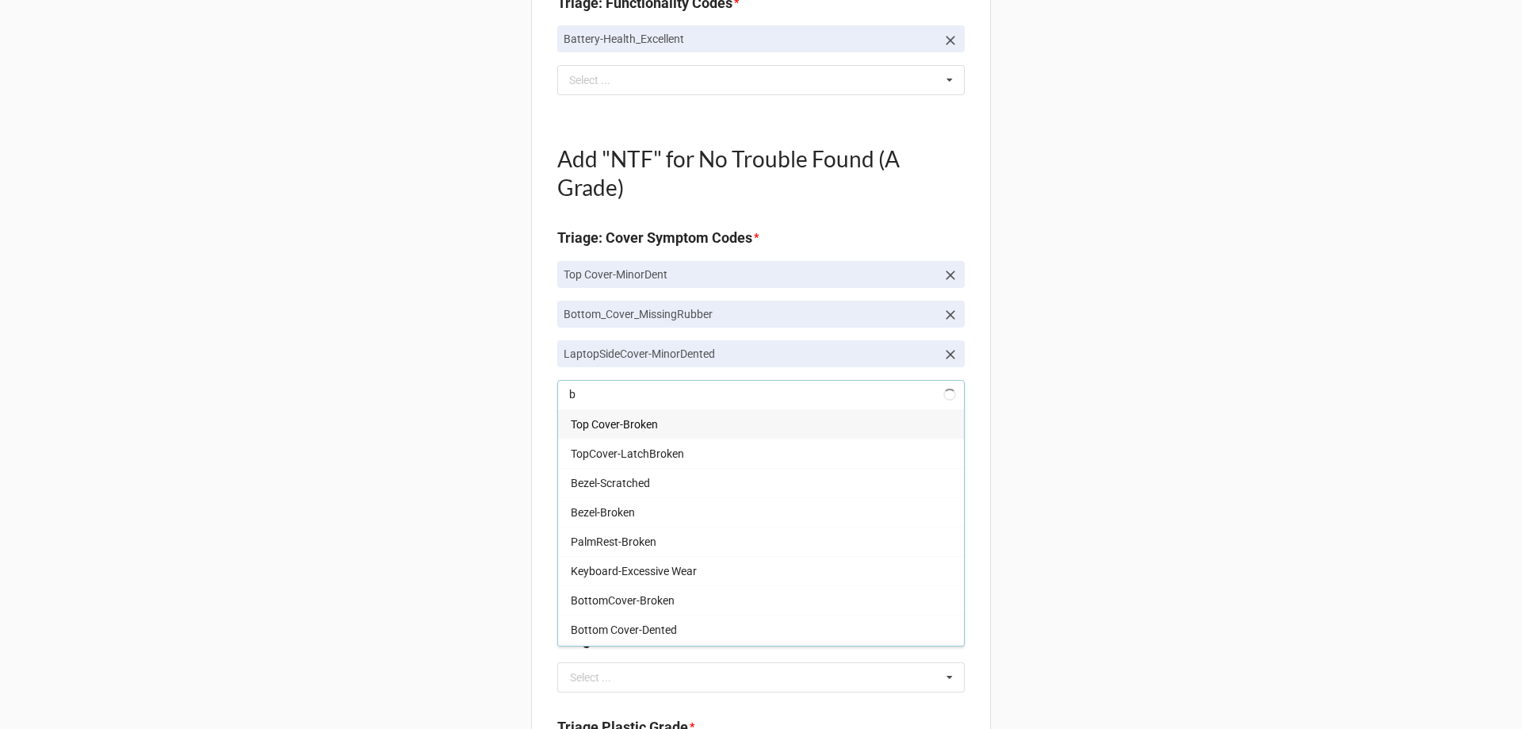
type input "bo"
type textarea "x"
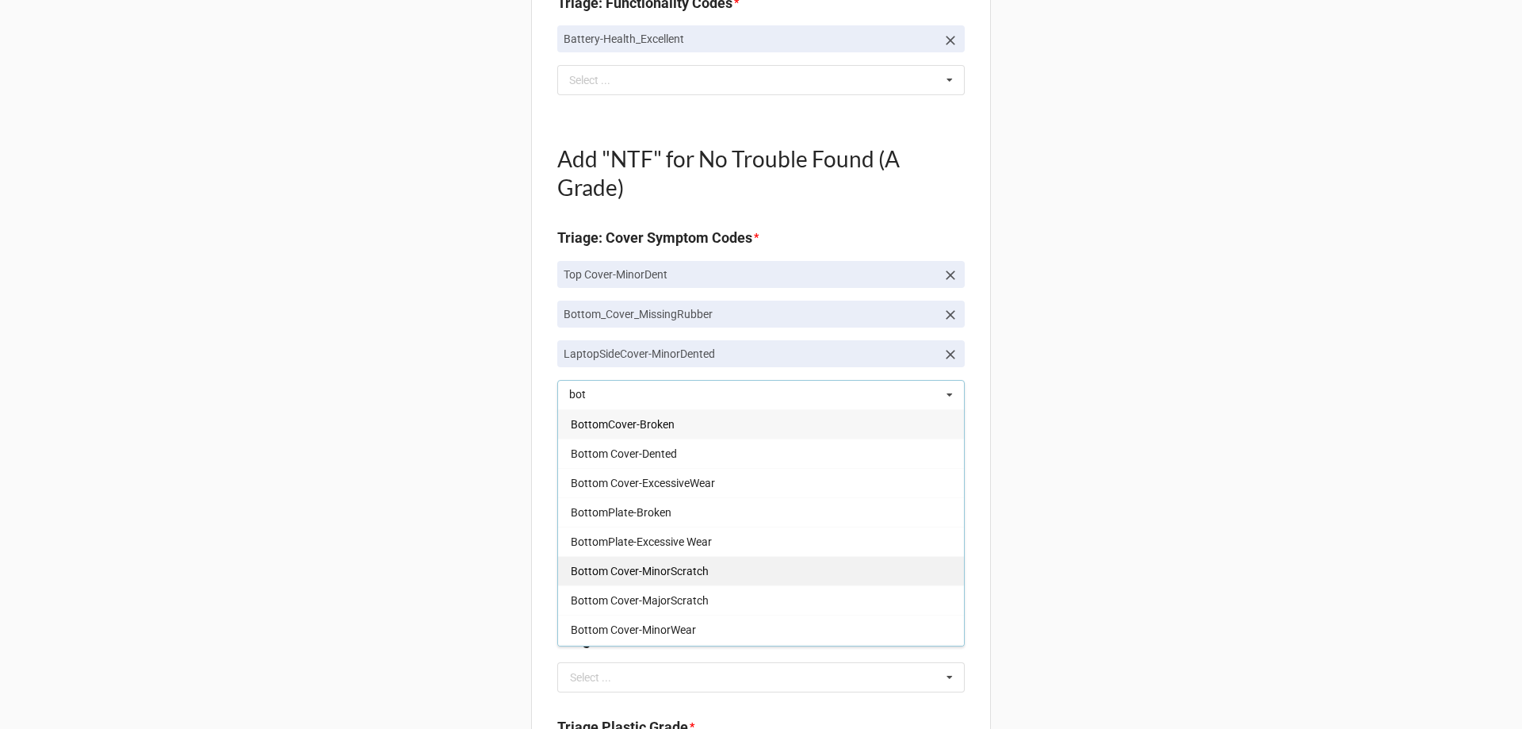
type input "bot"
click at [674, 565] on span "Bottom Cover-MinorScratch" at bounding box center [640, 571] width 138 height 13
type textarea "x"
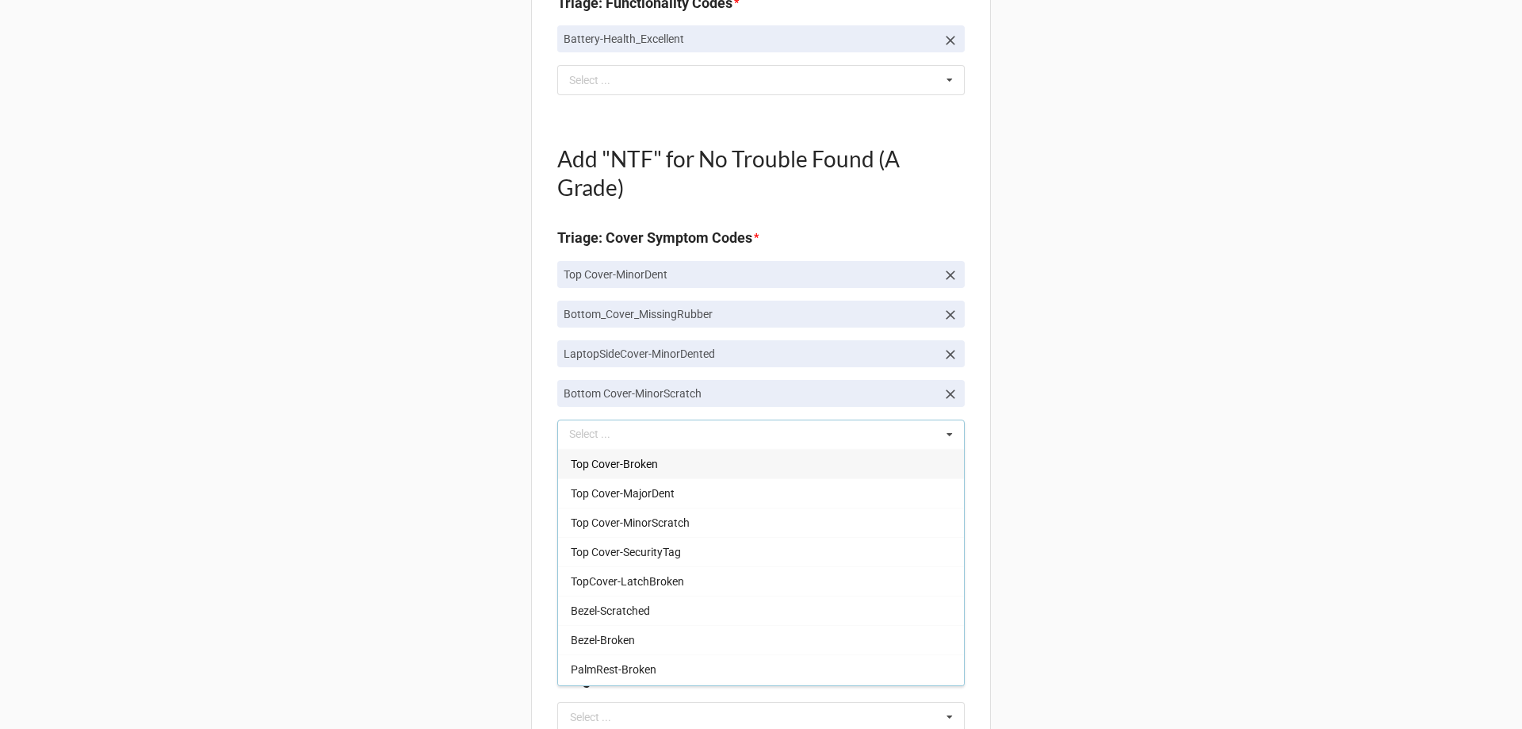
click at [351, 512] on div "Back Receiving Triage Imaging Cleaning Tech & Repair QC Packing Order Picking R…" at bounding box center [761, 553] width 1522 height 2535
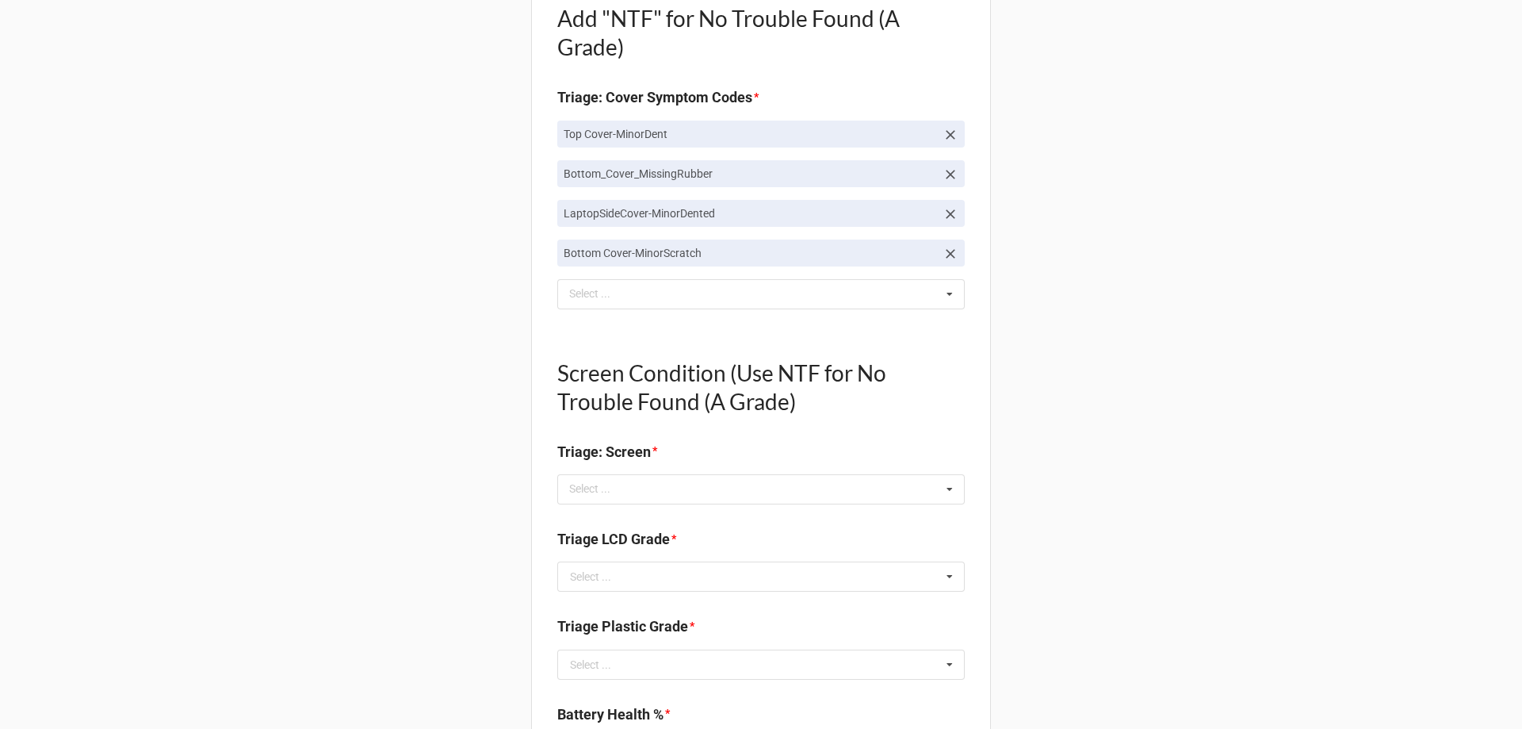
scroll to position [793, 0]
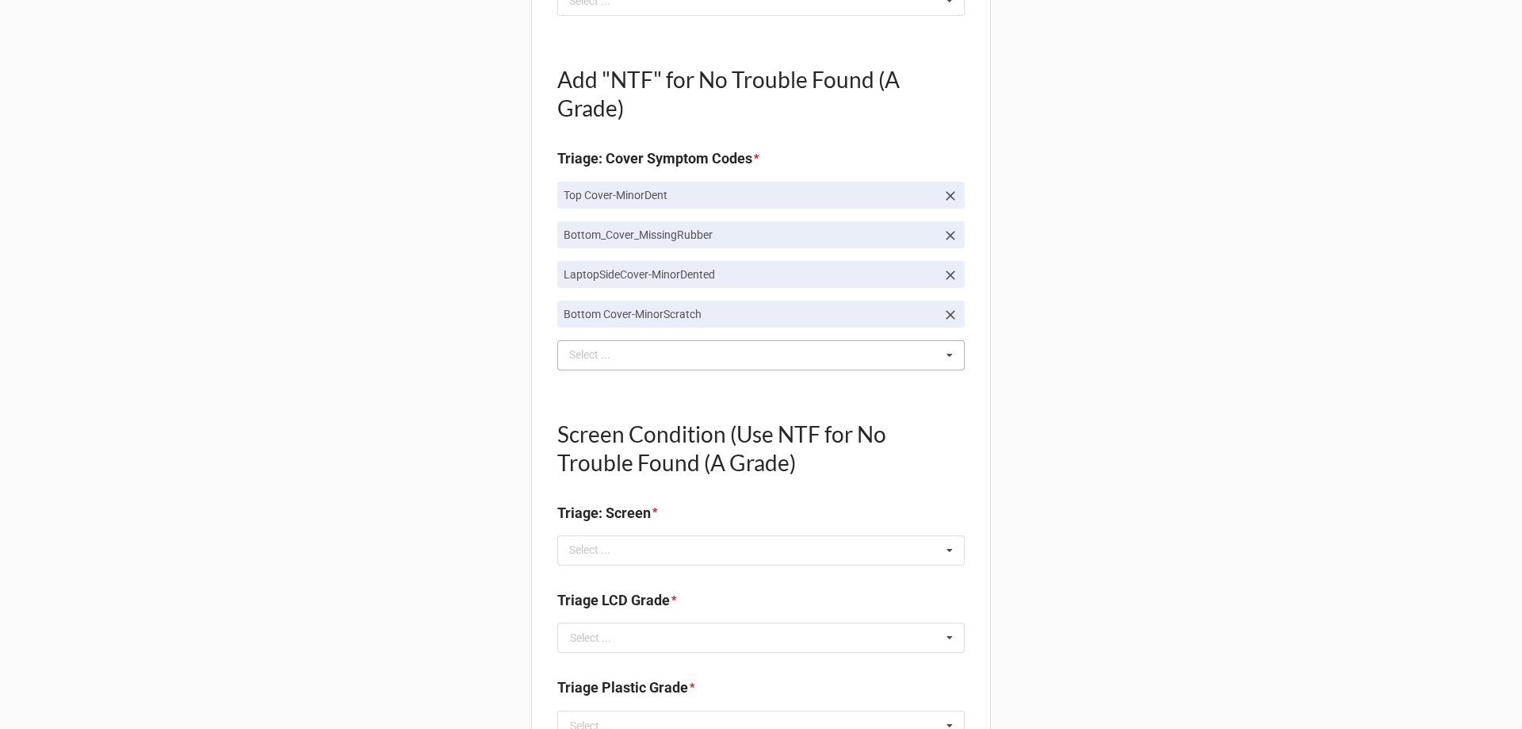
click at [653, 348] on div "bot Select ... Top Cover-Broken Top Cover-MajorDent Top Cover-MinorScratch Top …" at bounding box center [761, 355] width 408 height 30
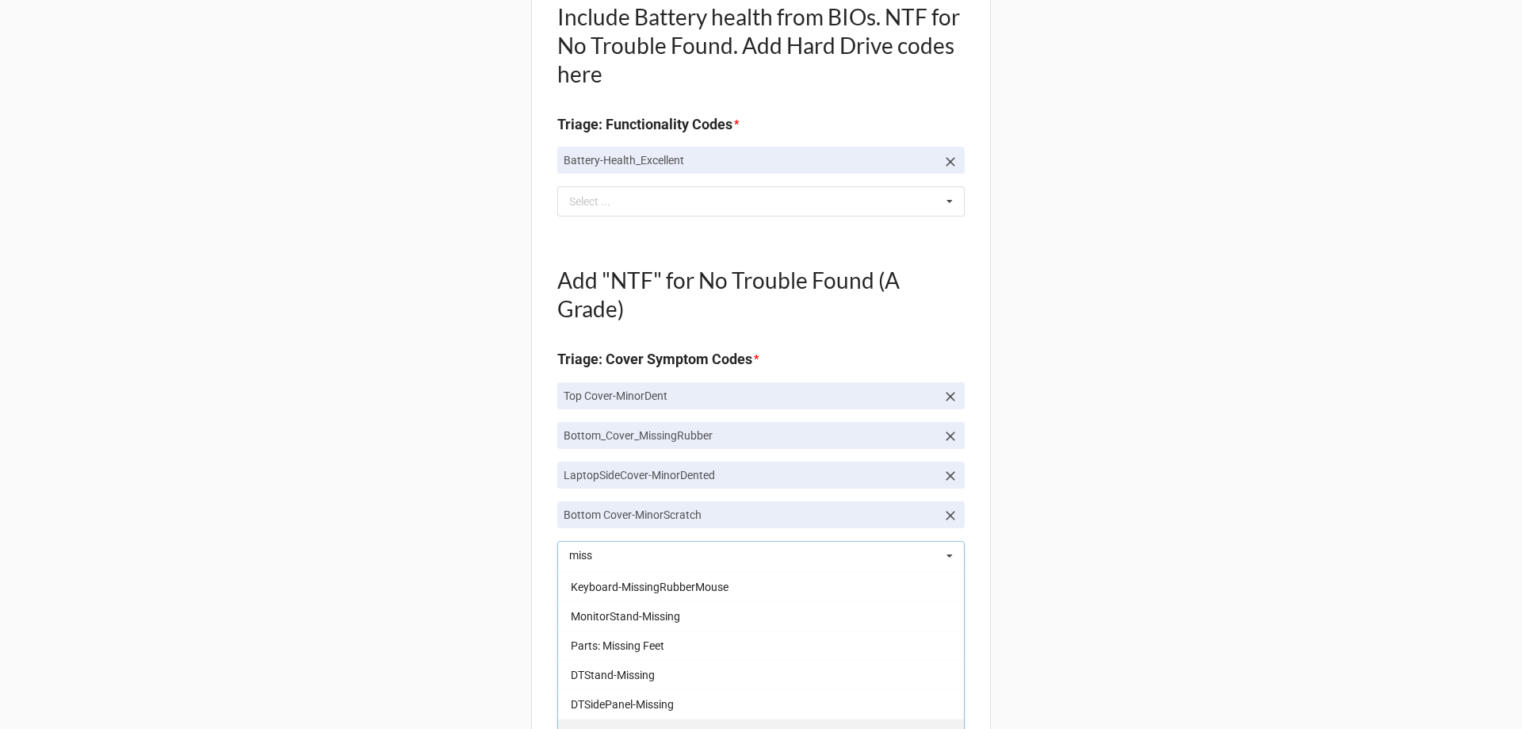
scroll to position [555, 0]
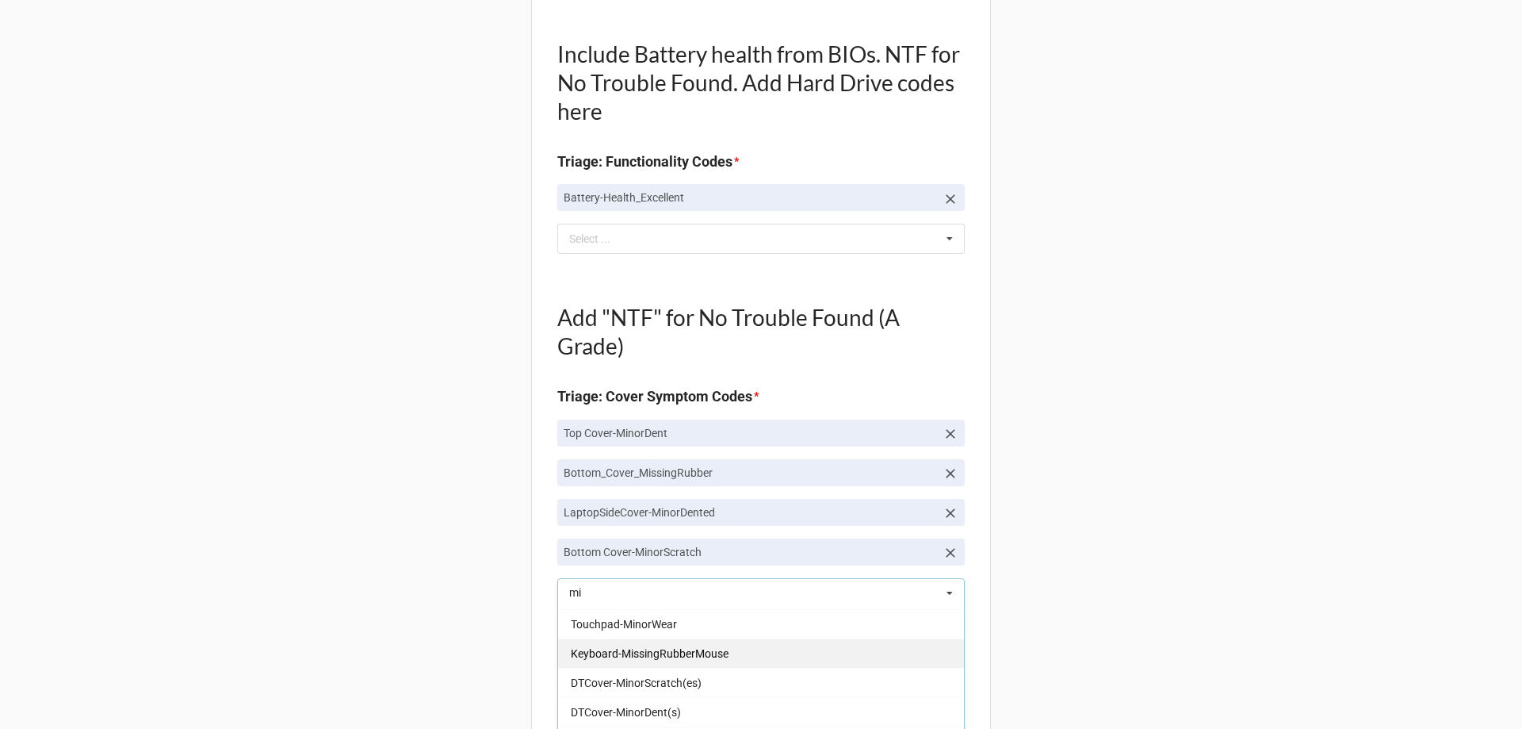
type input "m"
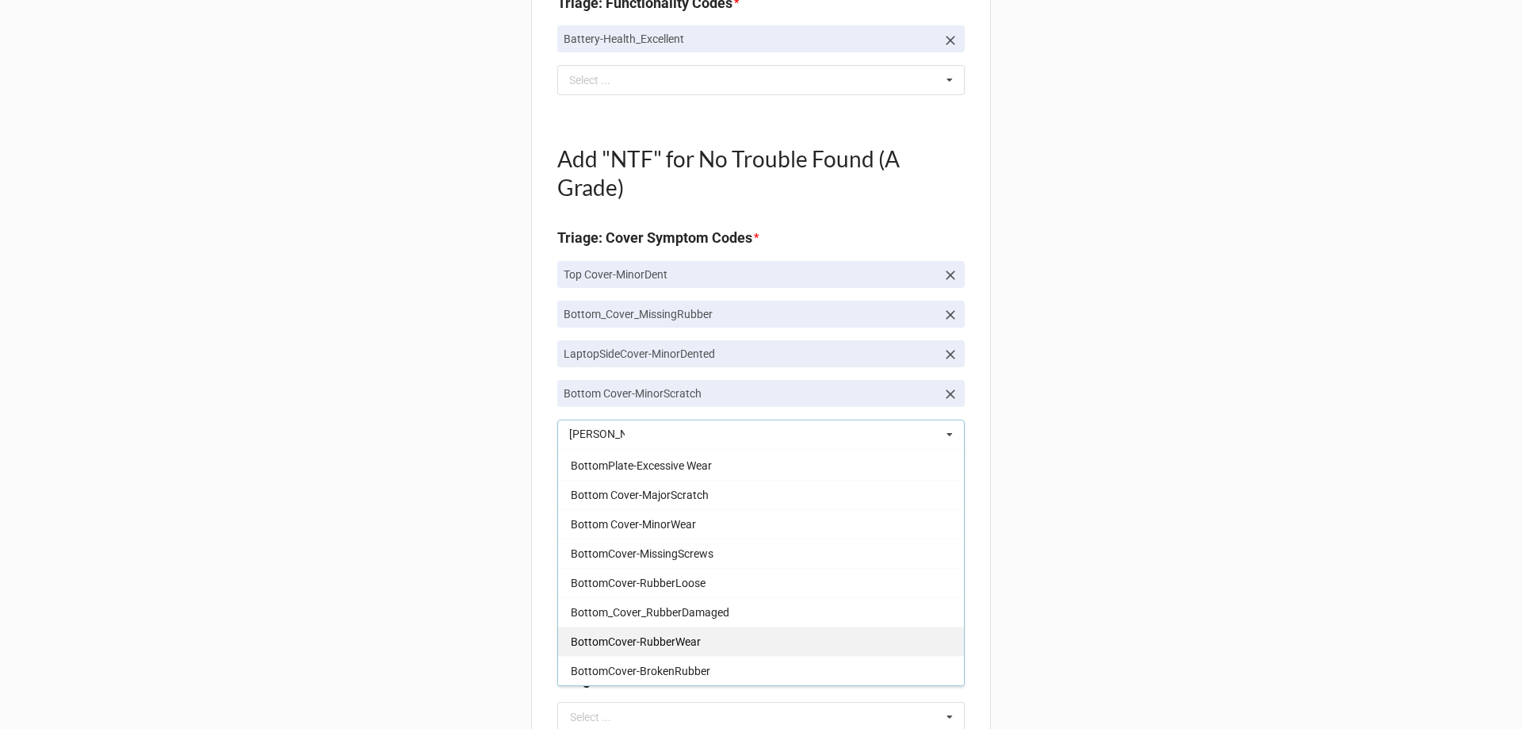
scroll to position [793, 0]
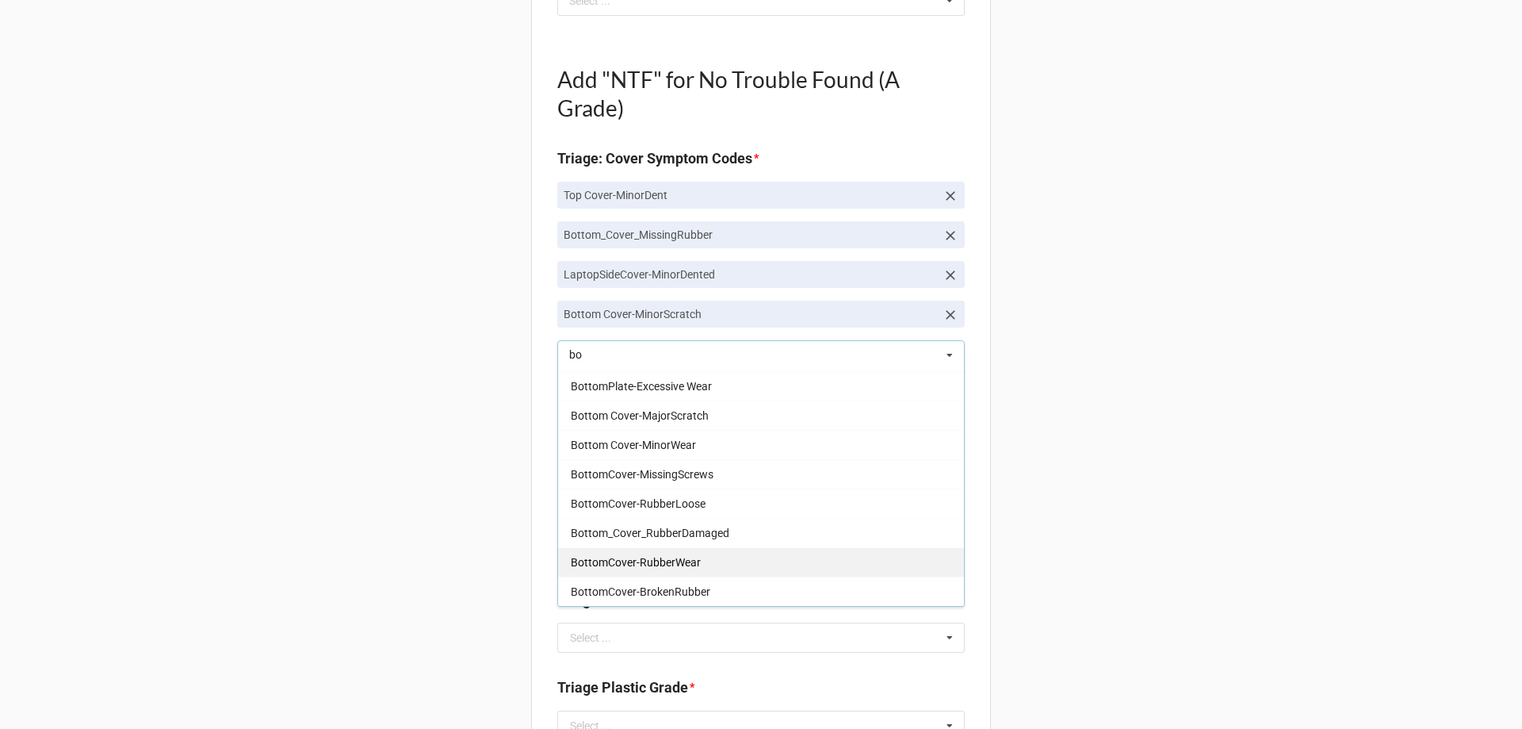
type input "b"
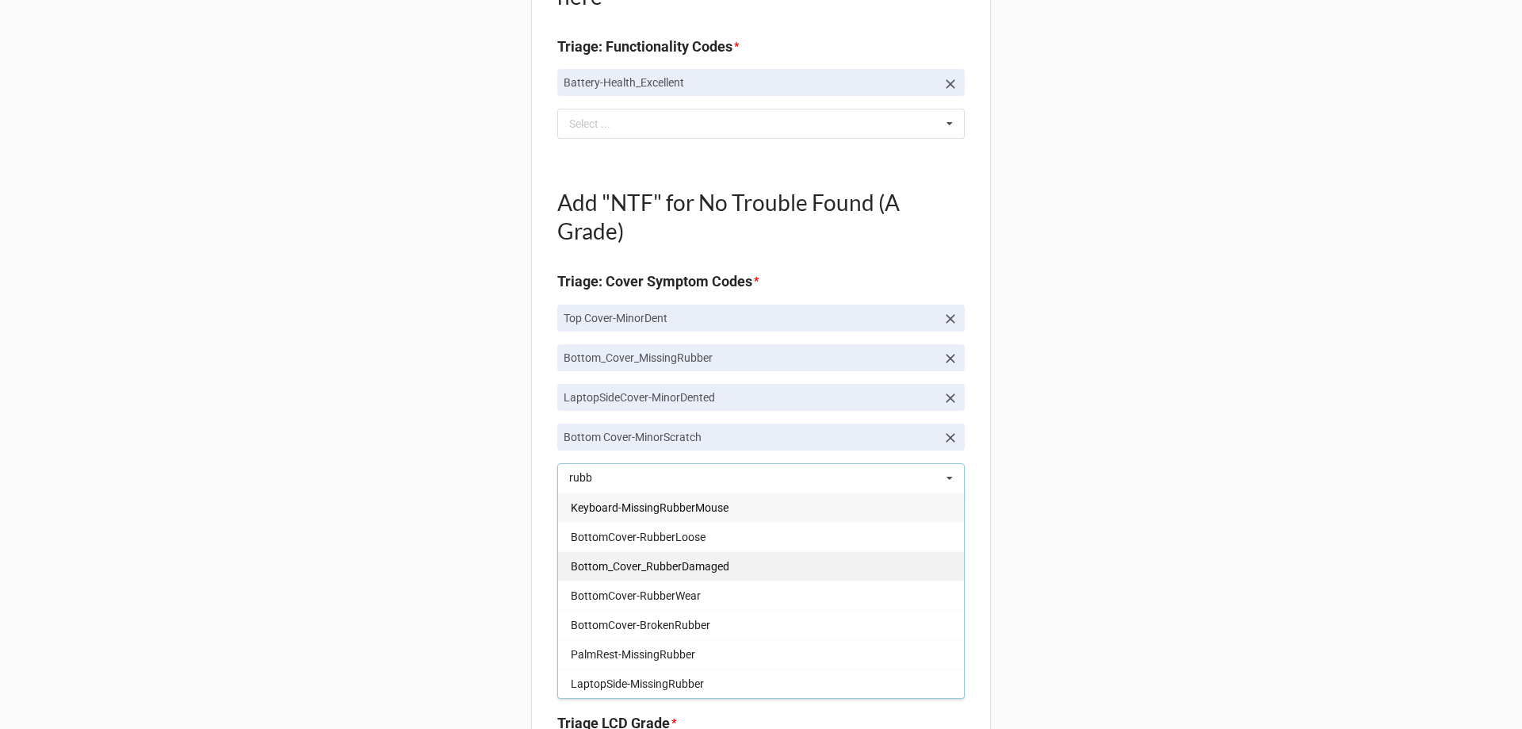
scroll to position [634, 0]
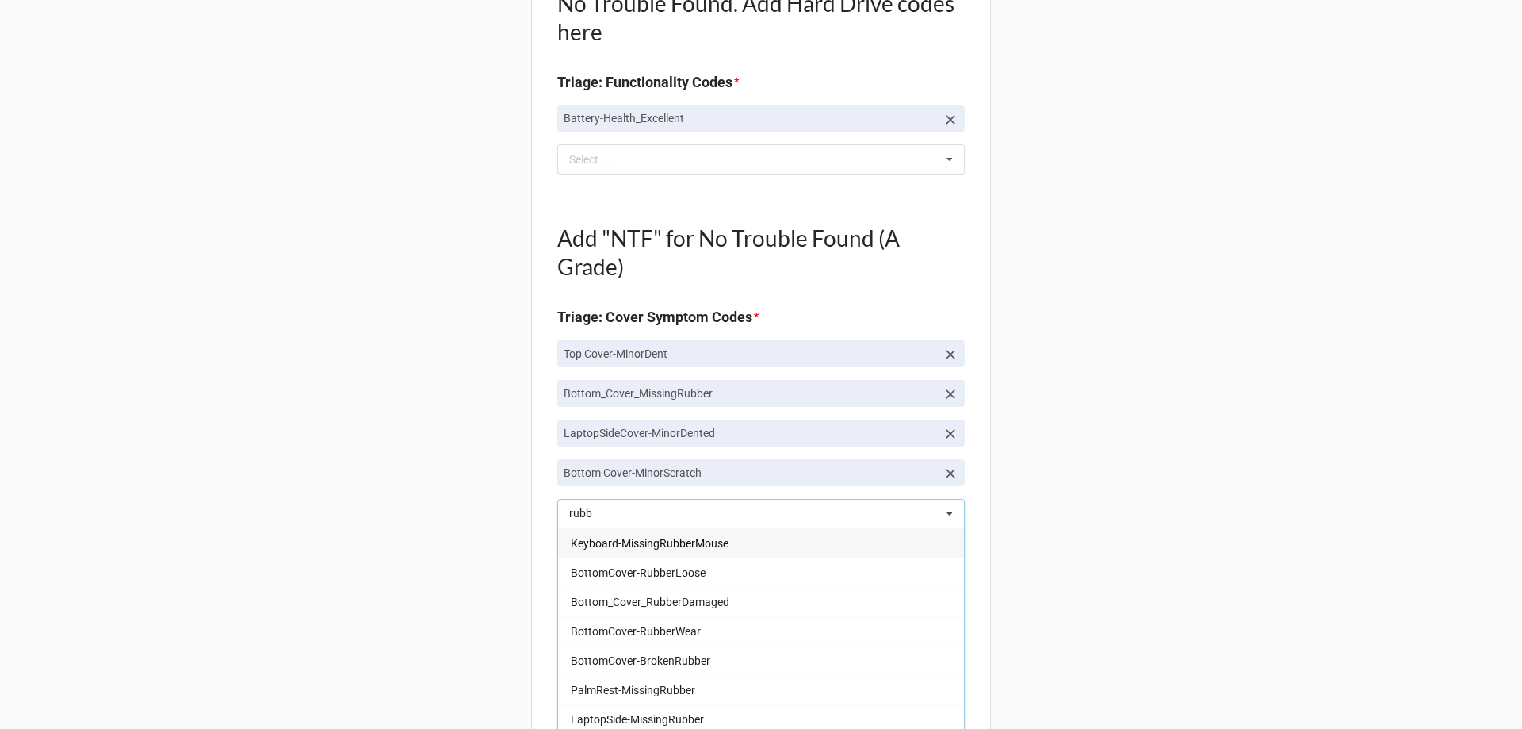
type input "rubb"
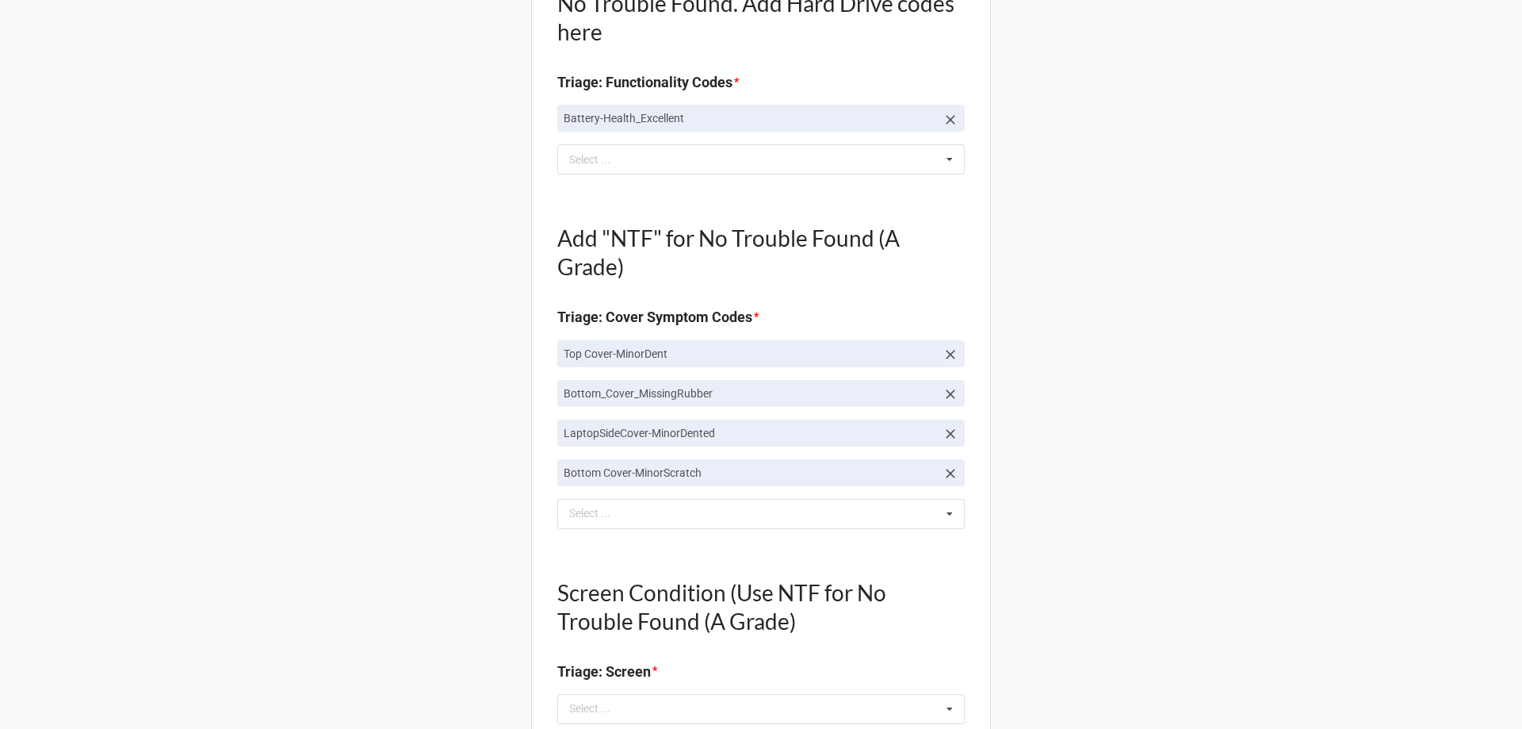
click at [524, 547] on div "Back Receiving Triage Imaging Cleaning Tech & Repair QC Packing Order Picking R…" at bounding box center [761, 633] width 1522 height 2535
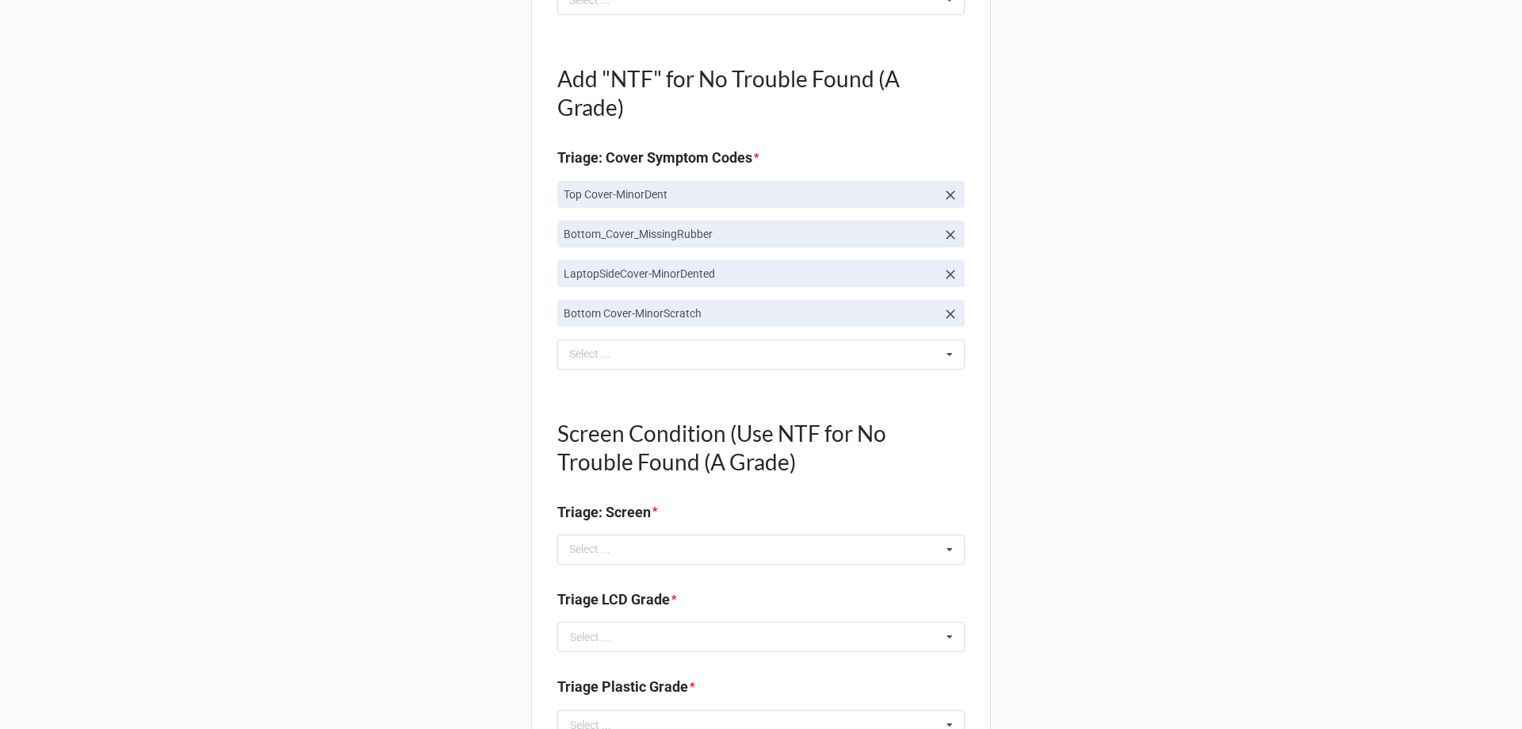
scroll to position [1031, 0]
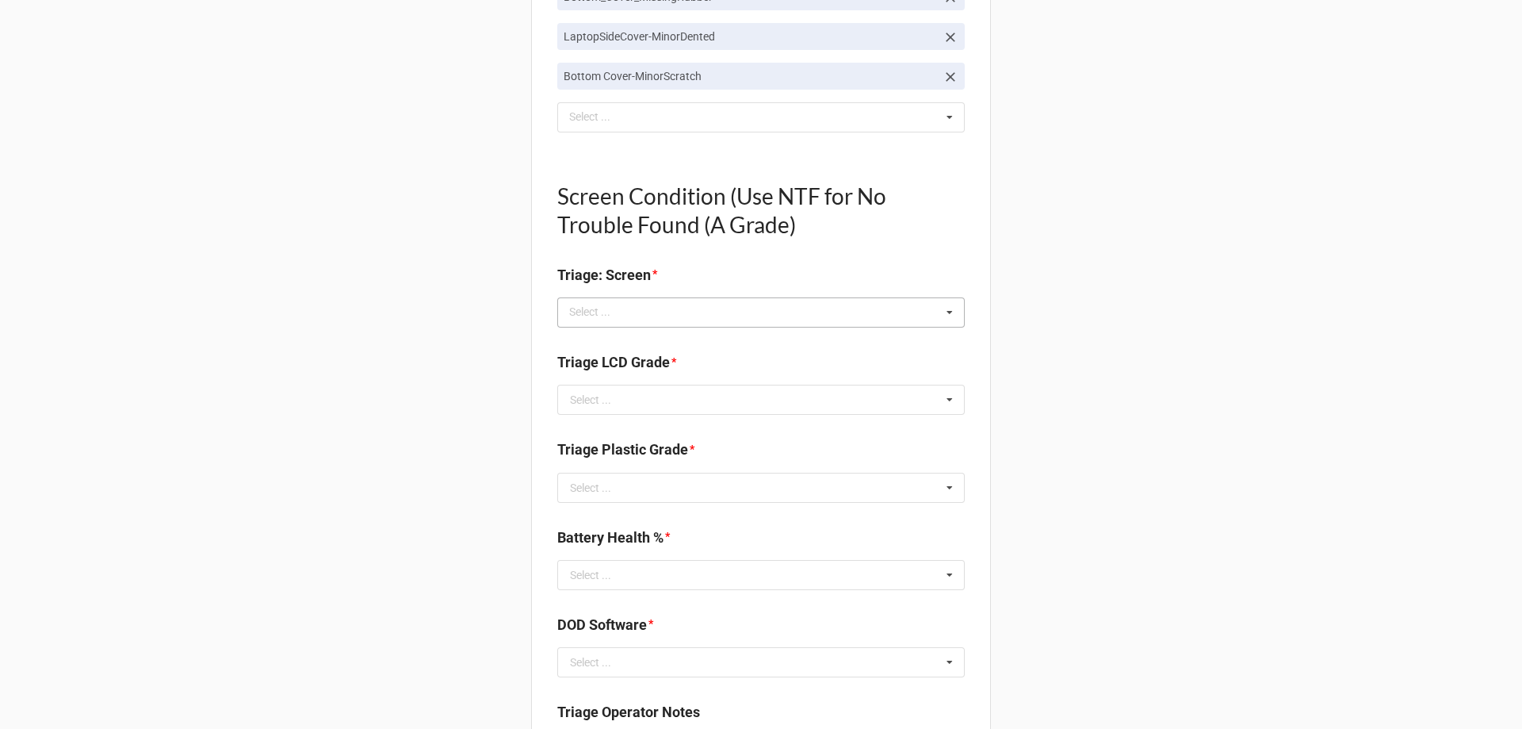
click at [625, 322] on div "Select ... No results found." at bounding box center [761, 312] width 408 height 30
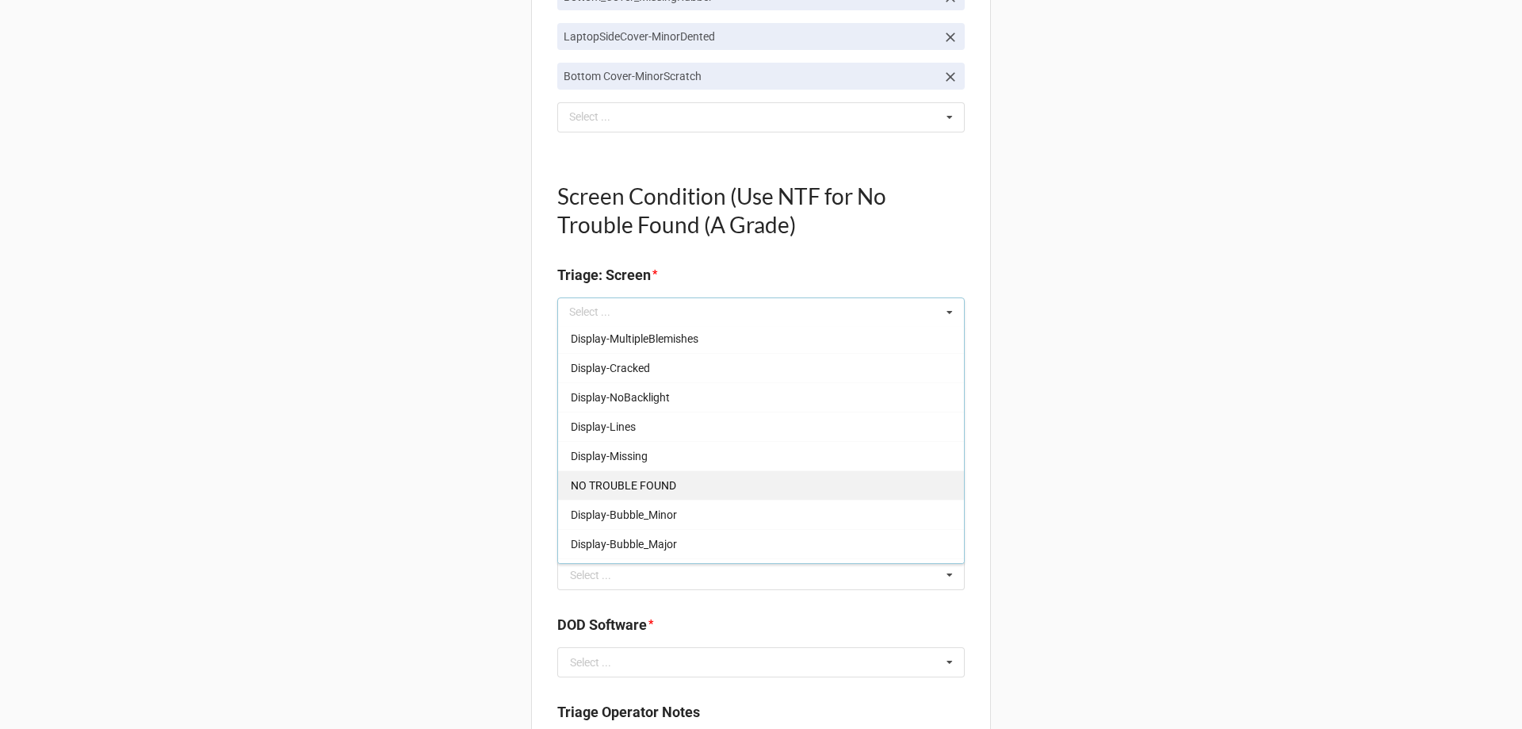
click at [651, 473] on div "NO TROUBLE FOUND" at bounding box center [761, 484] width 406 height 29
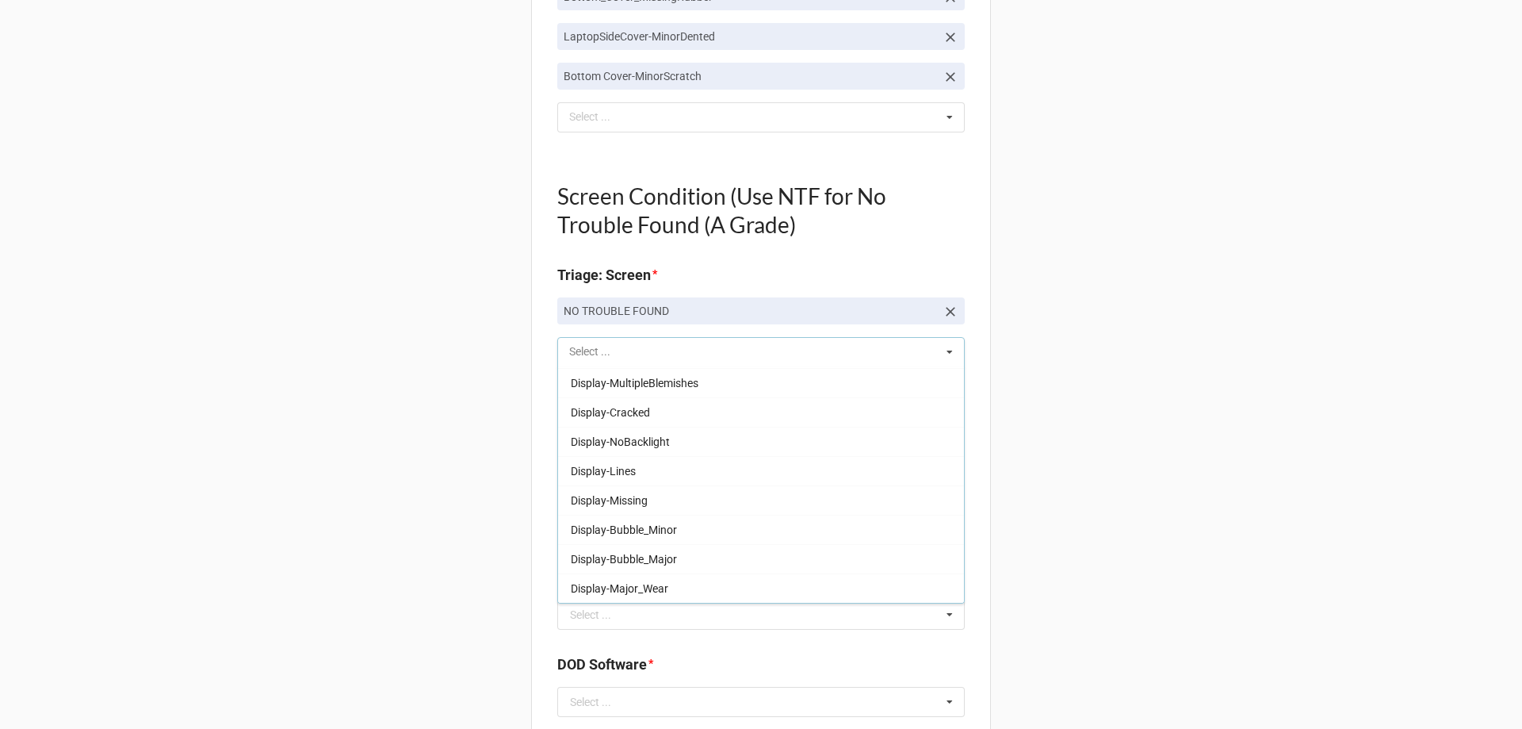
scroll to position [233, 0]
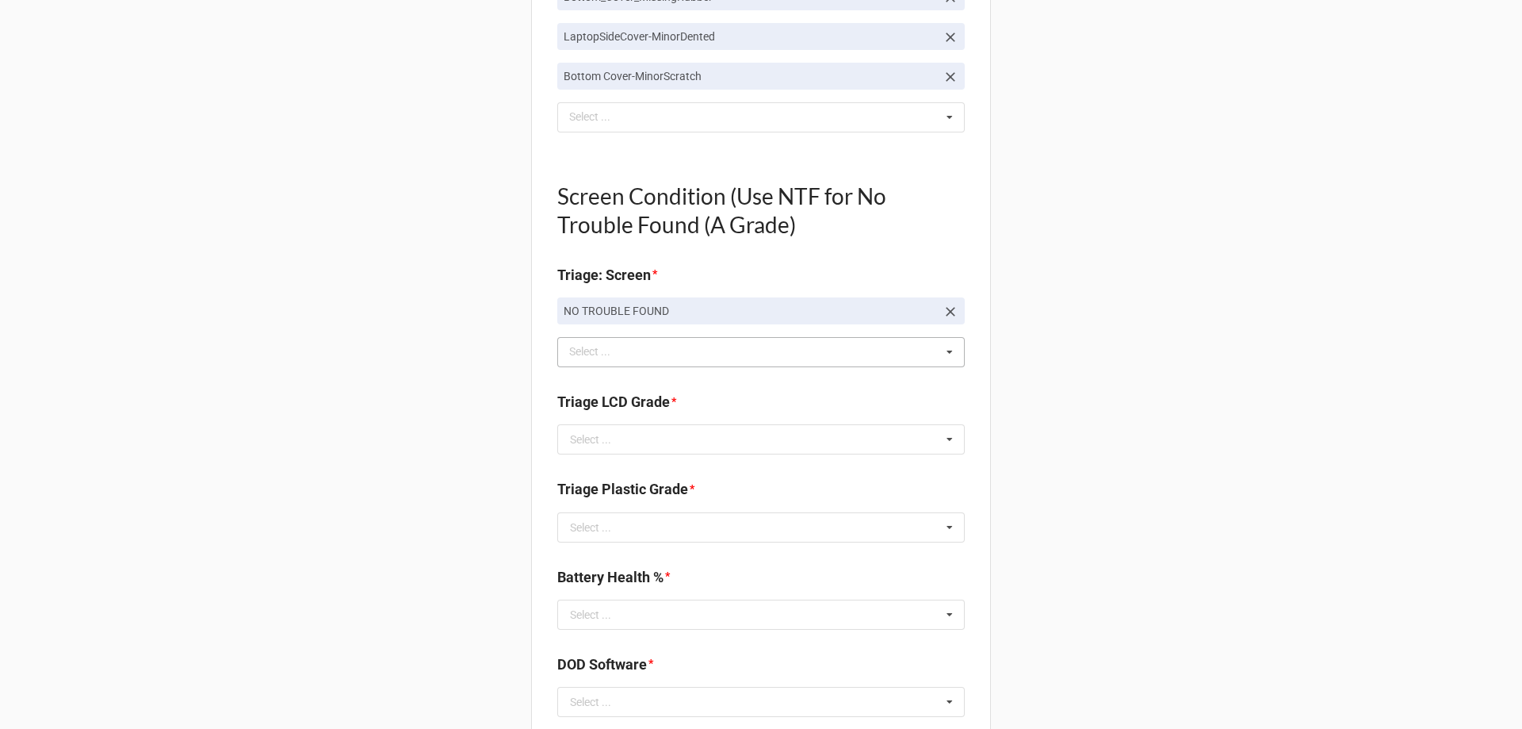
click at [426, 461] on div "Back Receiving Triage Imaging Cleaning Tech & Repair QC Packing Order Picking R…" at bounding box center [761, 256] width 1522 height 2575
click at [596, 436] on div "Select ..." at bounding box center [590, 439] width 41 height 11
click at [596, 464] on div "A" at bounding box center [761, 468] width 406 height 29
click at [599, 533] on div "Select ..." at bounding box center [590, 527] width 41 height 11
click at [621, 643] on div "E" at bounding box center [761, 644] width 406 height 29
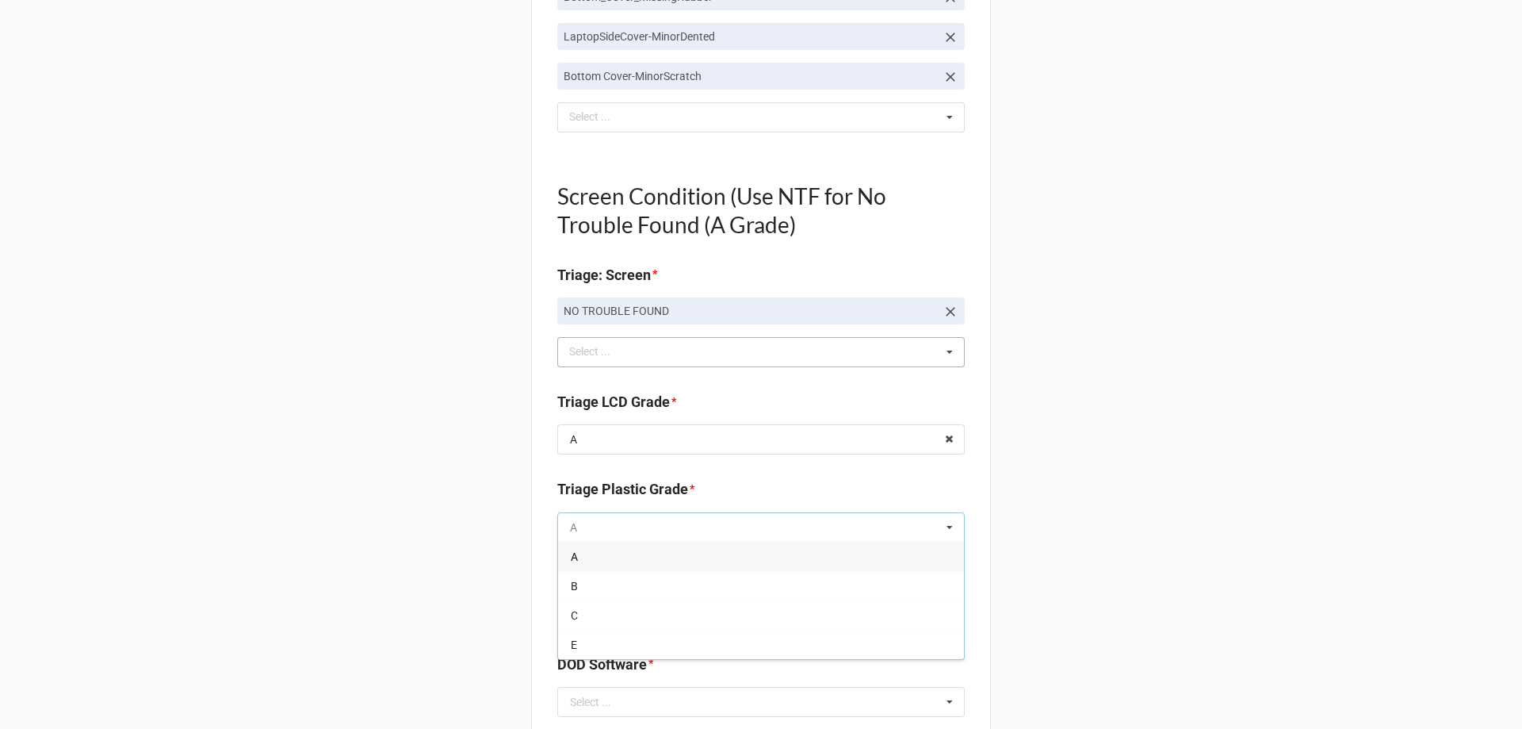
type textarea "x"
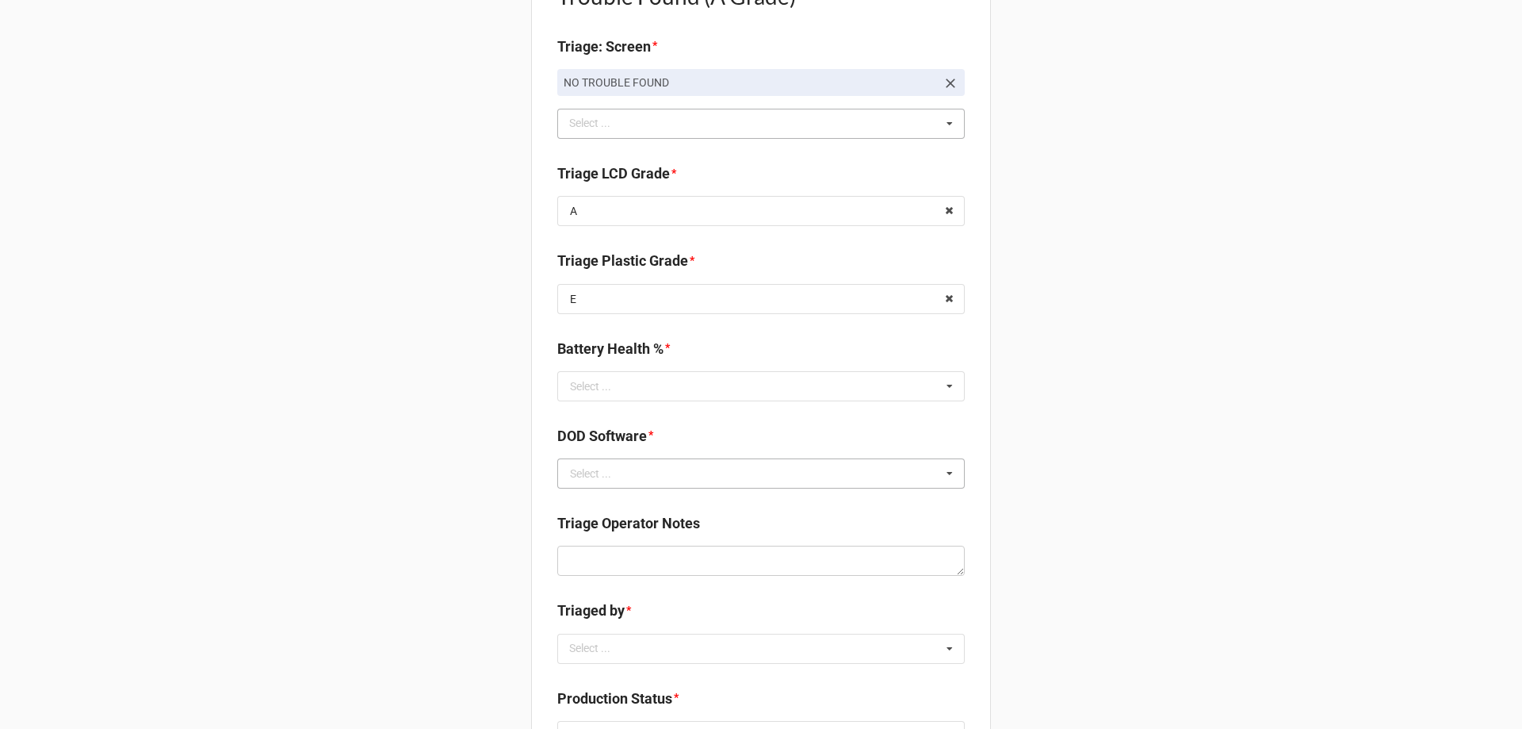
scroll to position [1269, 0]
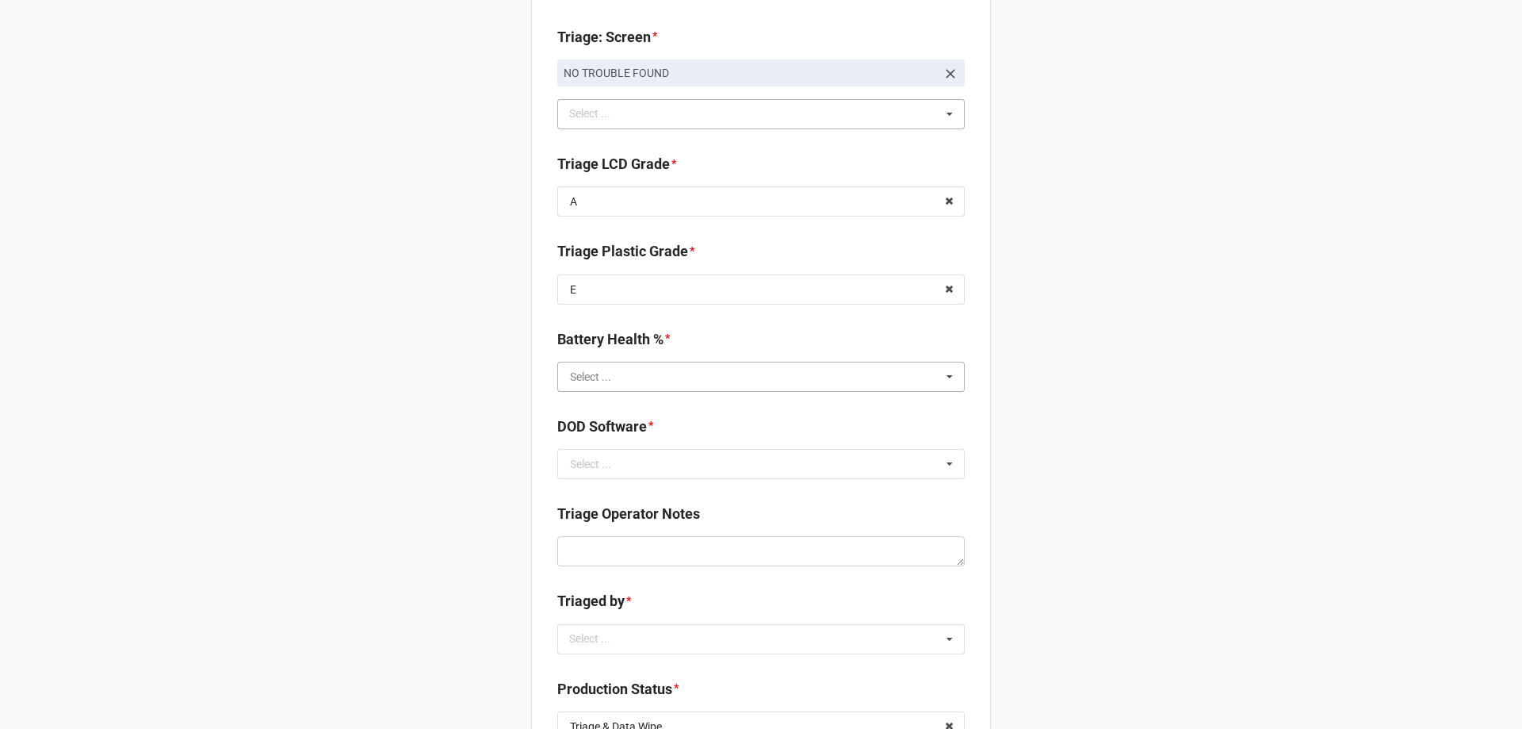
click at [657, 388] on input "text" at bounding box center [762, 376] width 406 height 29
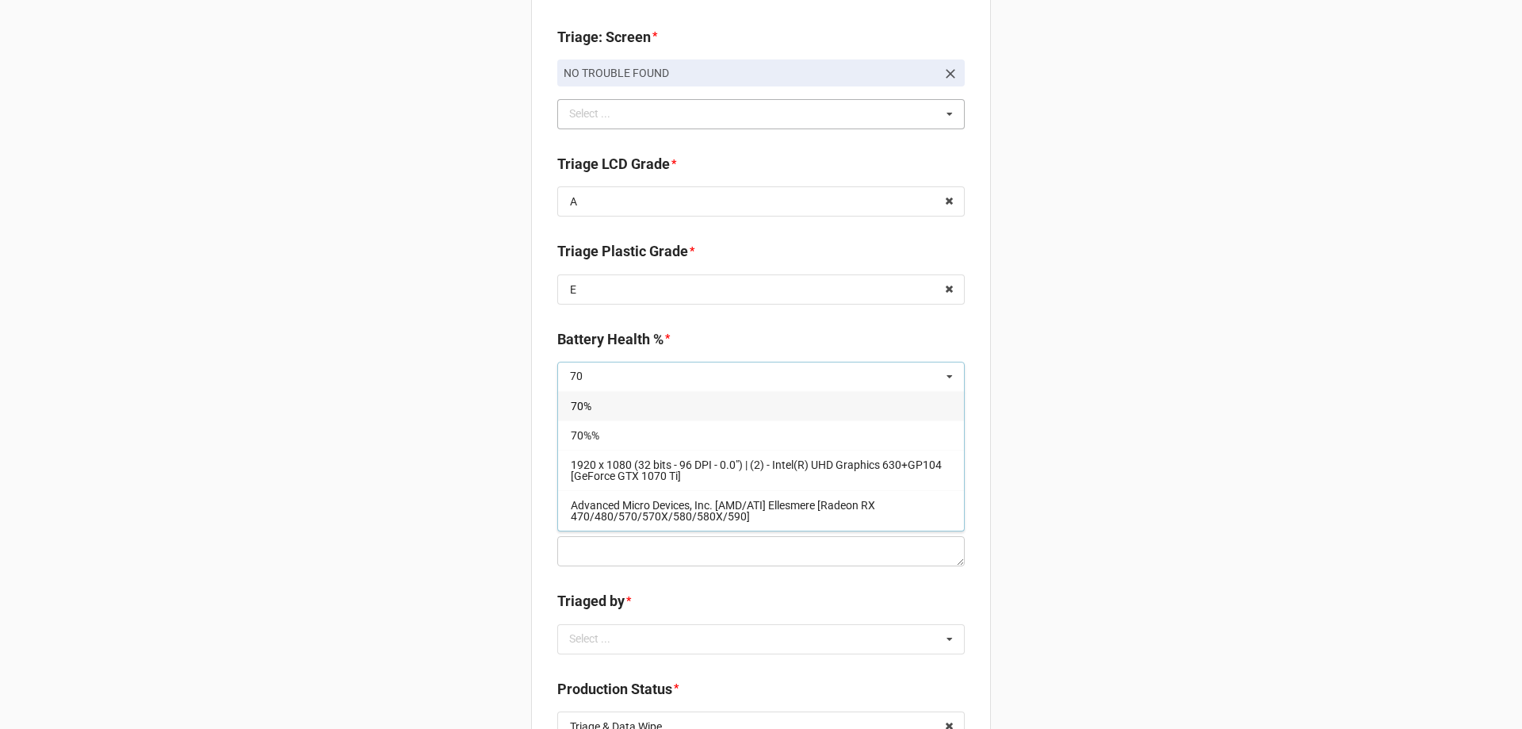
type input "70"
click at [660, 400] on div "70%" at bounding box center [761, 405] width 406 height 29
type textarea "x"
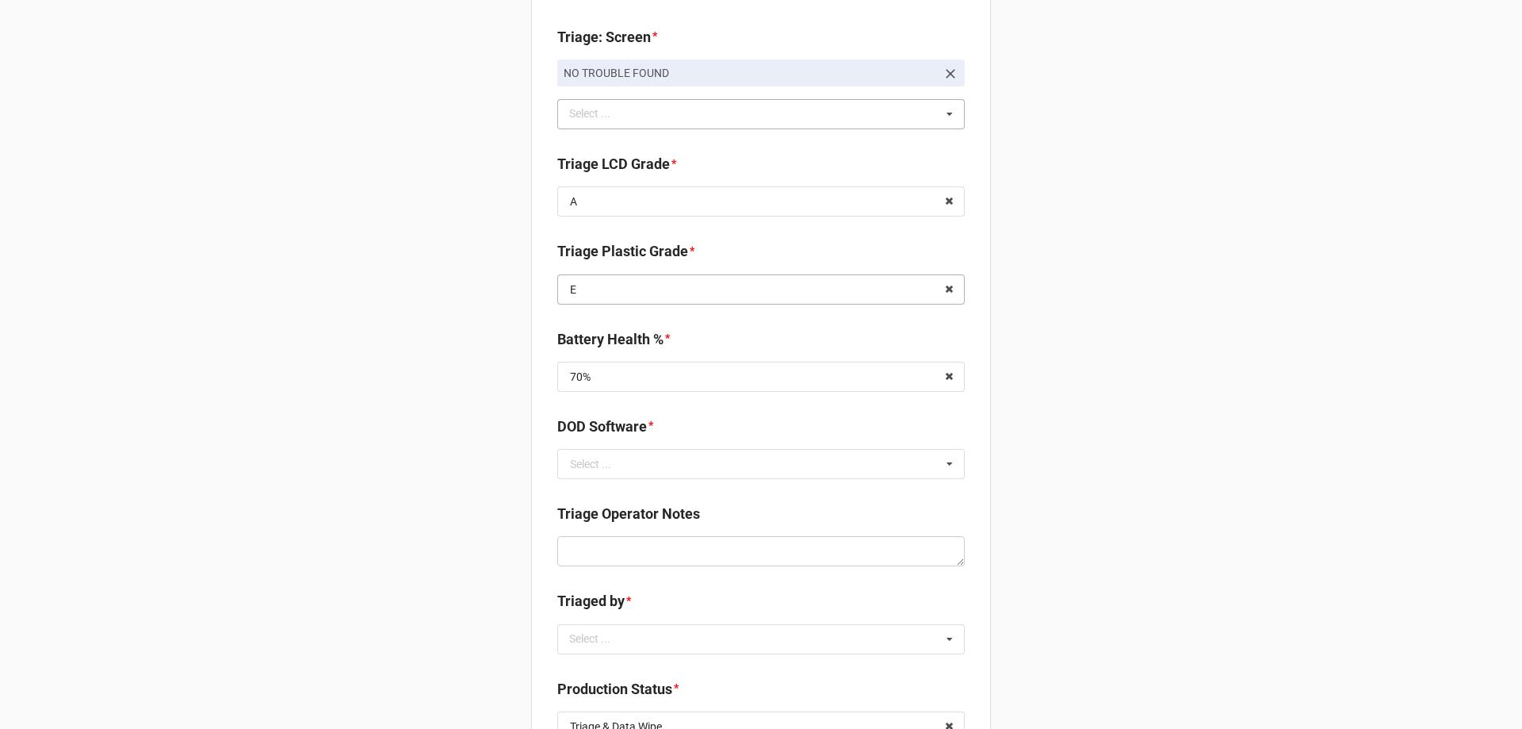
click at [713, 285] on input "text" at bounding box center [762, 289] width 406 height 29
click at [632, 373] on div "C" at bounding box center [761, 376] width 406 height 29
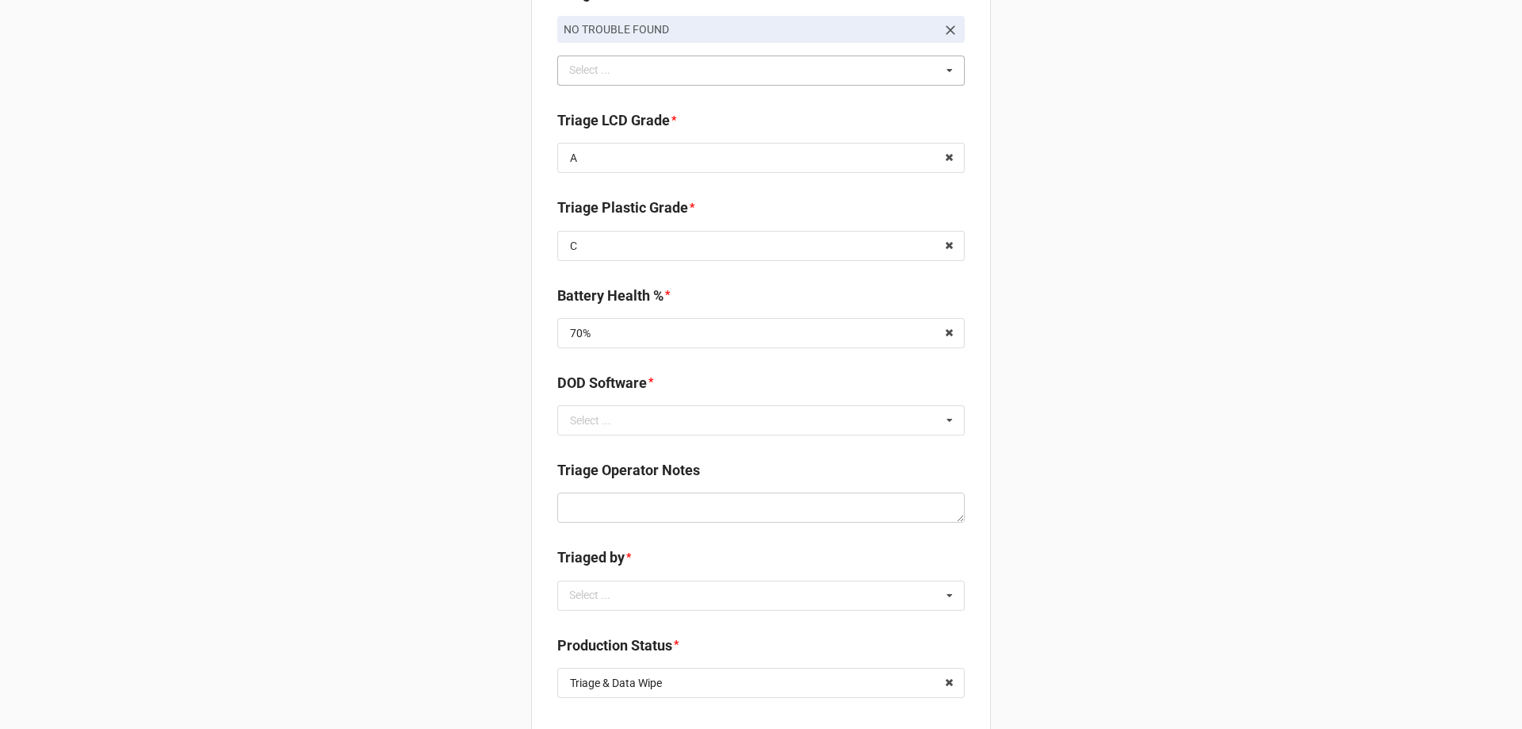
scroll to position [1348, 0]
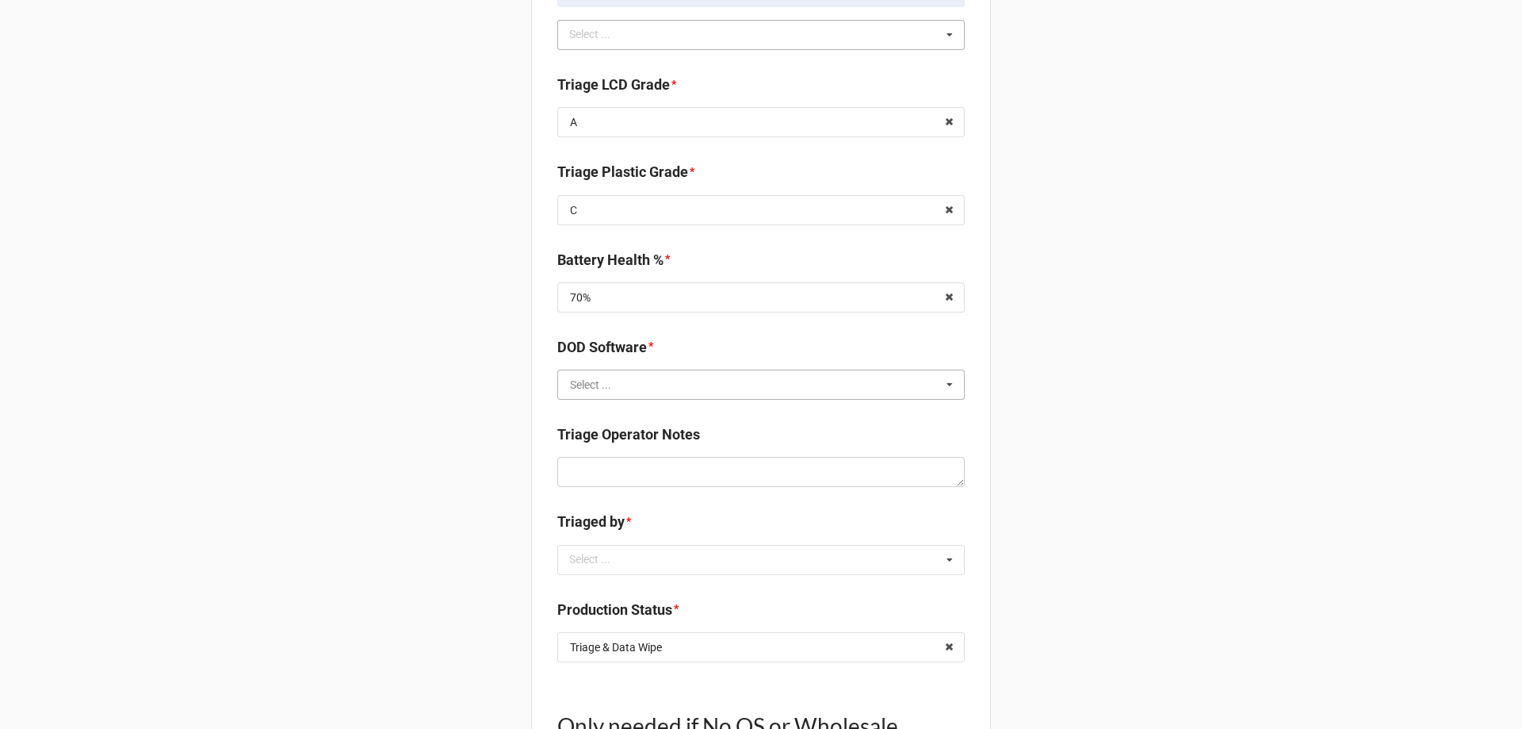
click at [626, 384] on input "text" at bounding box center [762, 384] width 406 height 29
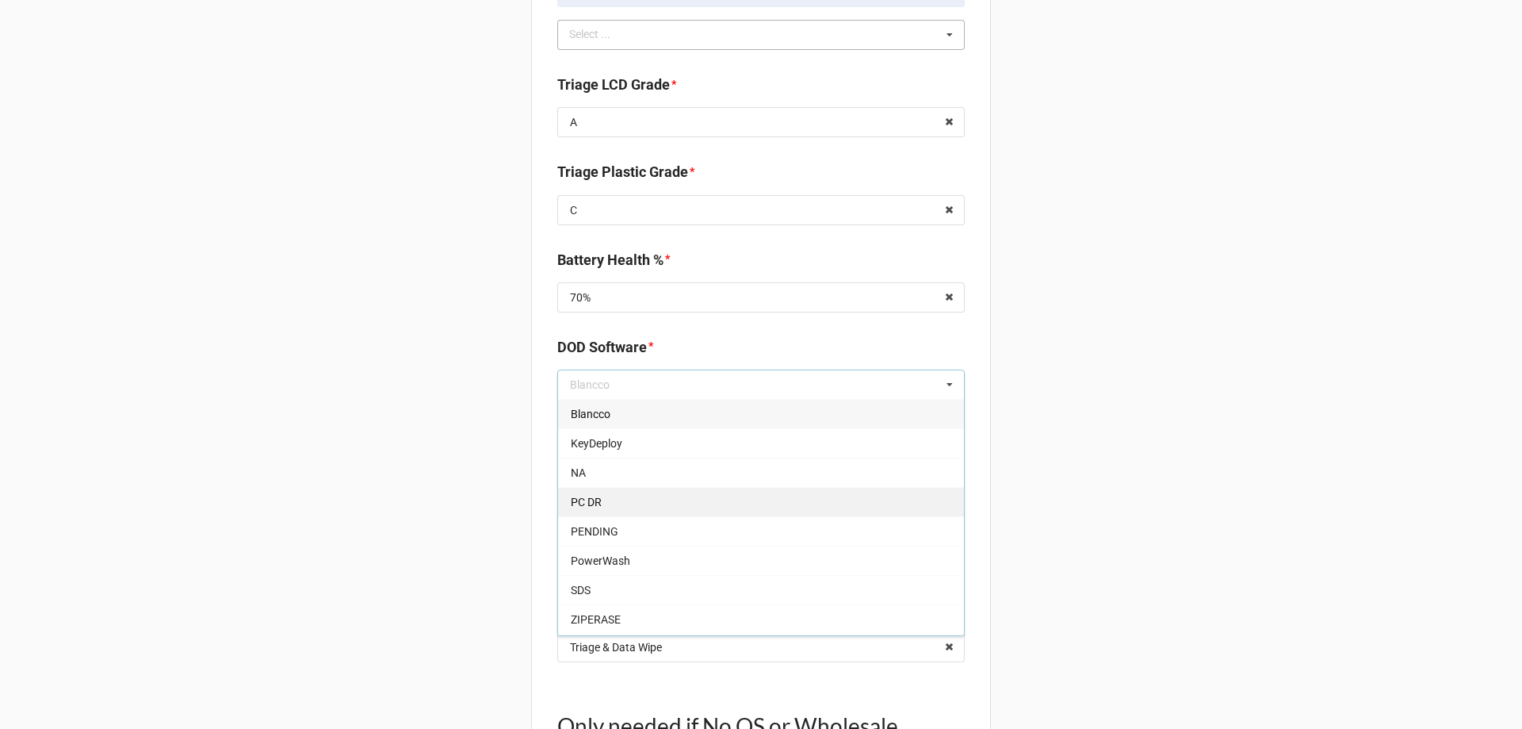
click at [585, 498] on span "PC DR" at bounding box center [586, 502] width 31 height 13
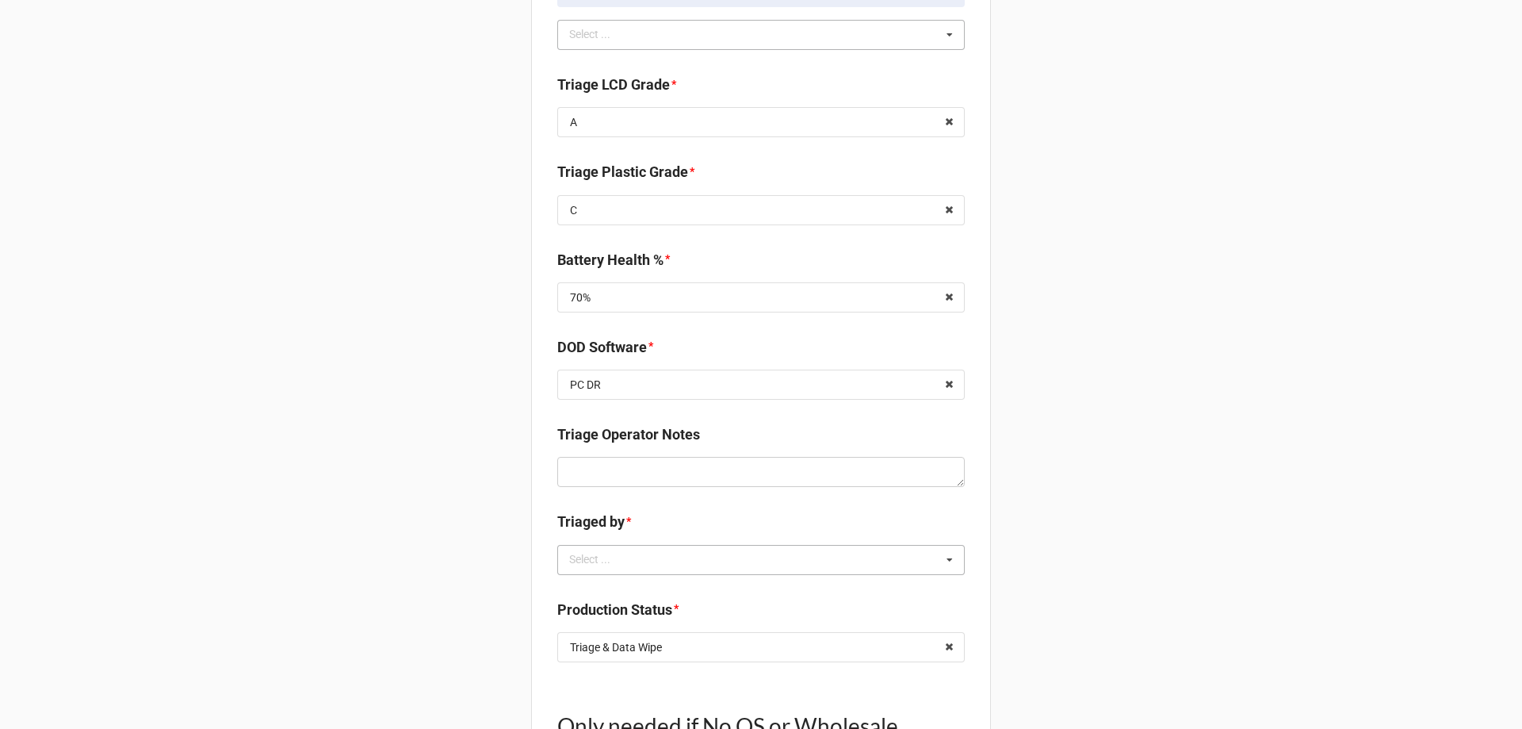
click at [644, 559] on div "Select ... No results found." at bounding box center [761, 560] width 408 height 30
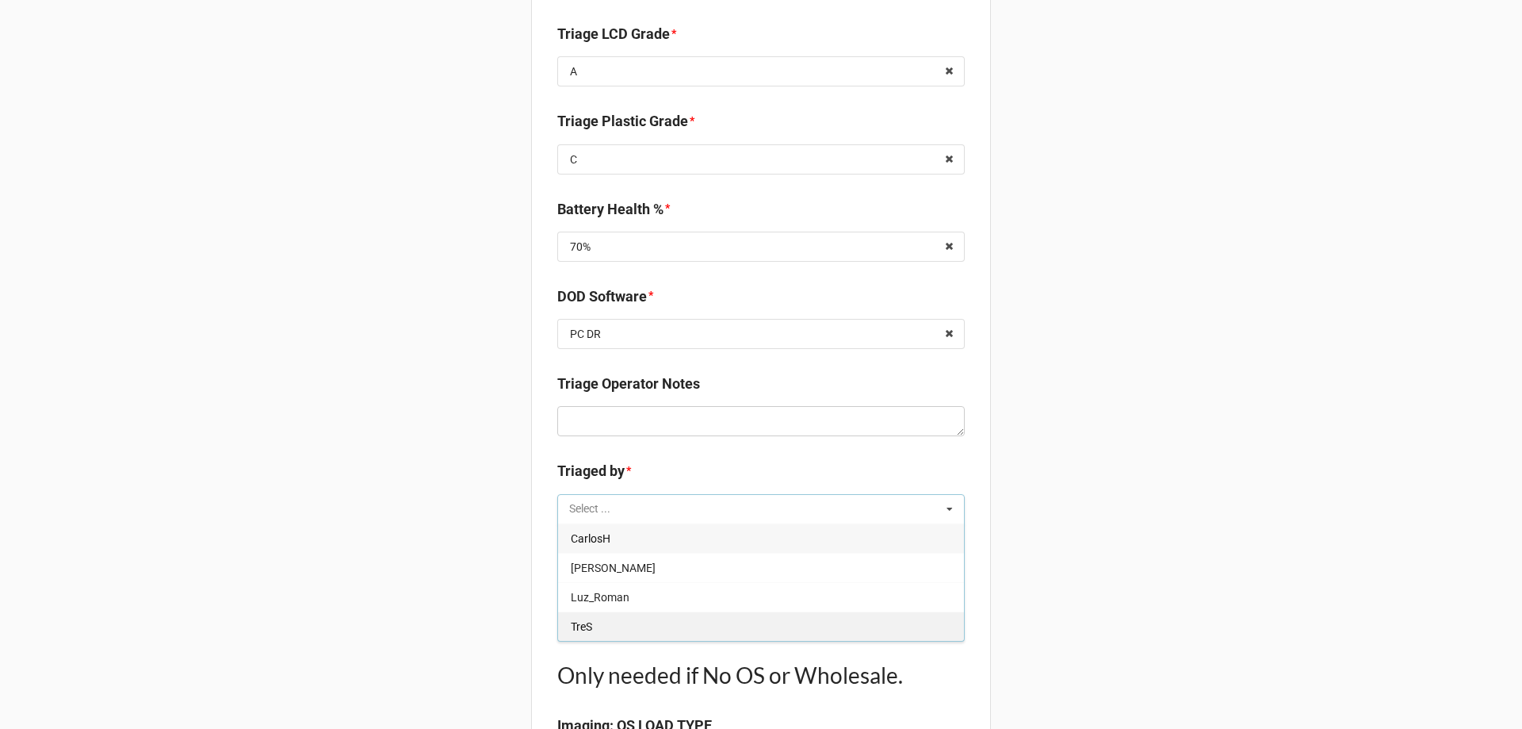
scroll to position [1427, 0]
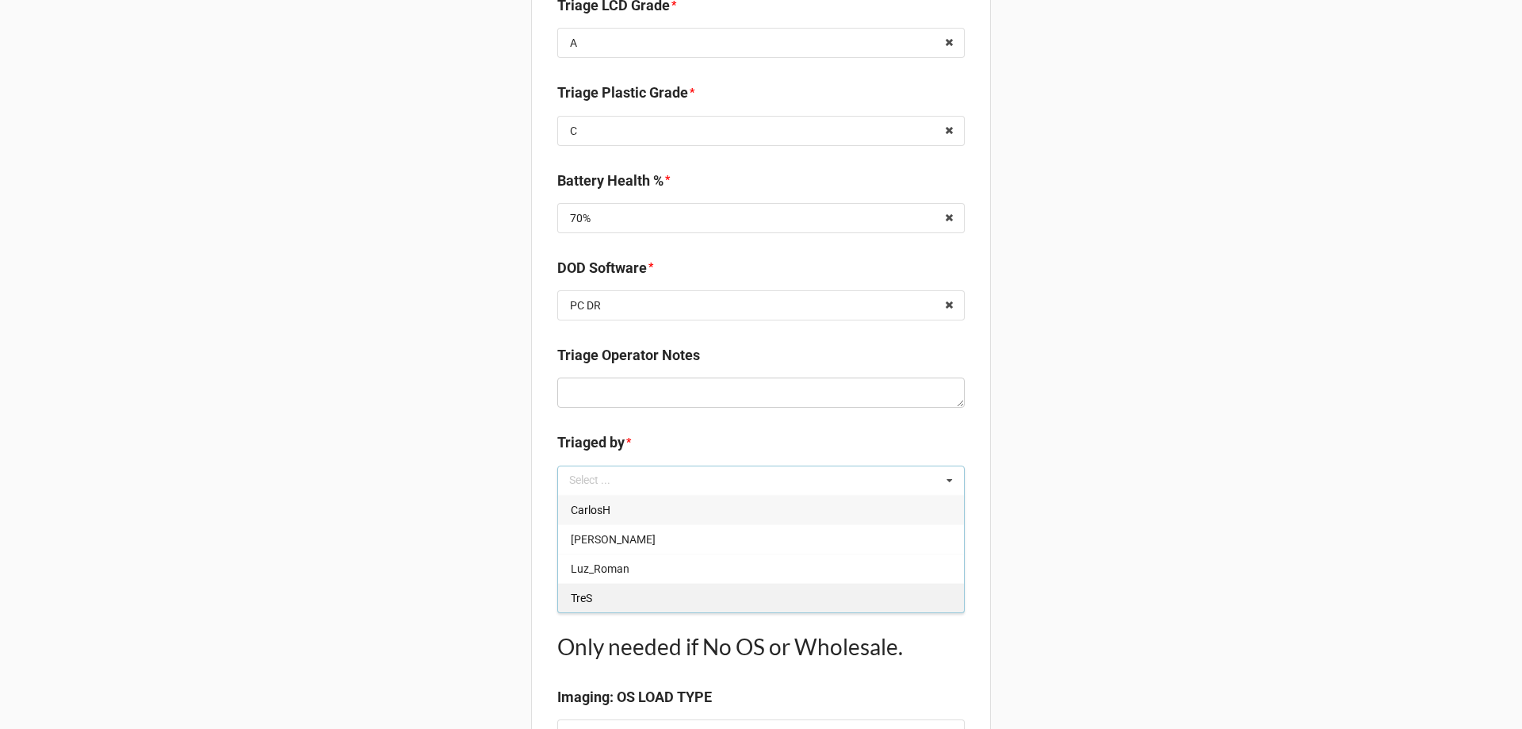
click at [616, 607] on div "TreS" at bounding box center [761, 597] width 406 height 29
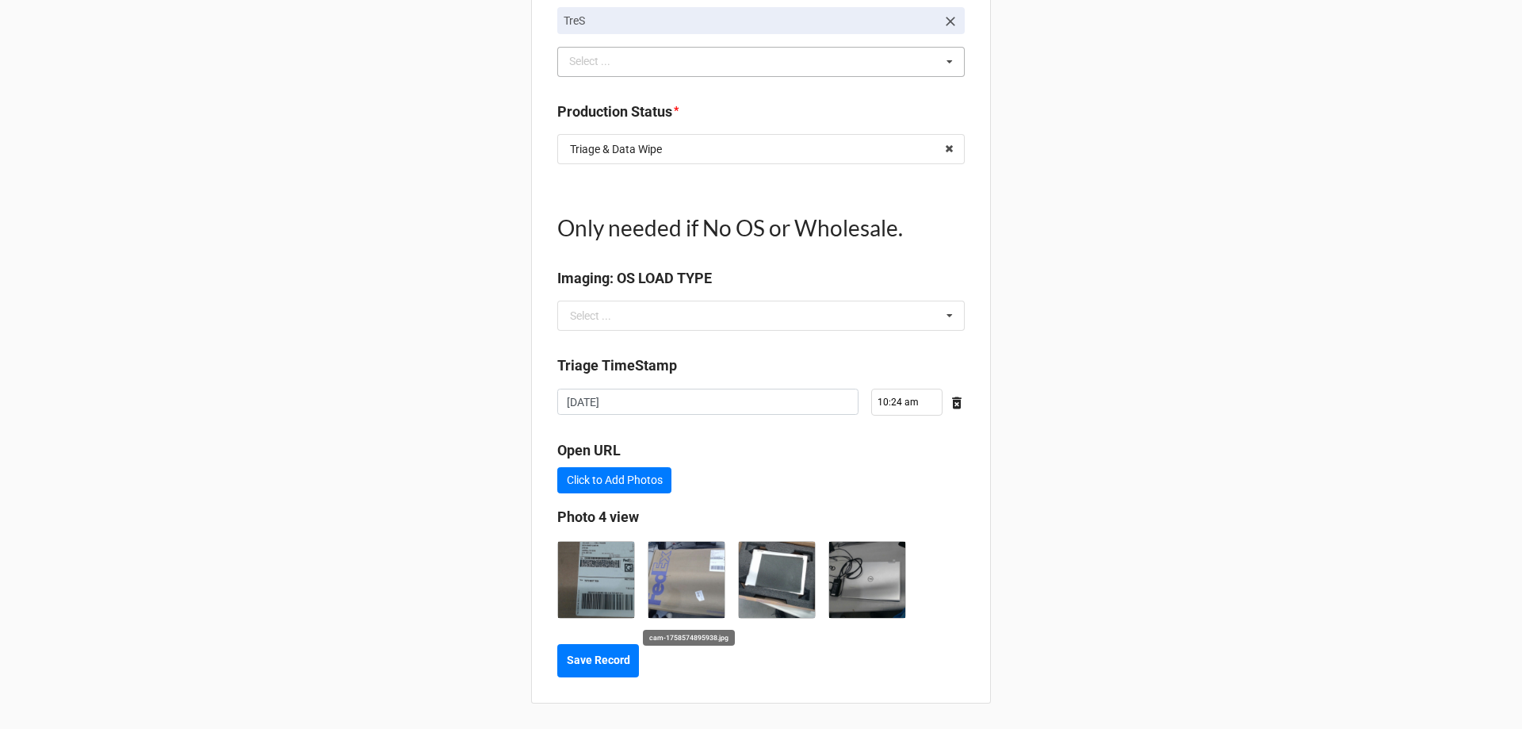
scroll to position [1568, 0]
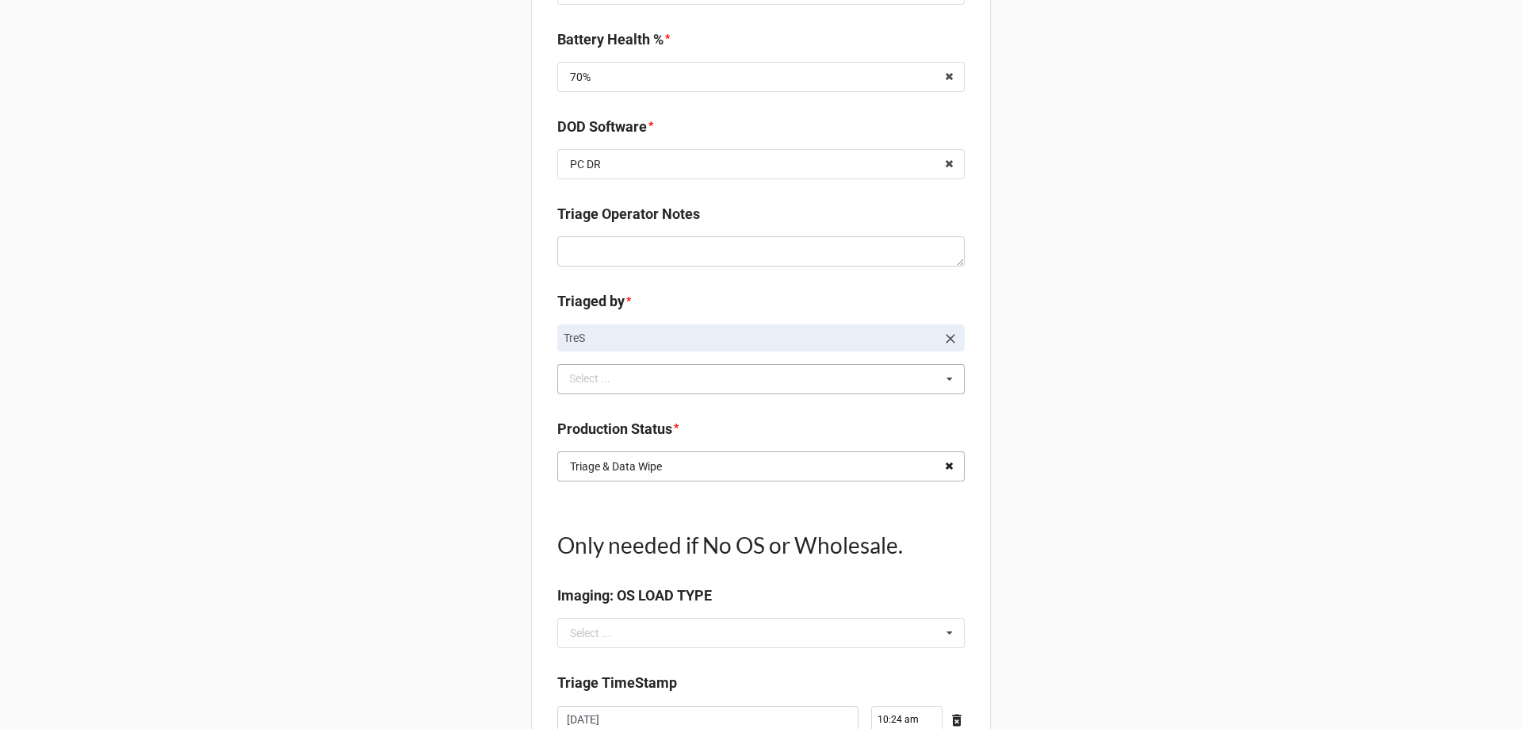
click at [954, 460] on icon at bounding box center [949, 466] width 25 height 29
click at [932, 473] on input "text" at bounding box center [762, 466] width 406 height 29
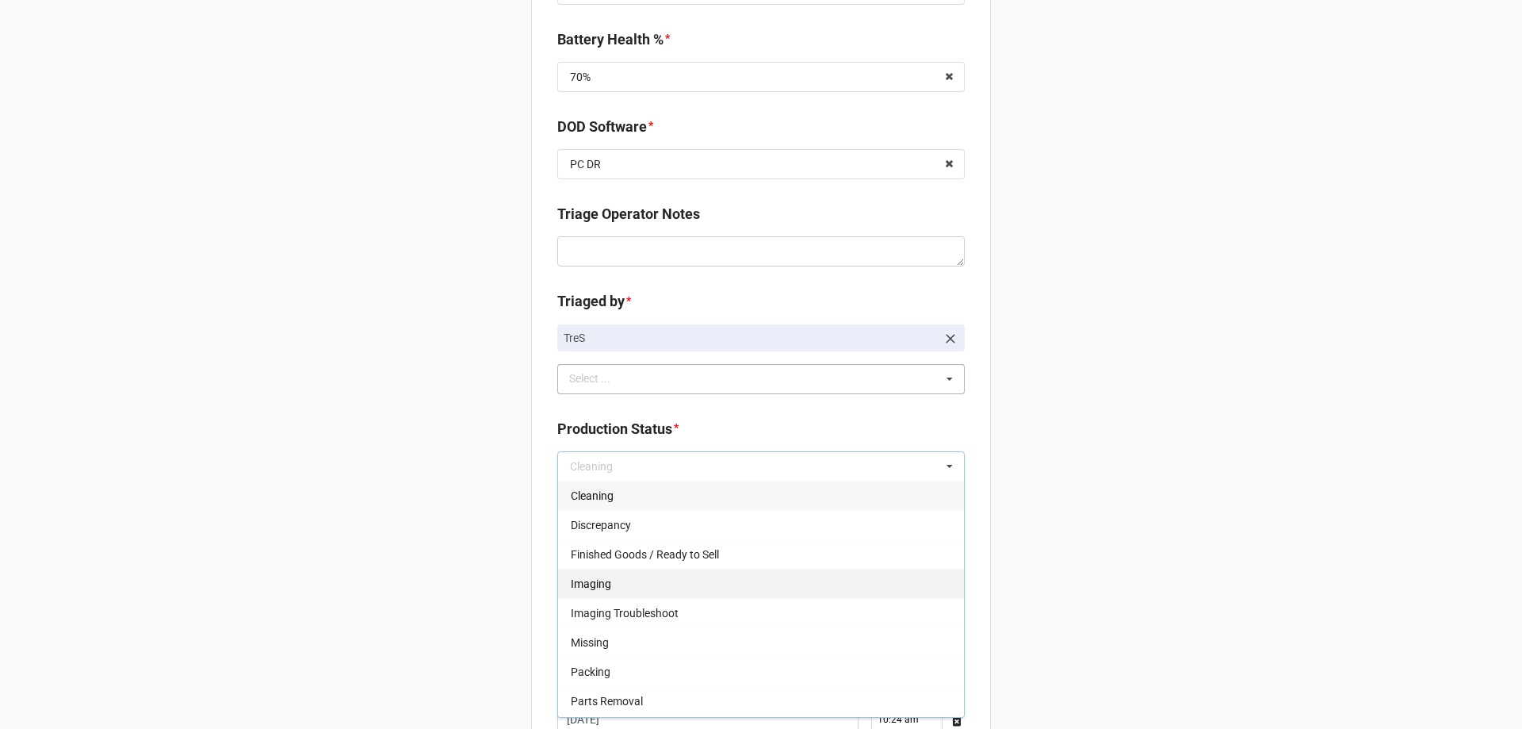
click at [622, 593] on div "Imaging" at bounding box center [761, 583] width 406 height 29
type textarea "x"
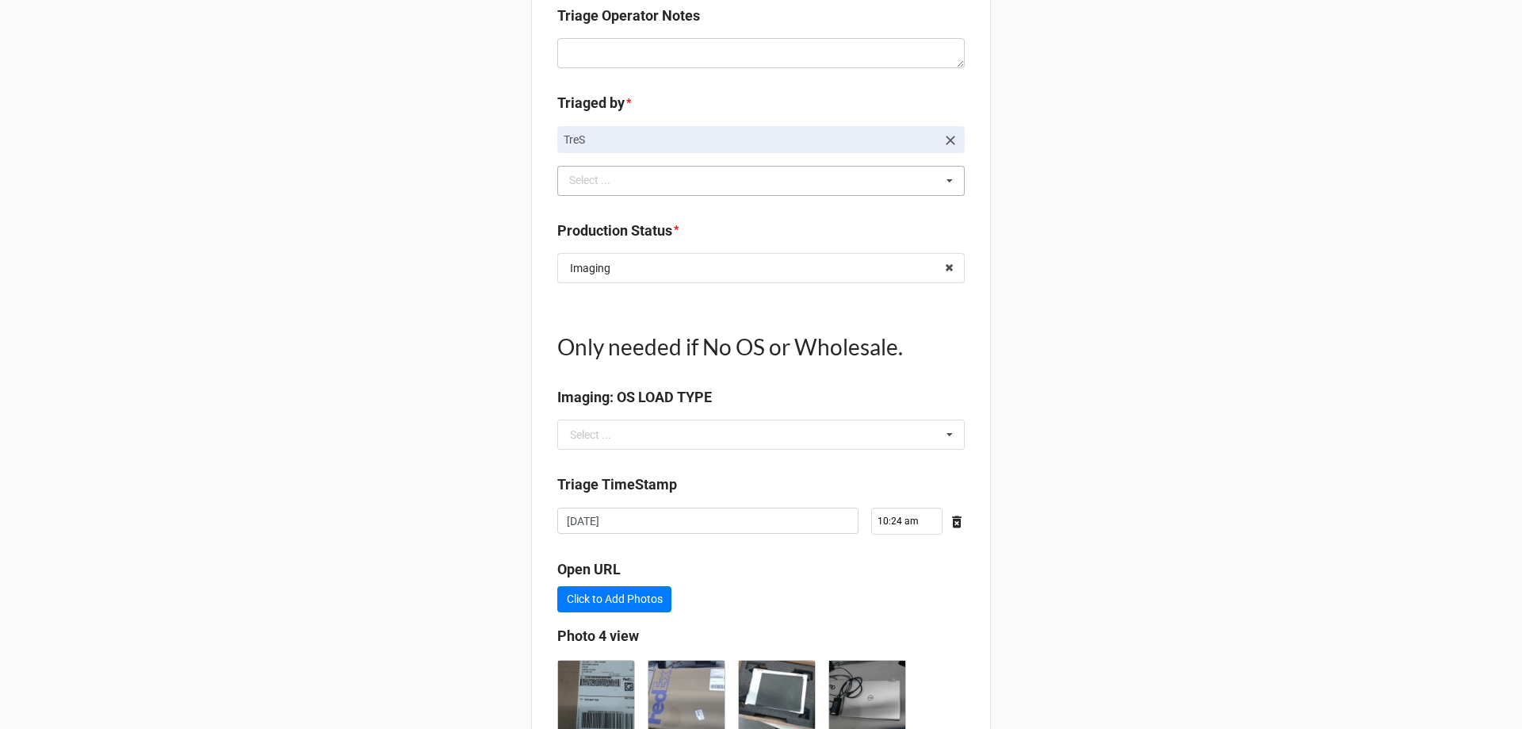
scroll to position [1886, 0]
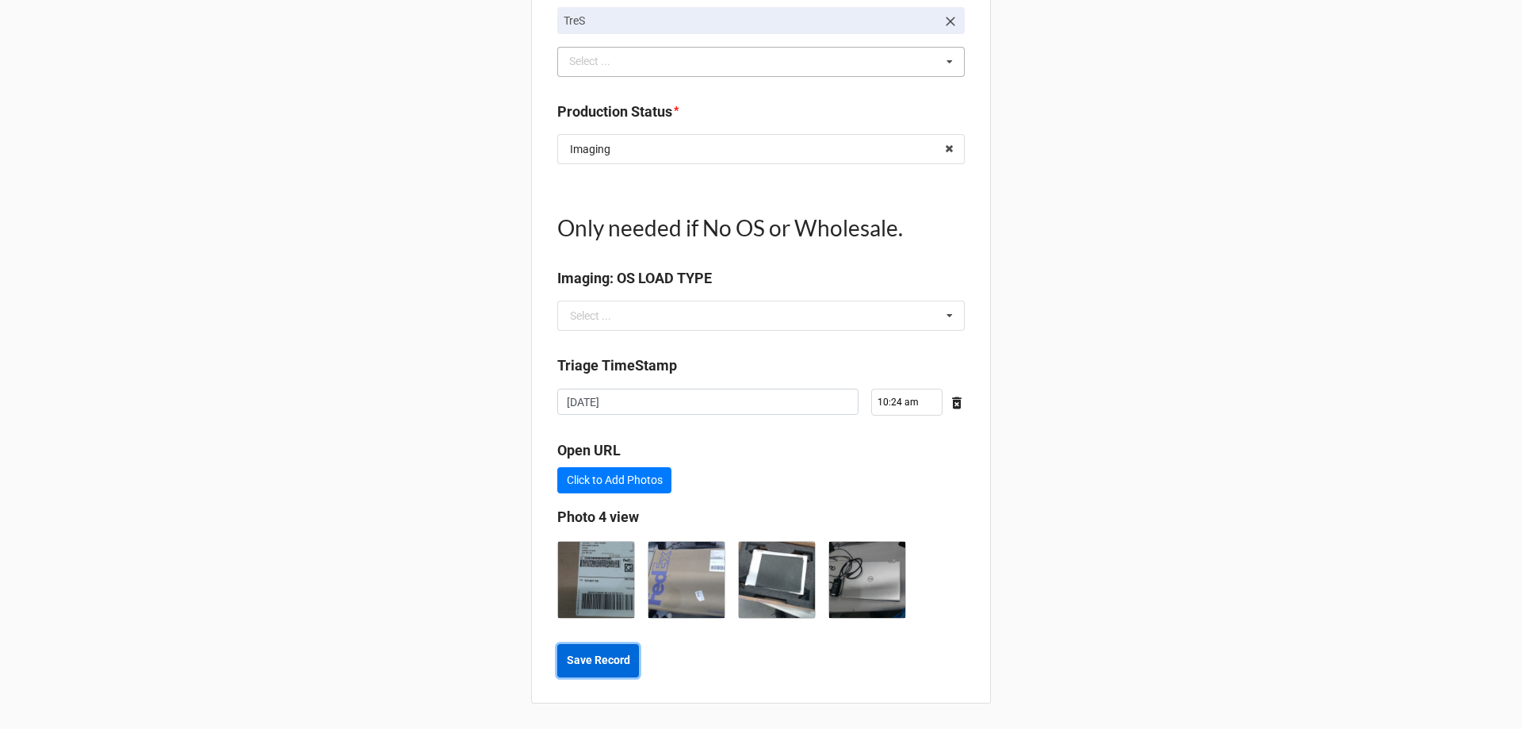
click at [557, 664] on button "Save Record" at bounding box center [598, 660] width 82 height 33
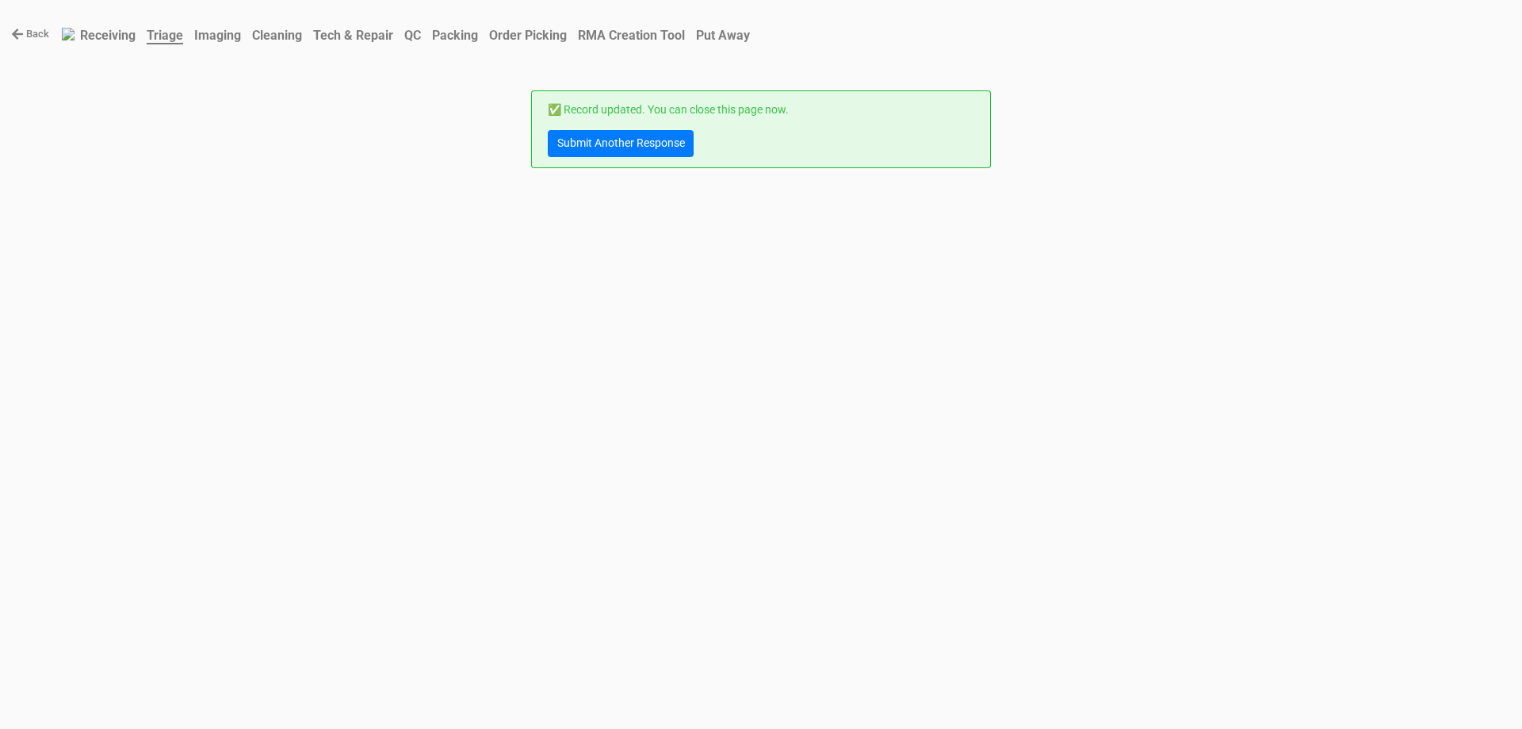
scroll to position [0, 0]
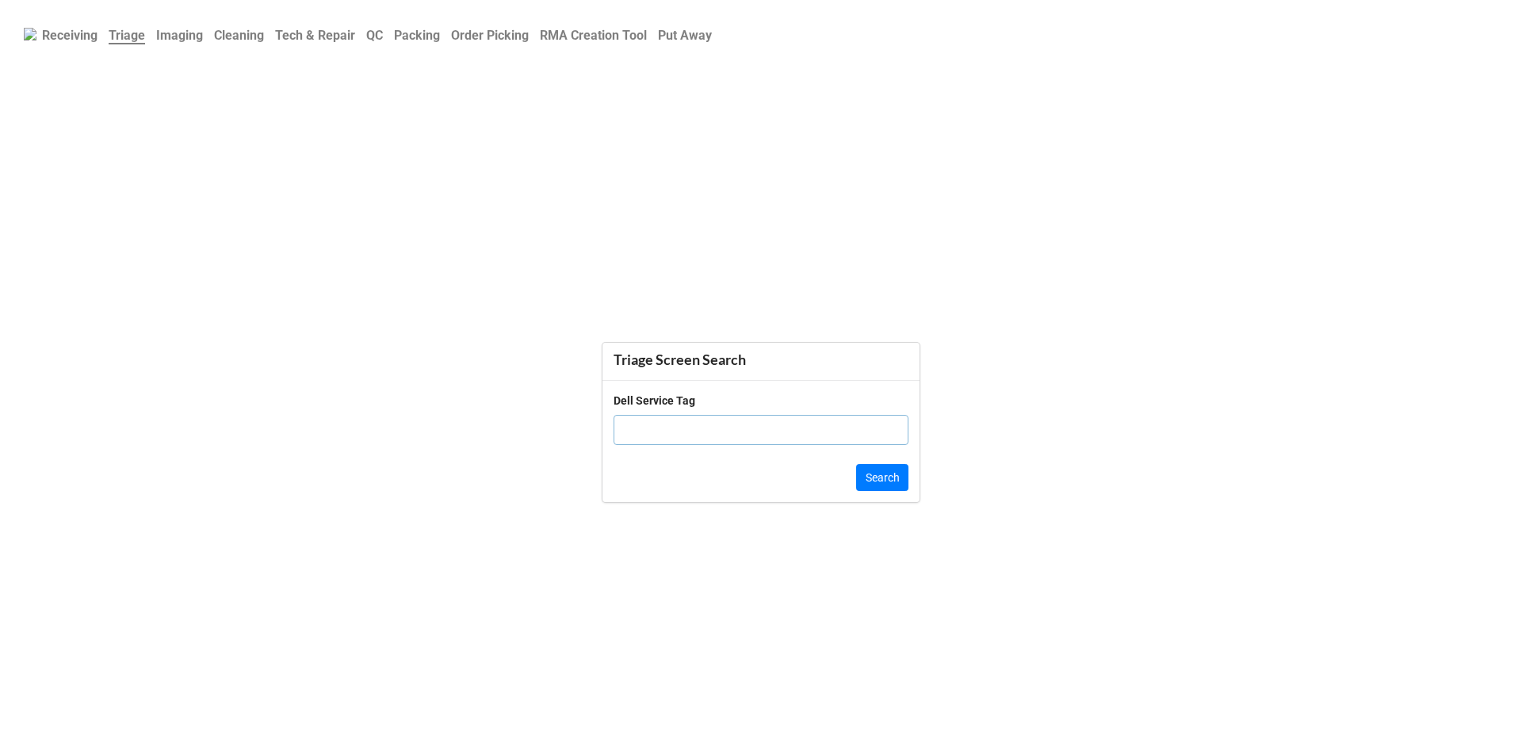
click at [660, 407] on div "Dell Service Tag" at bounding box center [655, 400] width 82 height 17
click at [660, 450] on div "Dell Service Tag" at bounding box center [761, 425] width 295 height 66
click at [660, 438] on input "text" at bounding box center [761, 430] width 295 height 30
paste input "H61DTL3"
type input "H61DTL3"
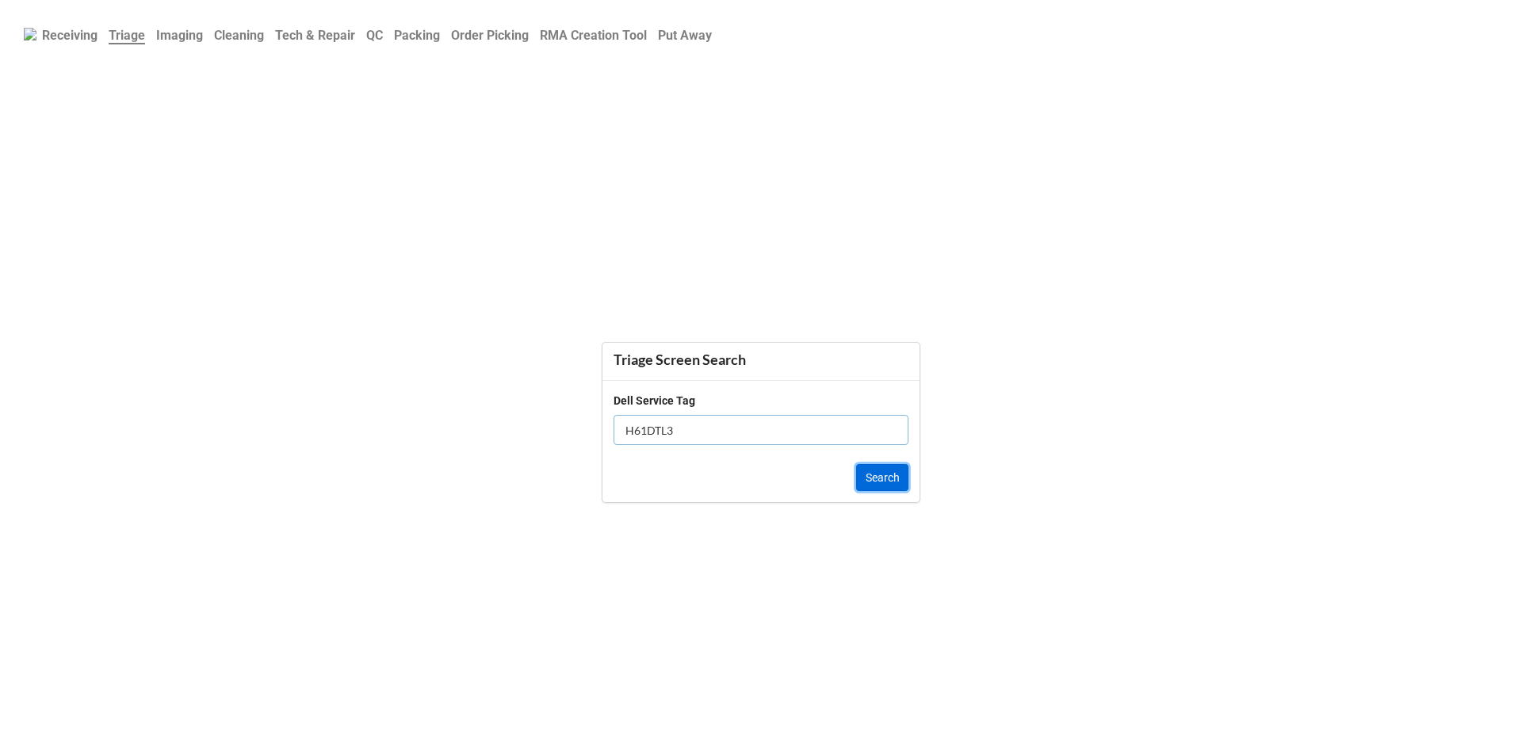
click at [886, 484] on button "Search" at bounding box center [882, 477] width 52 height 27
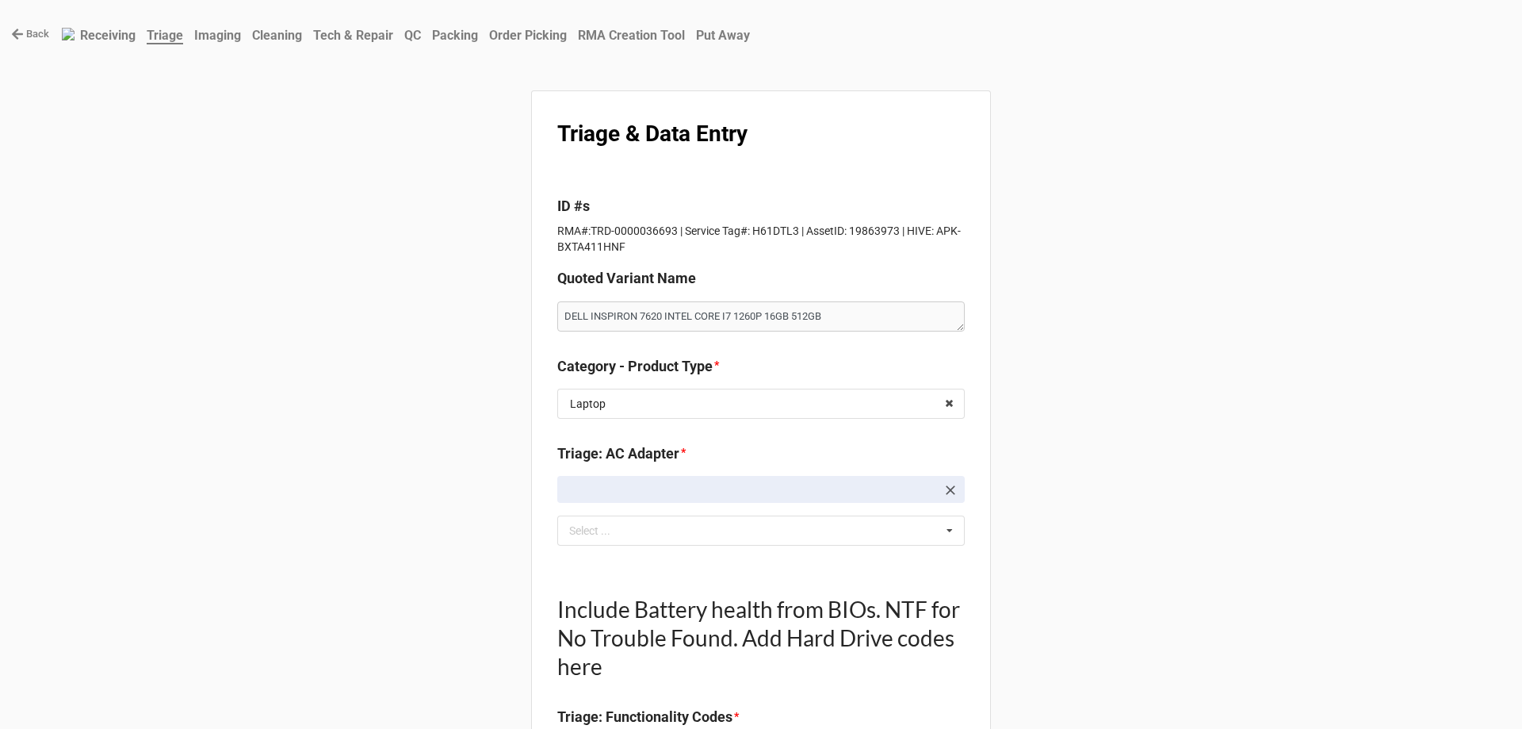
type textarea "x"
drag, startPoint x: 586, startPoint y: 228, endPoint x: 668, endPoint y: 230, distance: 82.5
click at [668, 230] on p "RMA#:TRD-0000036693 | Service Tag#: H61DTL3 | AssetID: 19863973 | HIVE: APK-BXT…" at bounding box center [761, 239] width 408 height 32
copy p "TRD-0000036693"
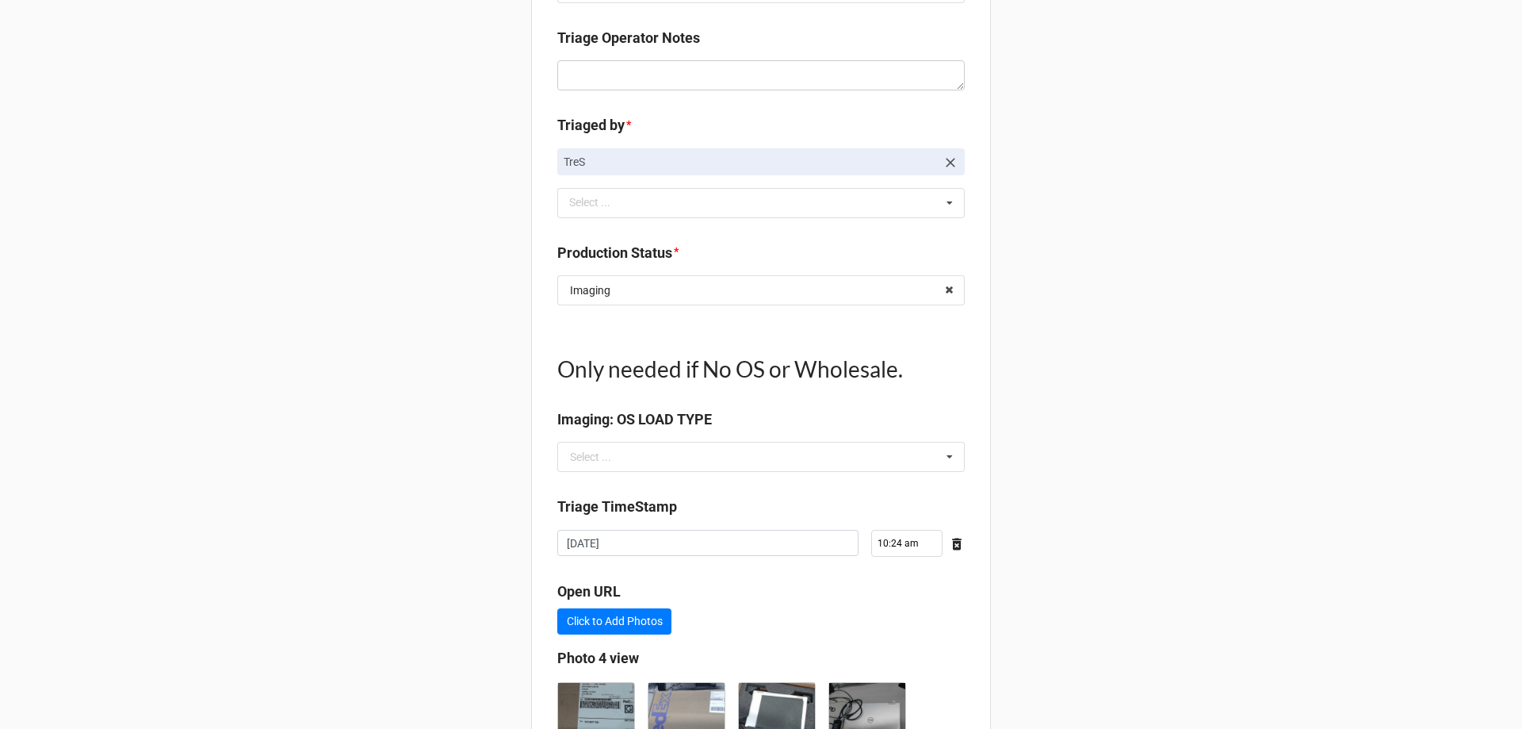
scroll to position [1886, 0]
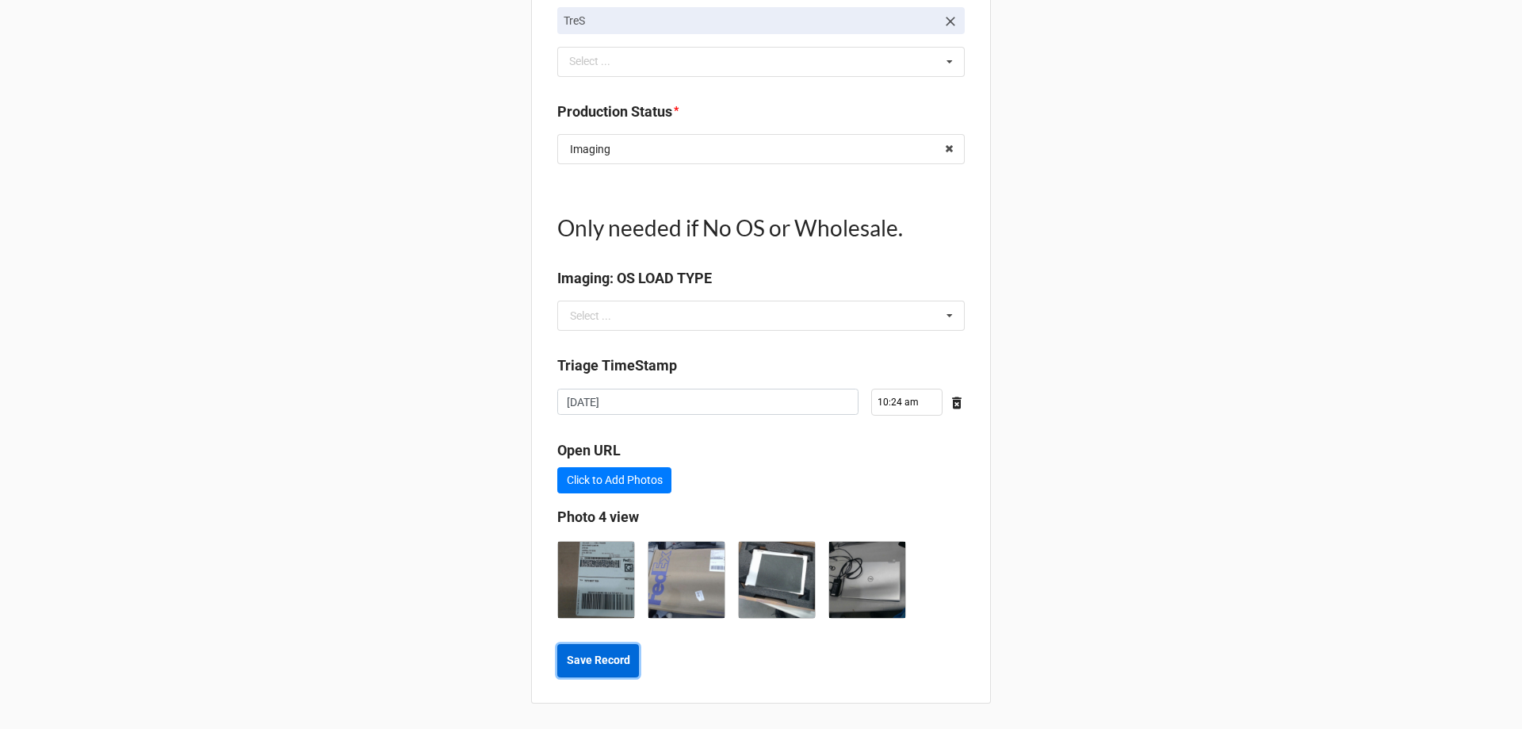
click at [611, 660] on b "Save Record" at bounding box center [598, 660] width 63 height 17
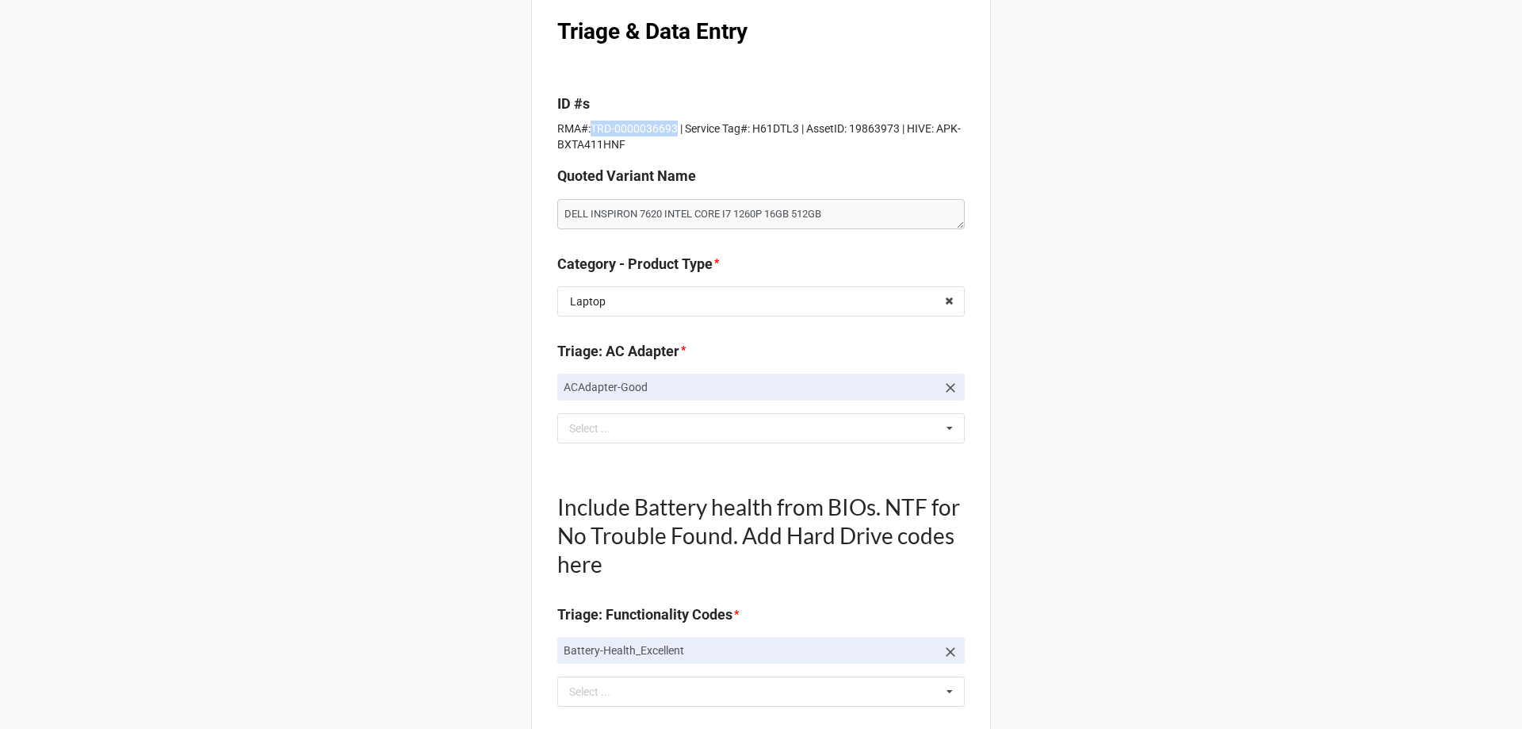
scroll to position [0, 0]
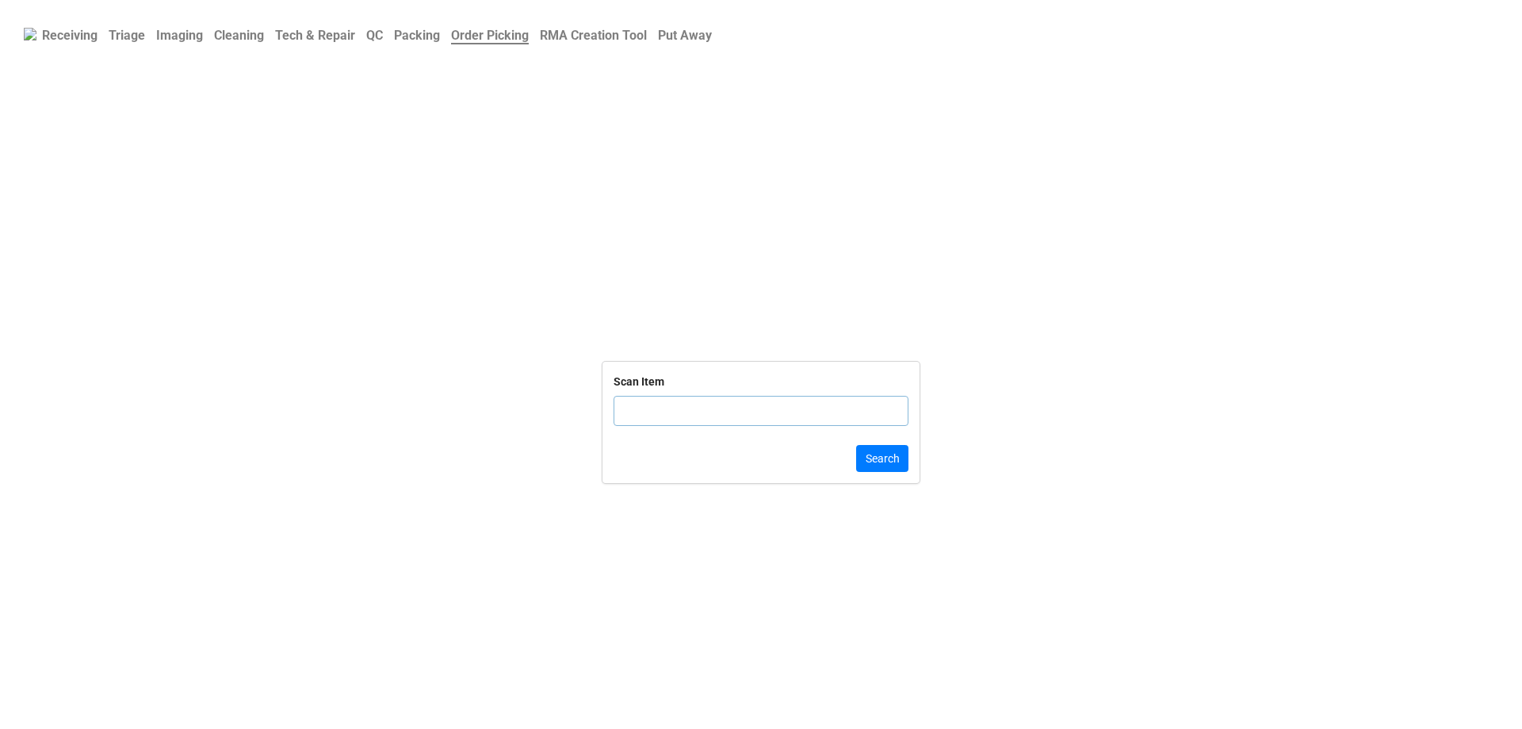
click at [714, 419] on input "text" at bounding box center [761, 411] width 295 height 30
type input "DLRTN173991"
click button "Search" at bounding box center [882, 458] width 52 height 27
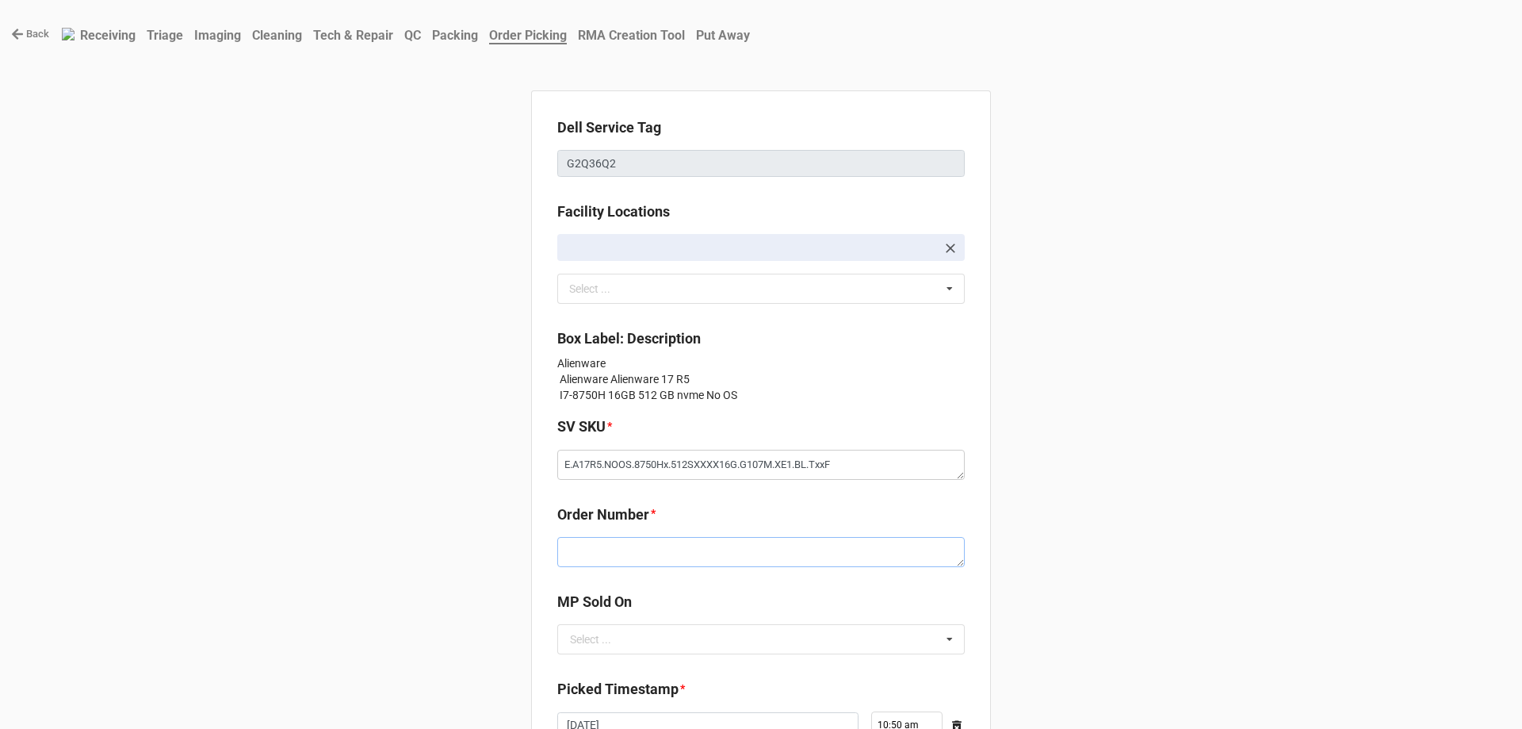
click at [607, 551] on textarea at bounding box center [761, 552] width 408 height 30
paste textarea "5034622"
type textarea "x"
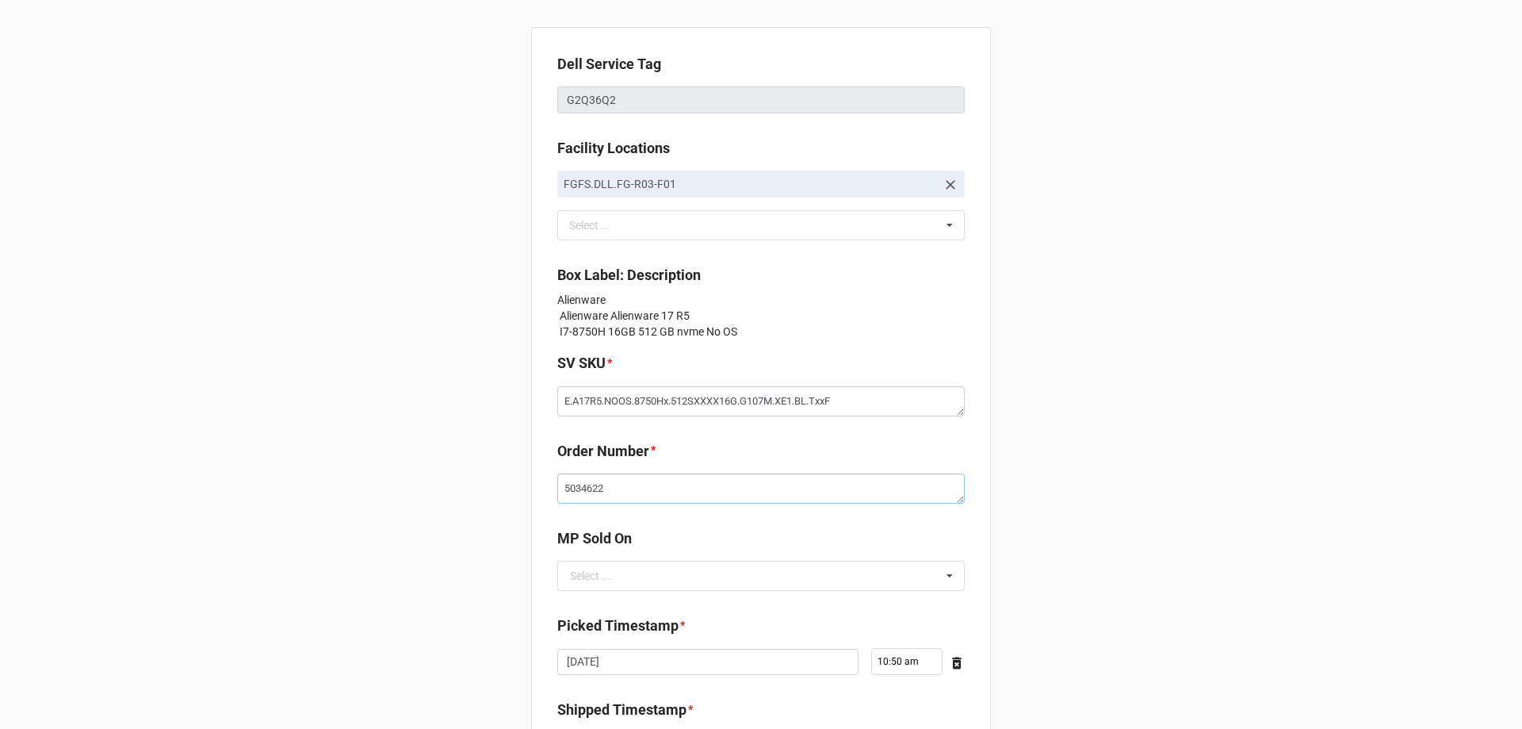
scroll to position [159, 0]
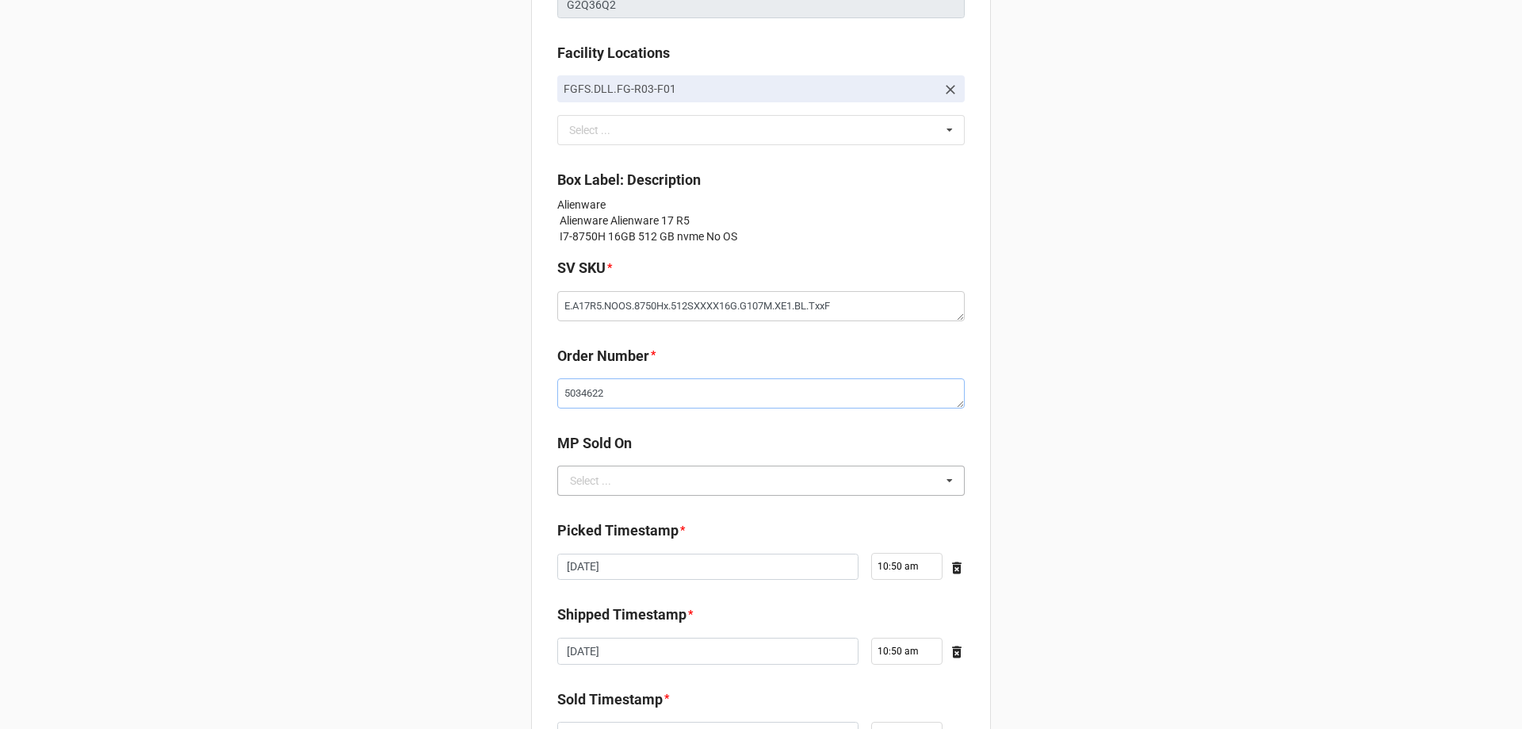
type textarea "5034622"
click at [683, 480] on input "text" at bounding box center [762, 480] width 406 height 29
click at [666, 507] on div "D2C" at bounding box center [761, 509] width 406 height 29
type textarea "x"
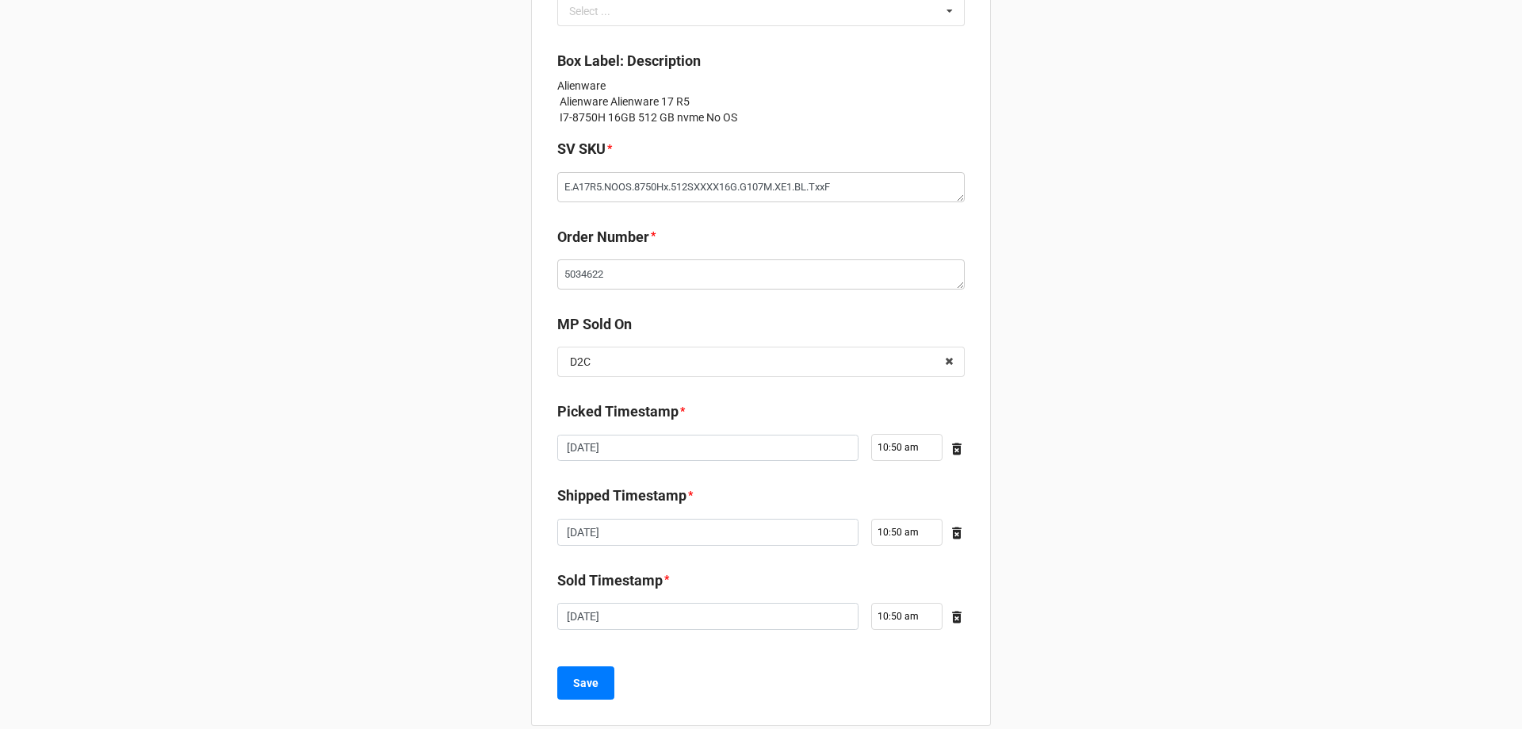
scroll to position [300, 0]
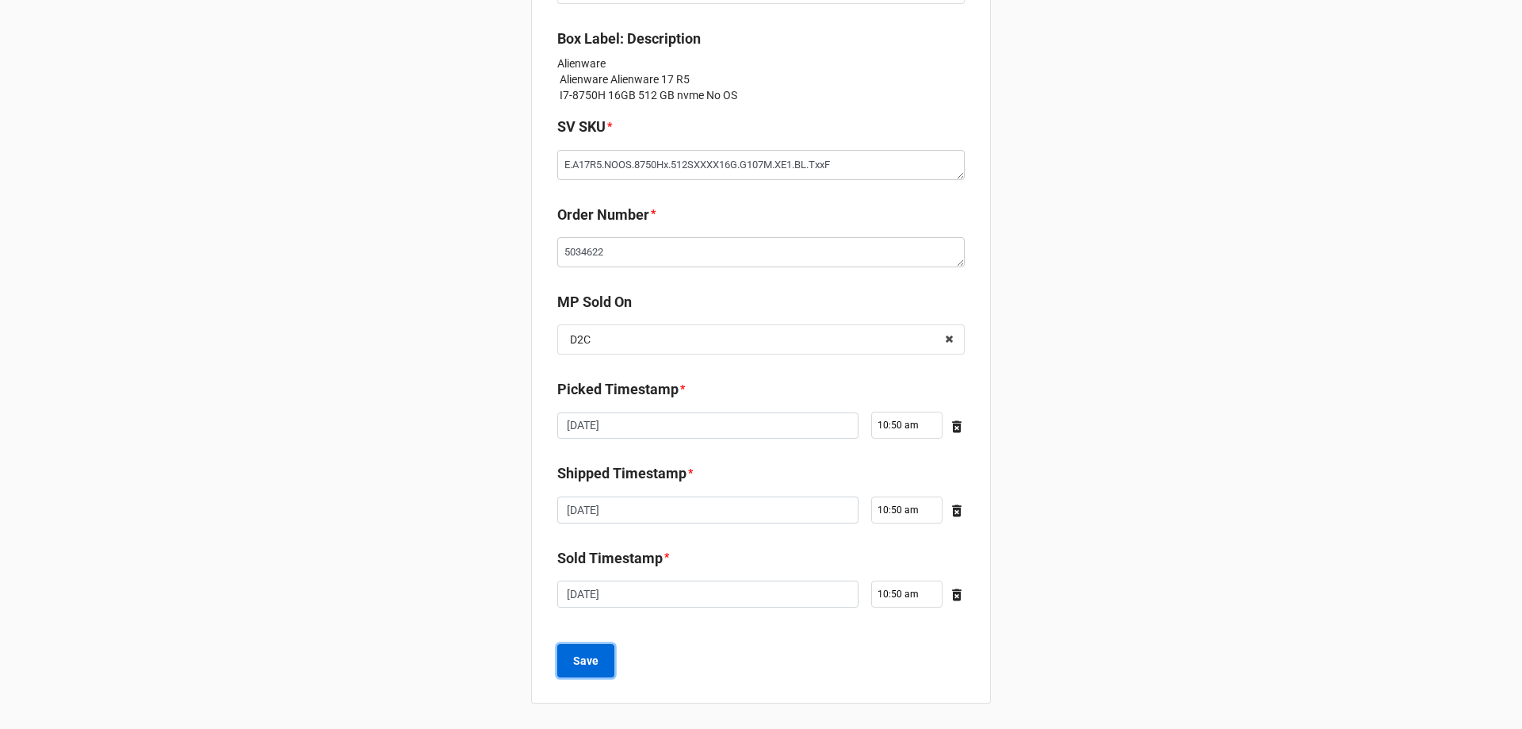
click at [609, 669] on button "Save" at bounding box center [585, 660] width 57 height 33
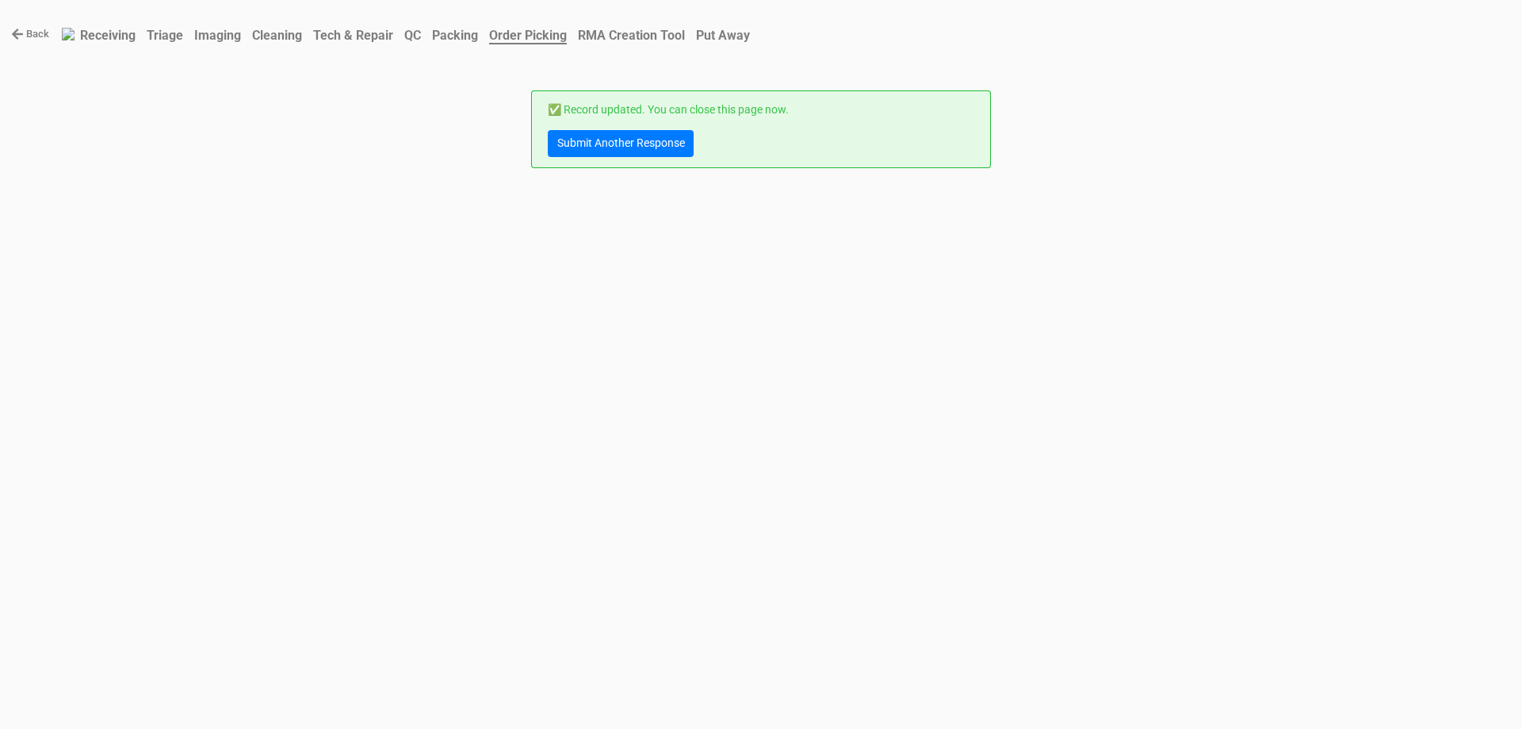
scroll to position [0, 0]
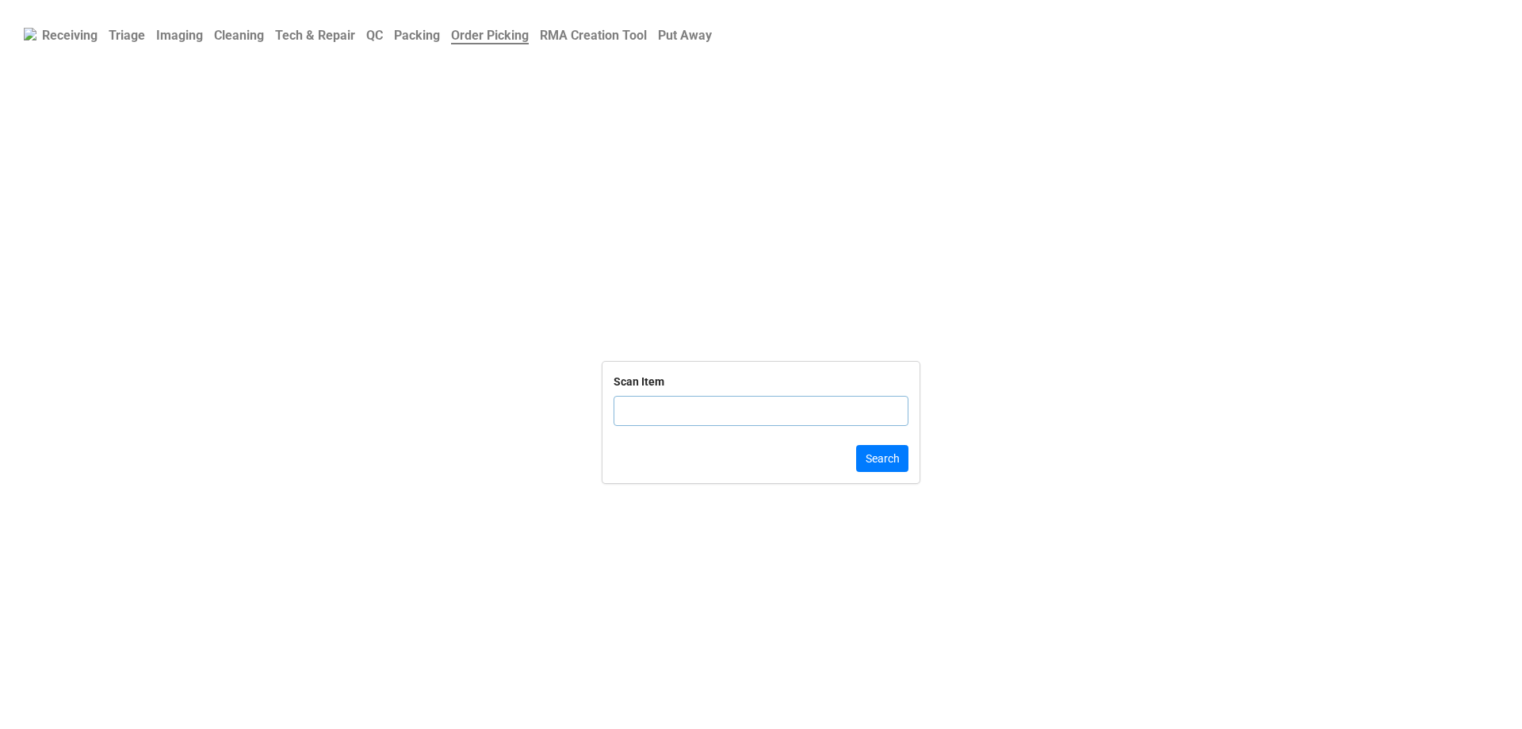
click at [740, 419] on input "text" at bounding box center [761, 411] width 295 height 30
click button "Search" at bounding box center [882, 458] width 52 height 27
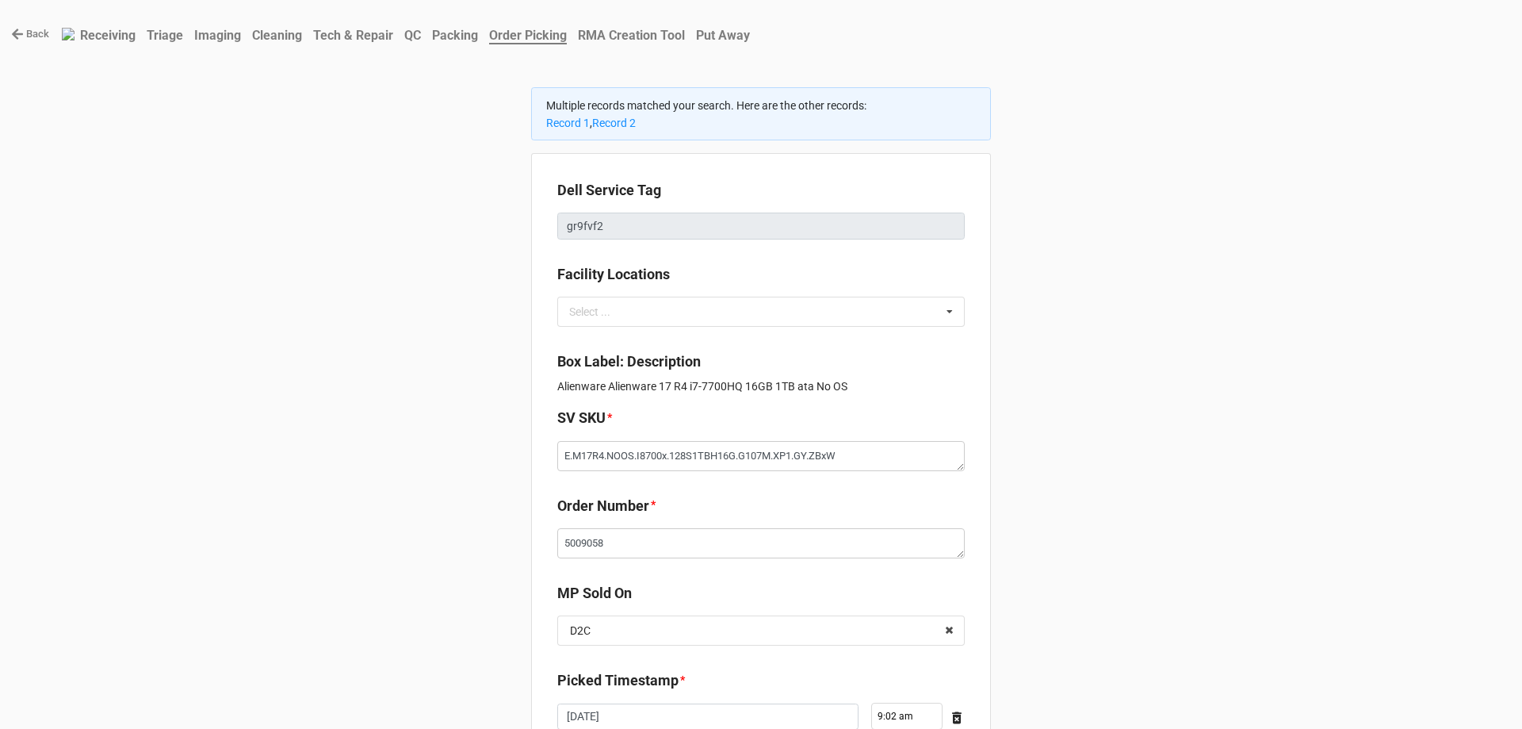
type textarea "x"
click at [27, 26] on link "Back" at bounding box center [30, 34] width 38 height 16
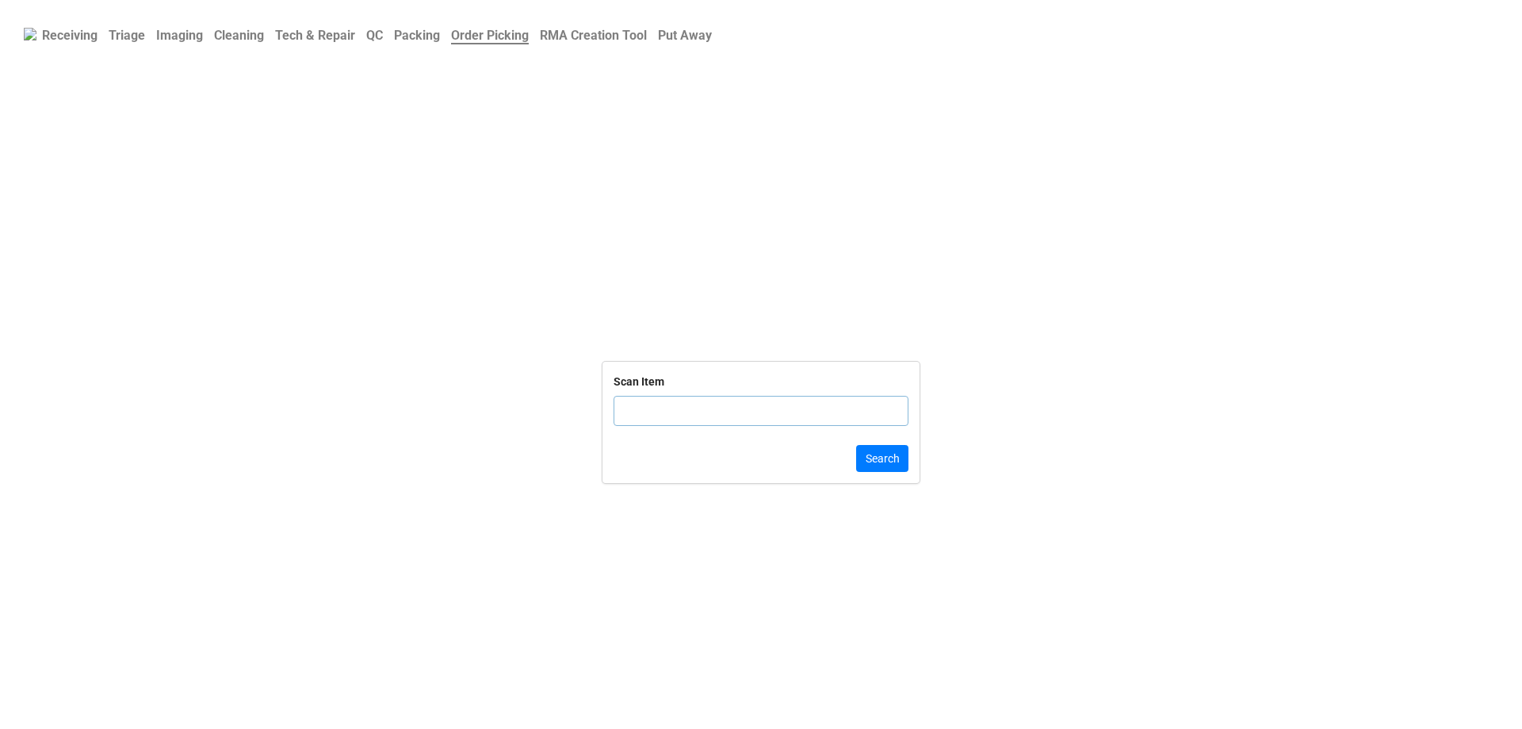
click at [726, 416] on input "text" at bounding box center [761, 411] width 295 height 30
type input "DLRTN173991382"
click button "Search" at bounding box center [882, 458] width 52 height 27
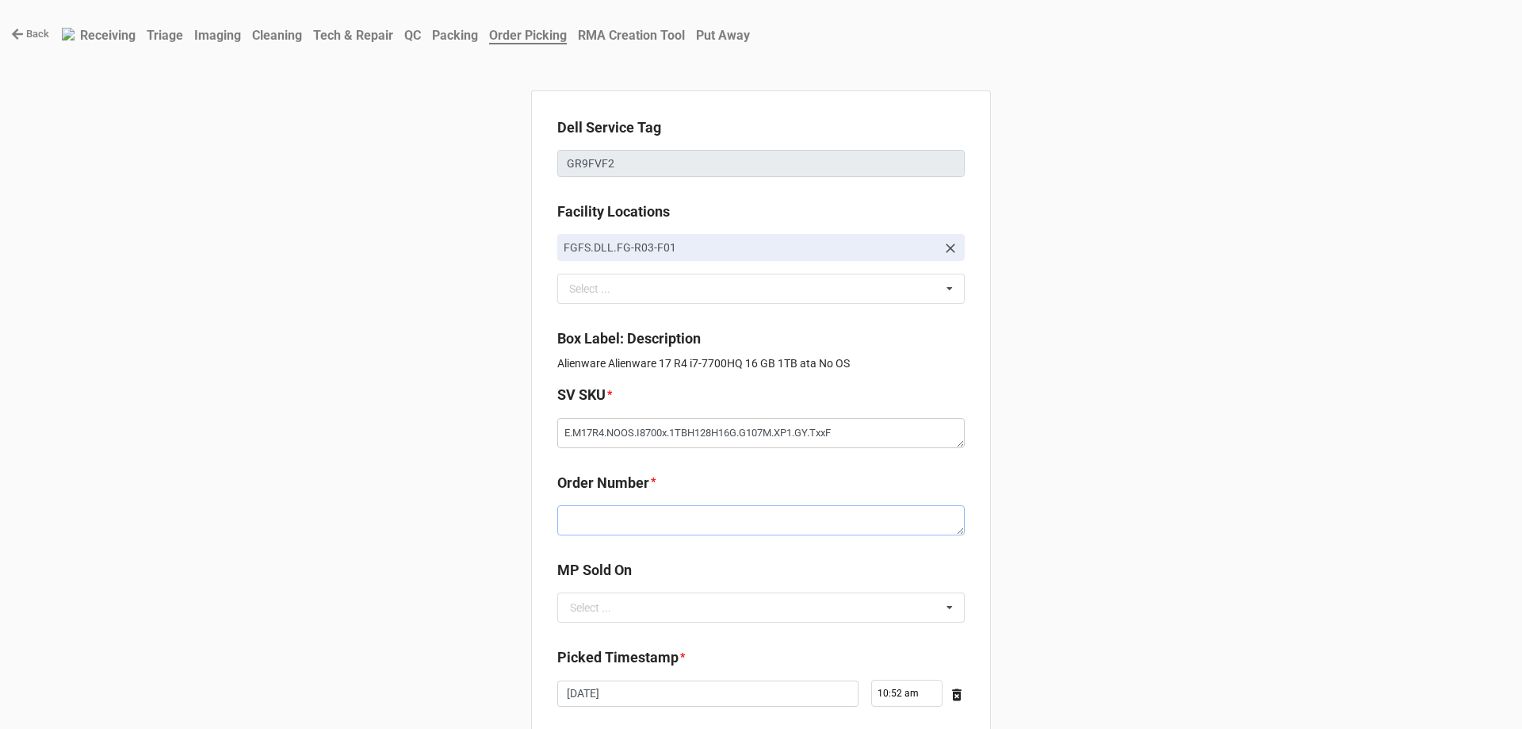
click at [707, 519] on textarea at bounding box center [761, 520] width 408 height 30
paste textarea "5034624"
type textarea "x"
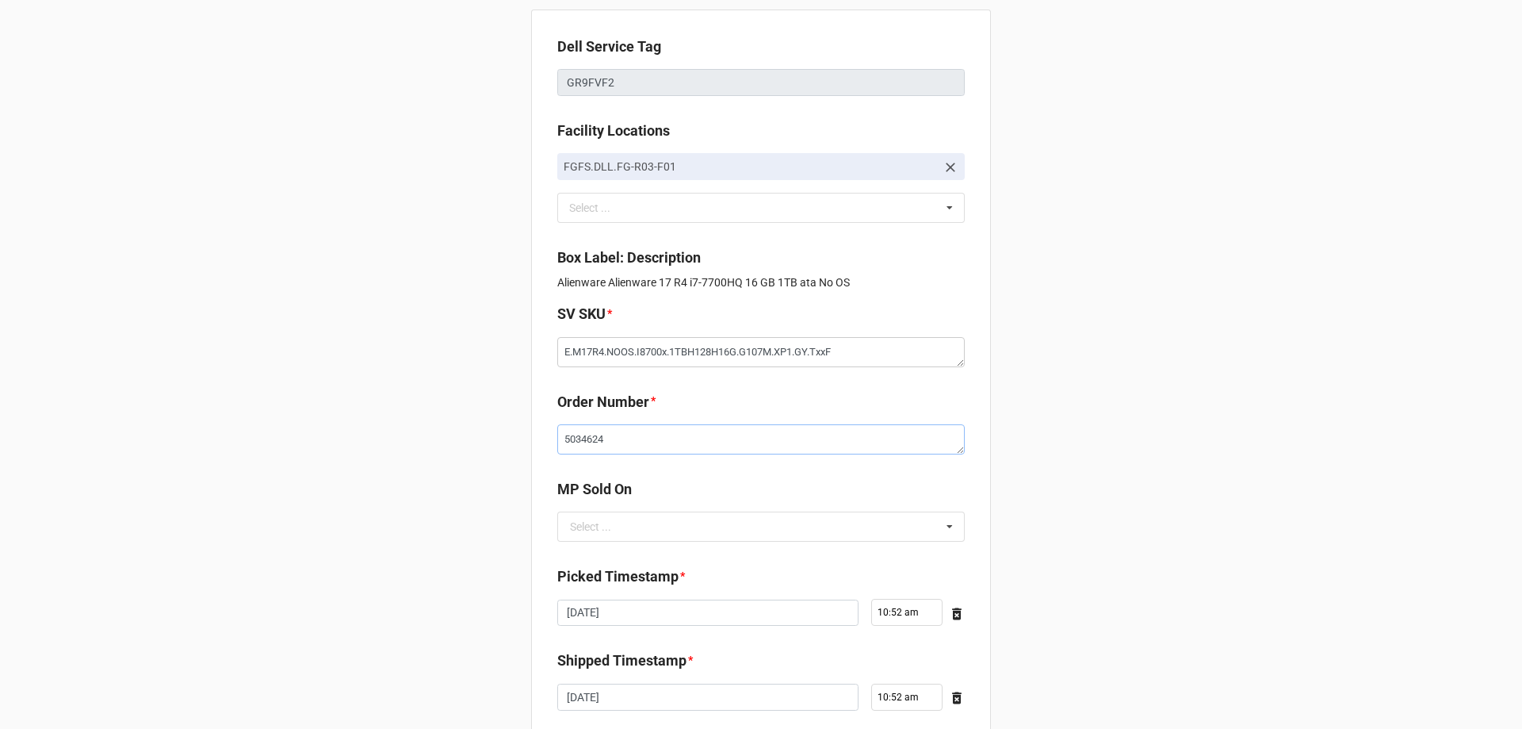
scroll to position [238, 0]
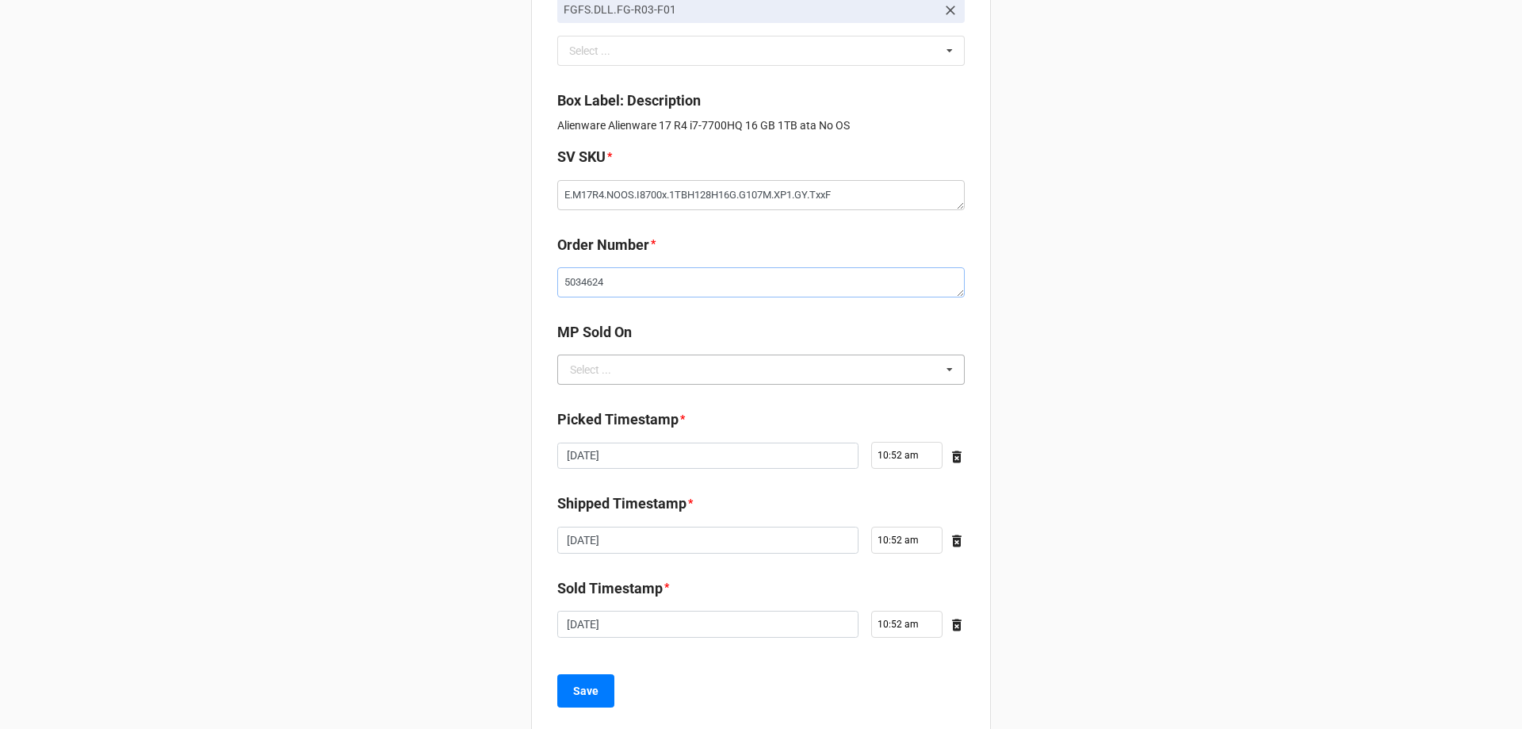
type textarea "5034624"
click at [691, 377] on input "text" at bounding box center [762, 369] width 406 height 29
click at [680, 402] on div "D2C" at bounding box center [761, 398] width 406 height 29
type textarea "x"
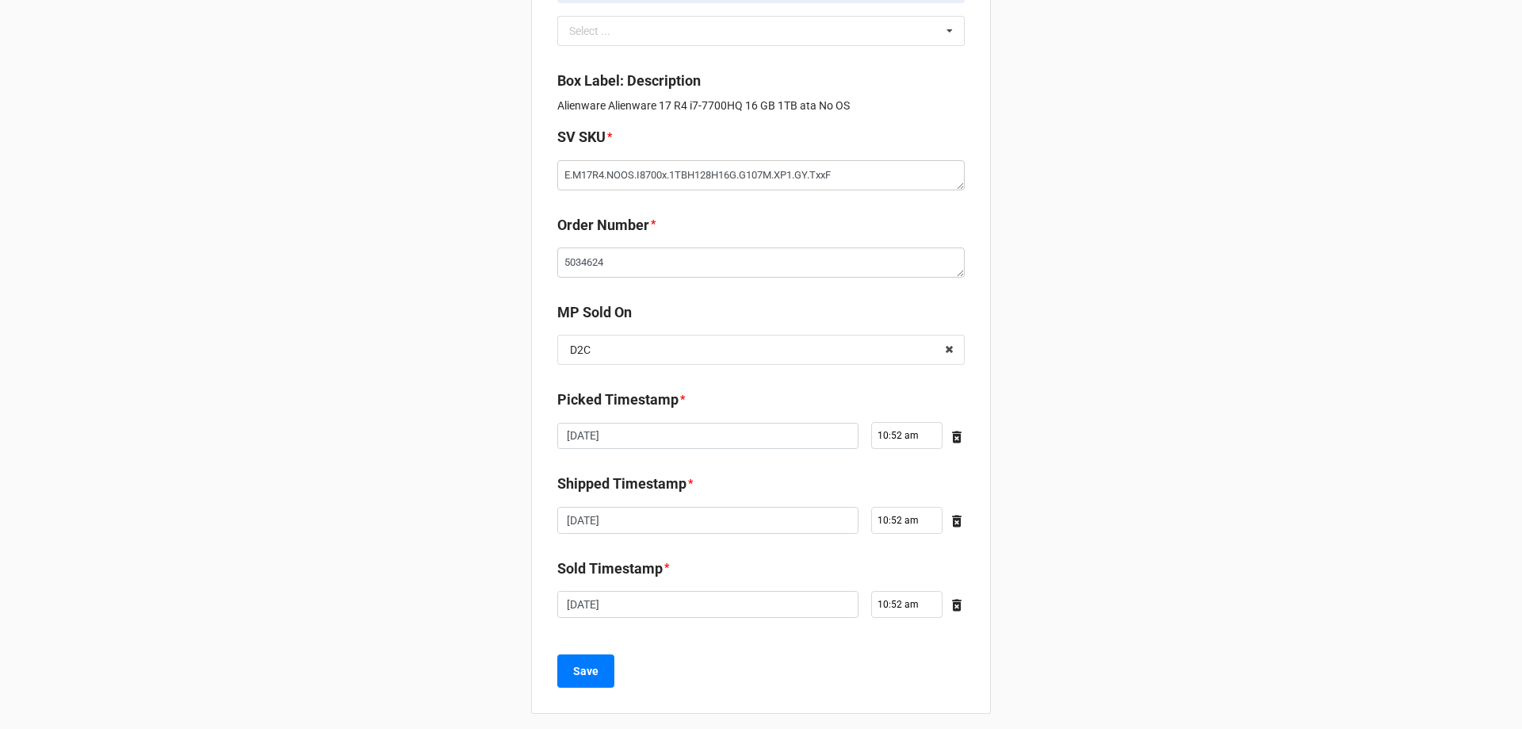
scroll to position [268, 0]
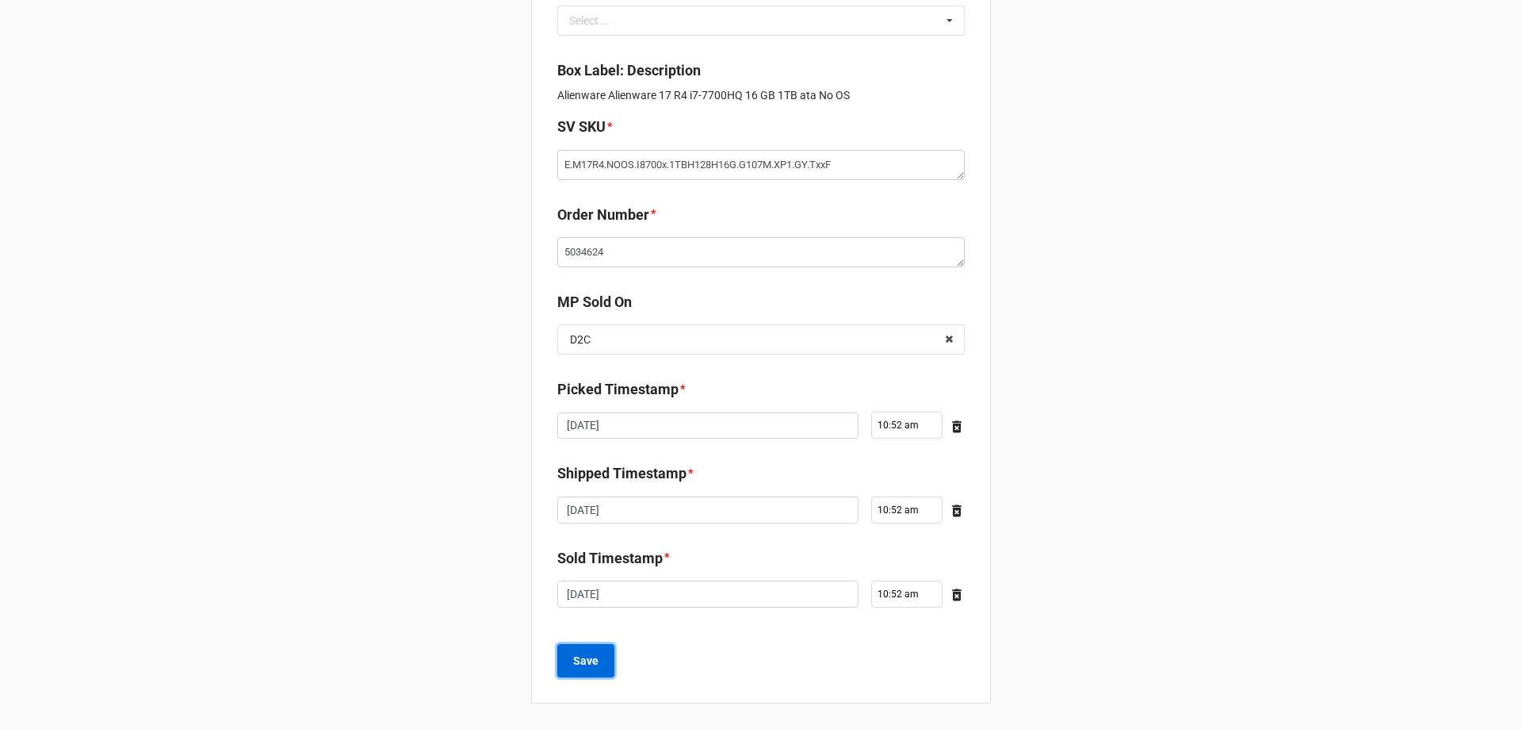
click at [581, 668] on b "Save" at bounding box center [585, 661] width 25 height 17
